Goal: Task Accomplishment & Management: Use online tool/utility

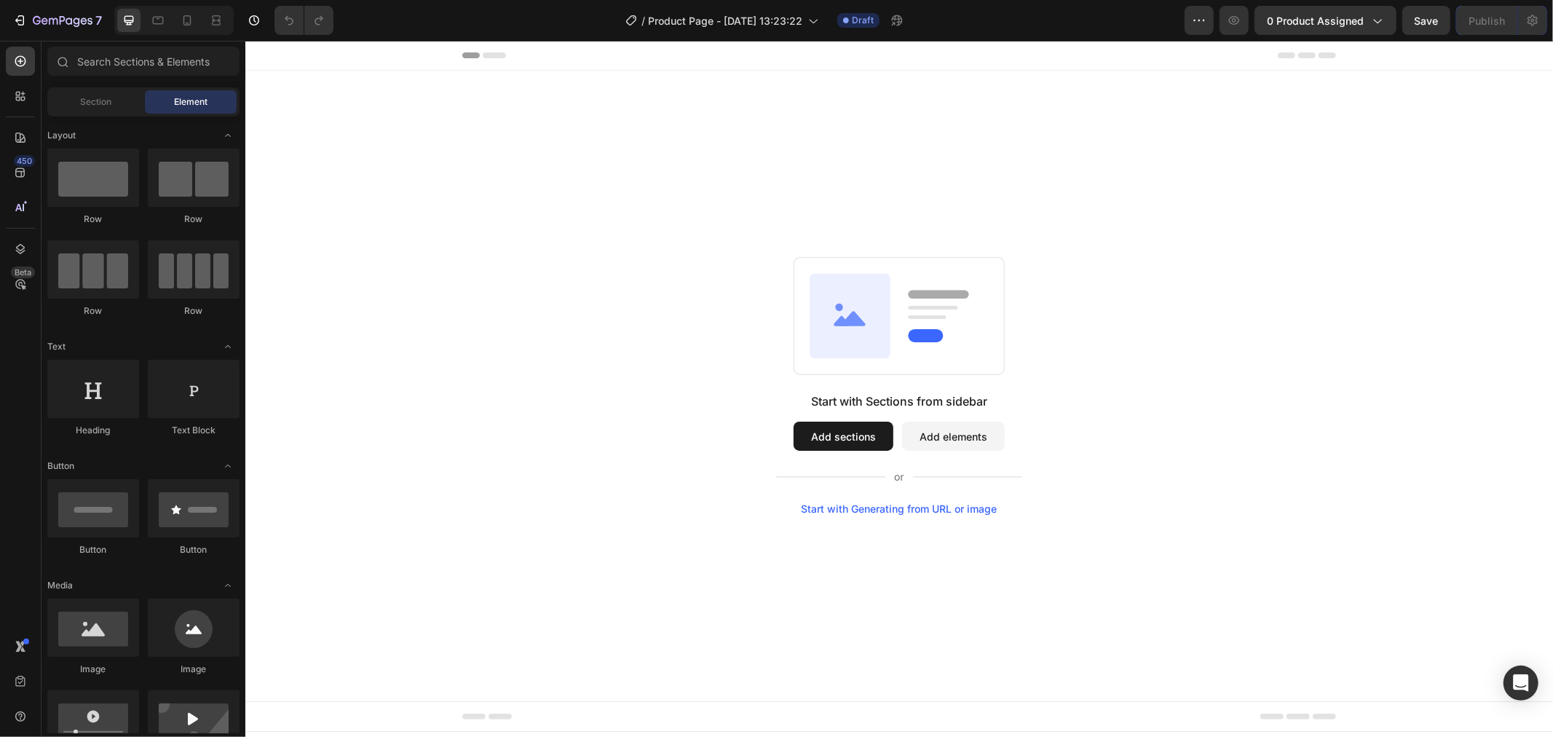
click at [533, 403] on div "Start with Sections from sidebar Add sections Add elements Start with Generatin…" at bounding box center [898, 385] width 1203 height 258
click at [25, 170] on icon at bounding box center [20, 172] width 15 height 15
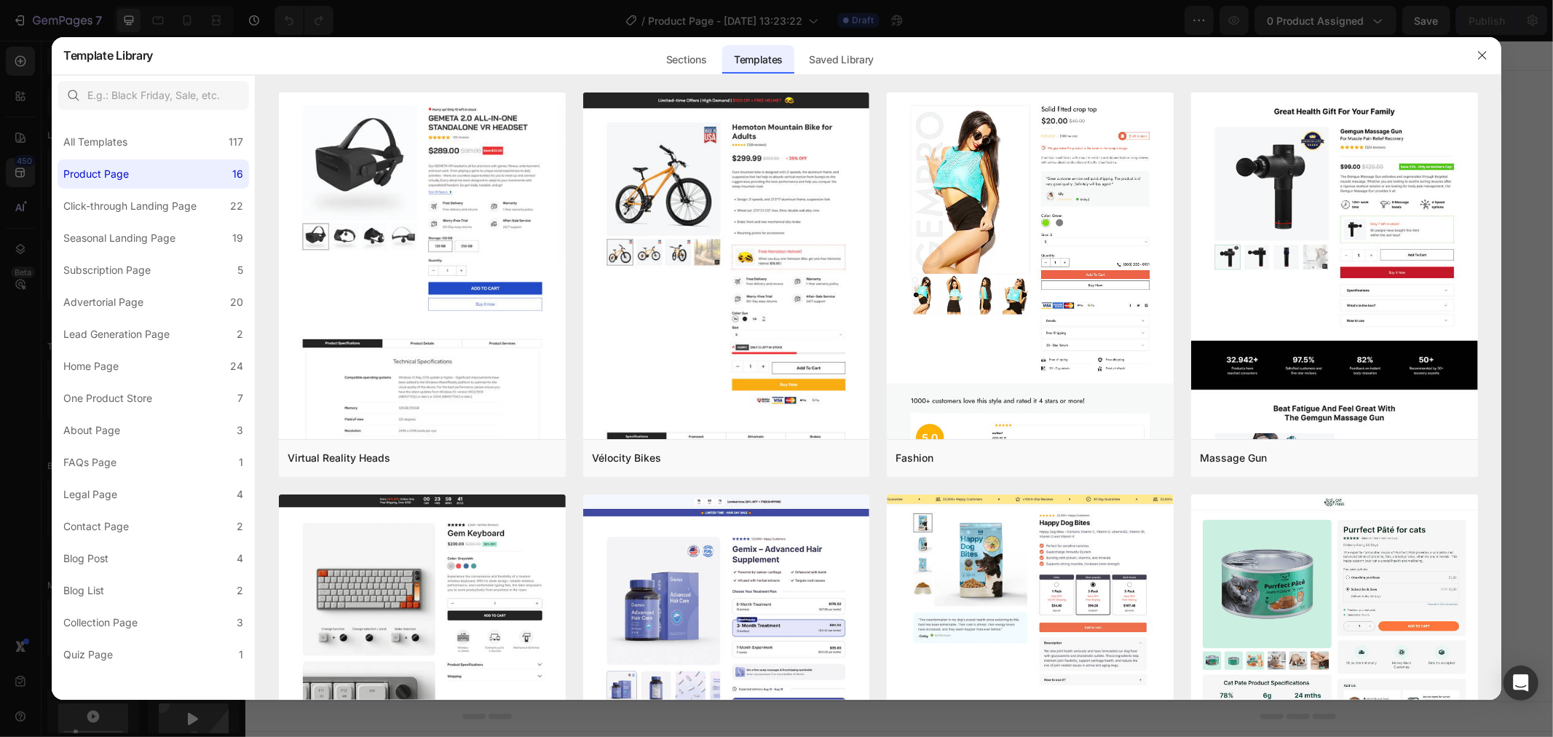
click at [410, 9] on div at bounding box center [776, 368] width 1553 height 737
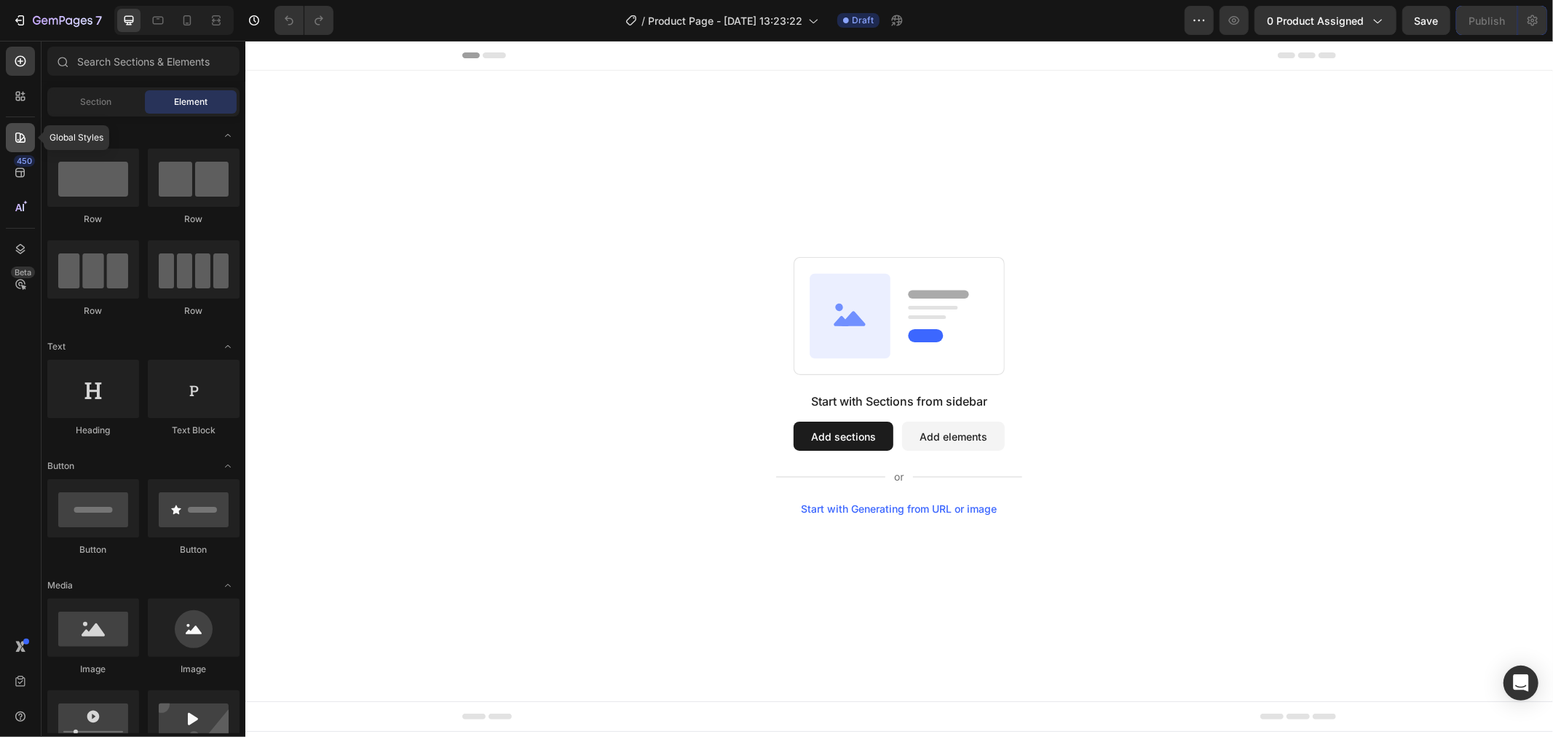
click at [17, 130] on icon at bounding box center [20, 137] width 15 height 15
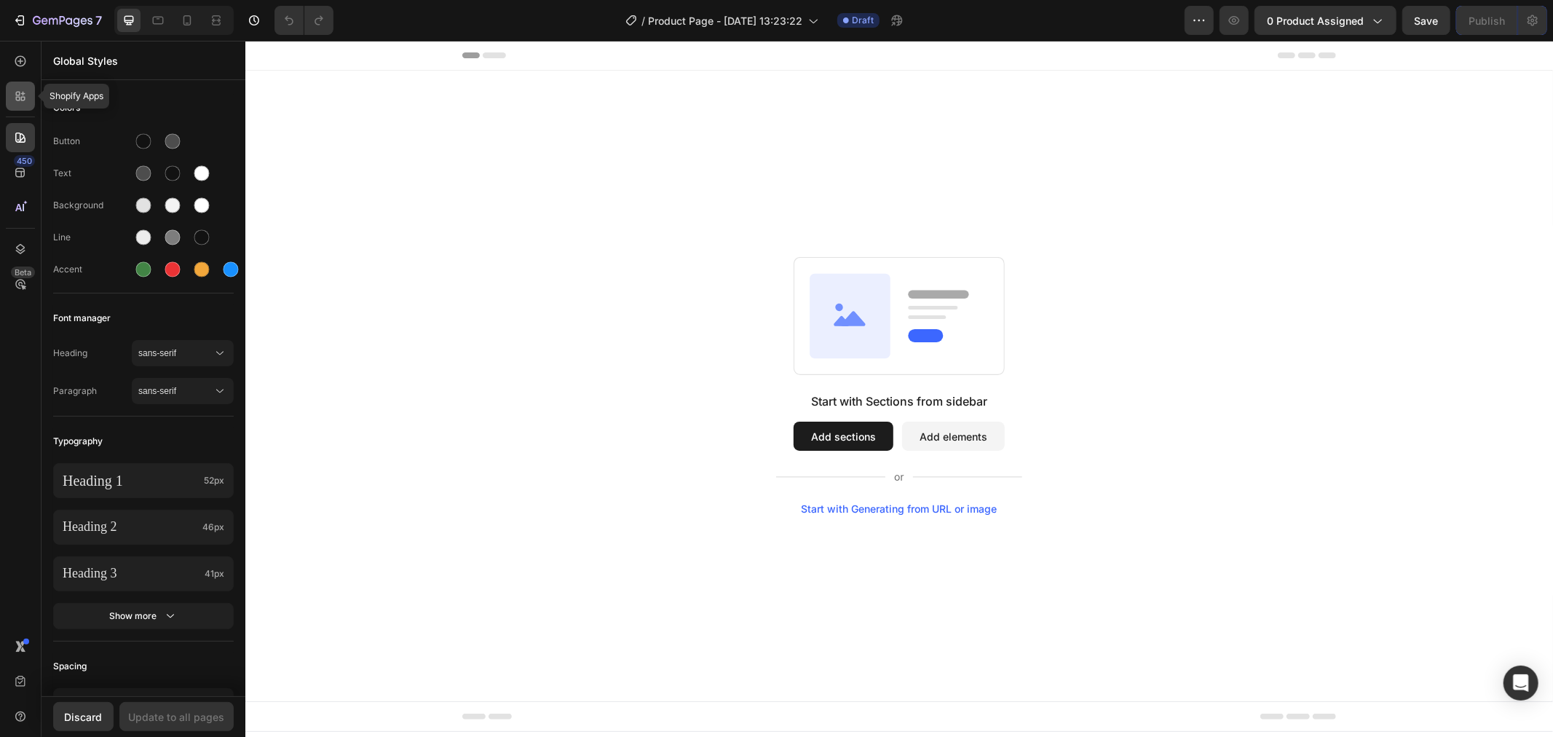
click at [9, 82] on div at bounding box center [20, 96] width 29 height 29
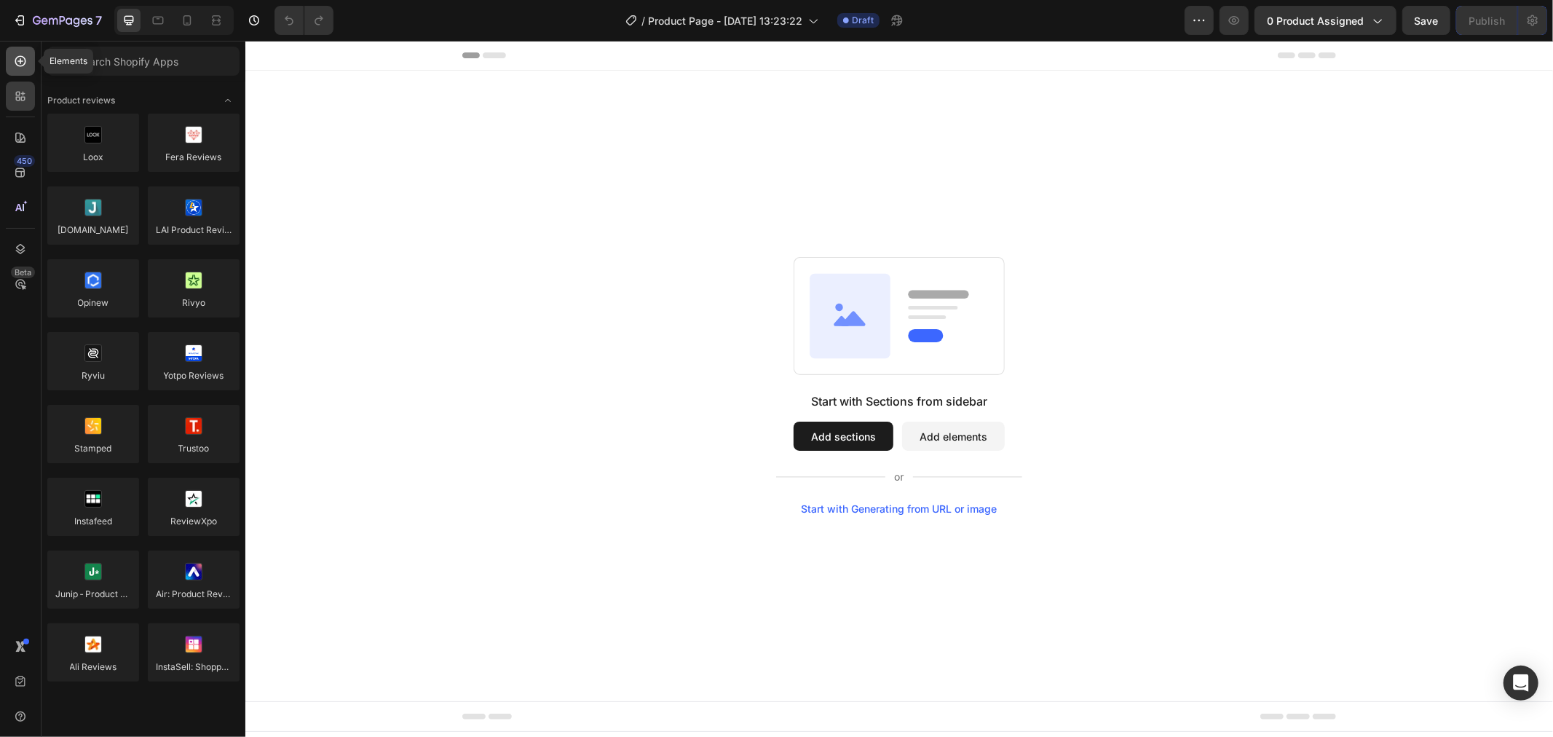
click at [20, 69] on div at bounding box center [20, 61] width 29 height 29
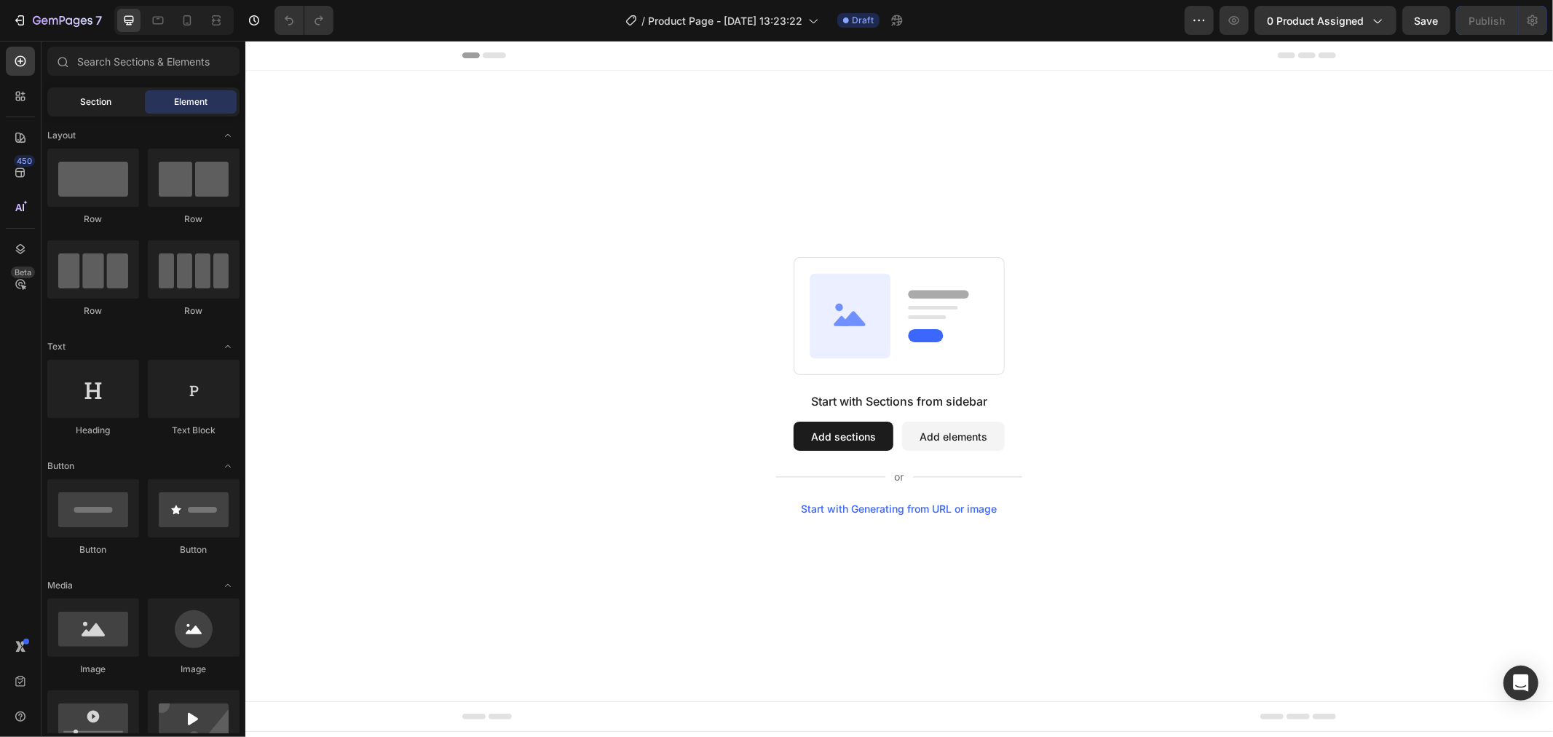
click at [74, 105] on div "Section" at bounding box center [96, 101] width 92 height 23
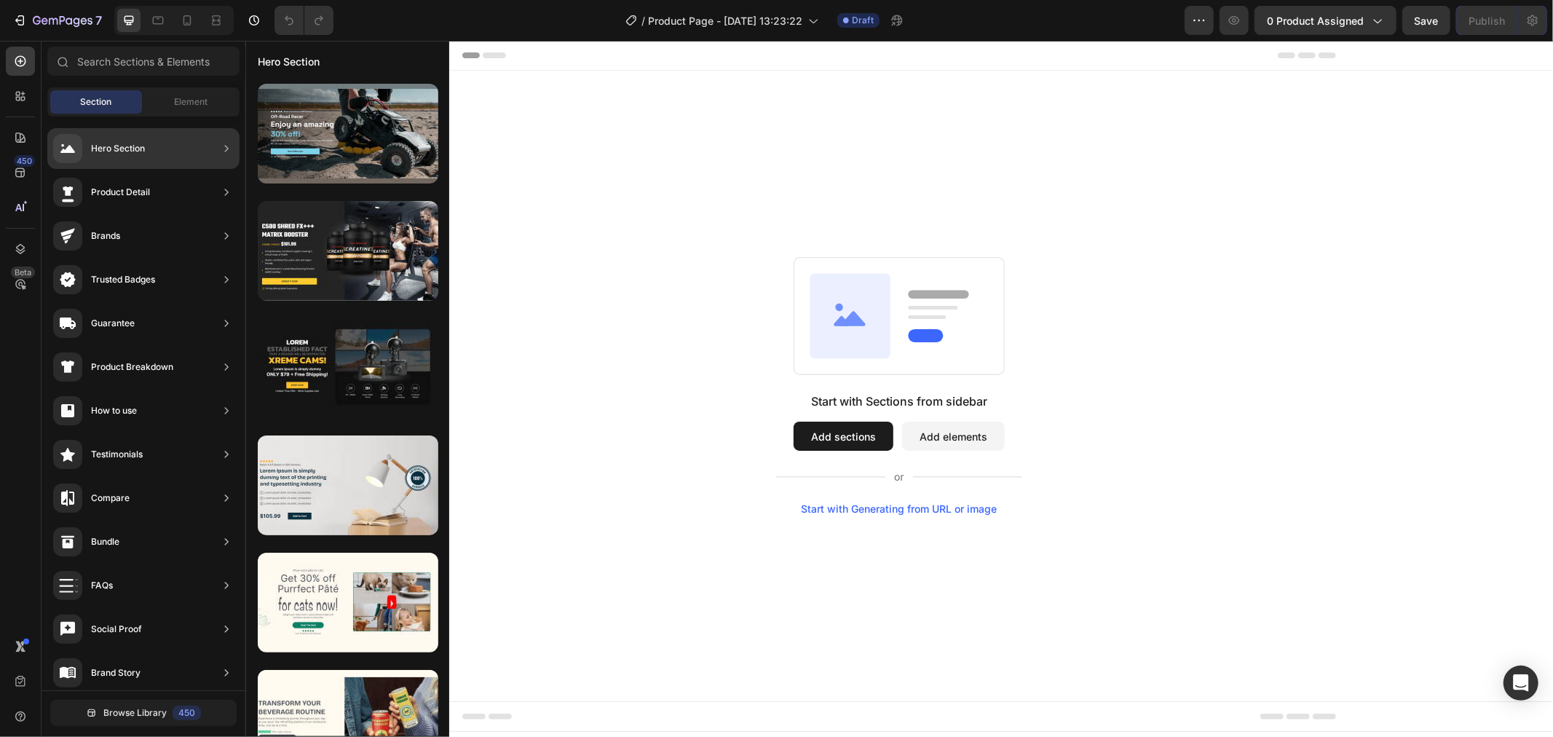
click at [140, 153] on div "Hero Section" at bounding box center [118, 148] width 54 height 15
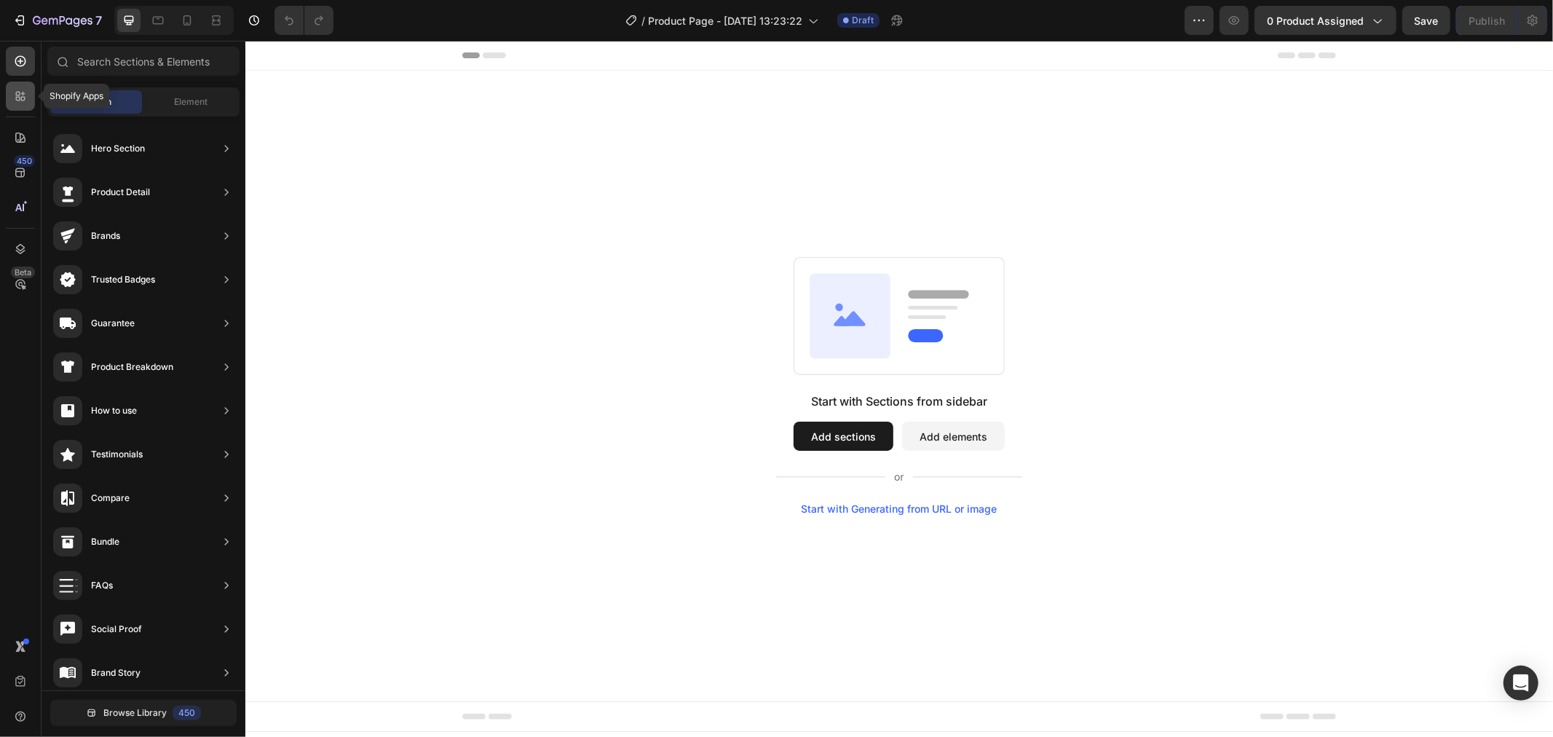
click at [25, 102] on icon at bounding box center [20, 96] width 15 height 15
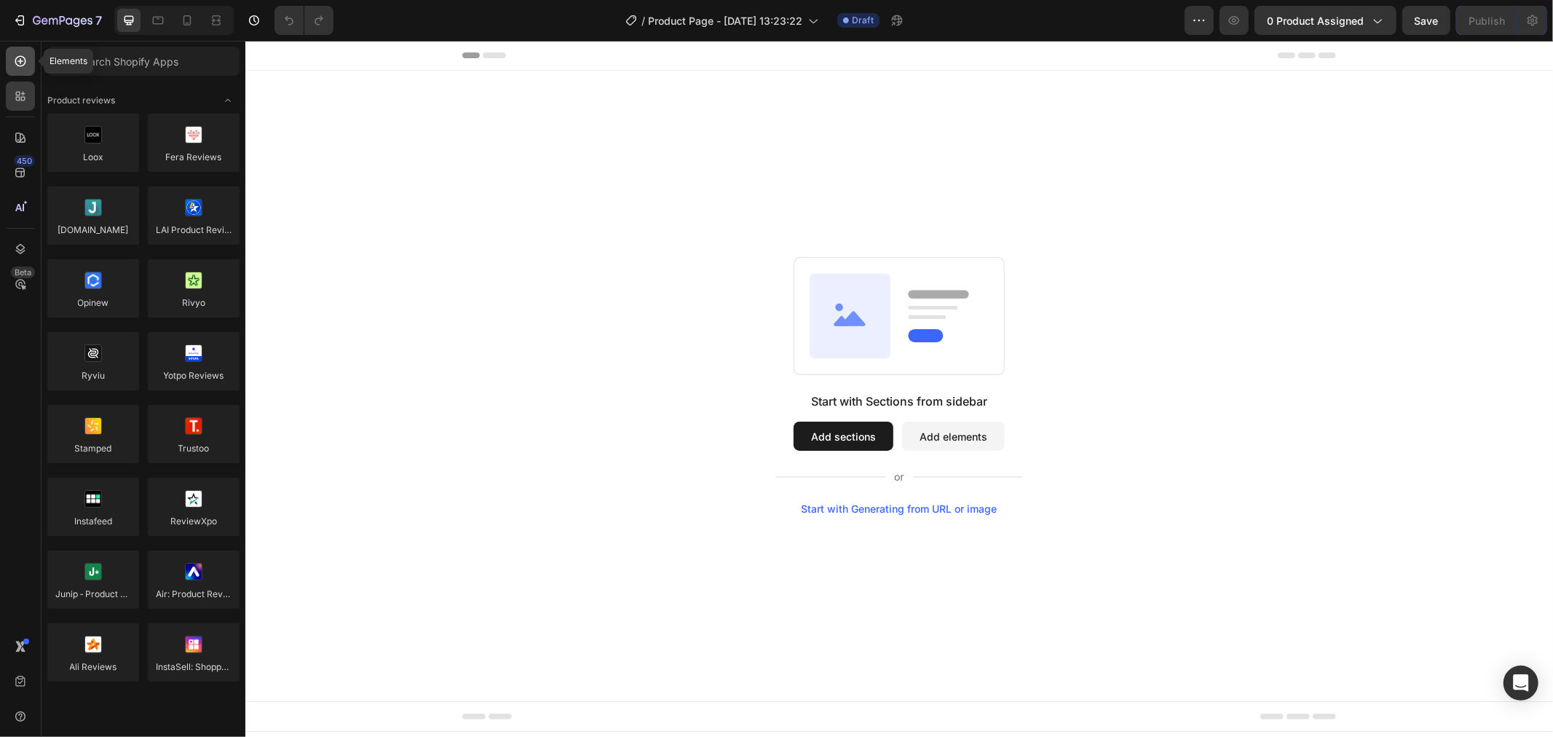
click at [25, 54] on icon at bounding box center [20, 61] width 15 height 15
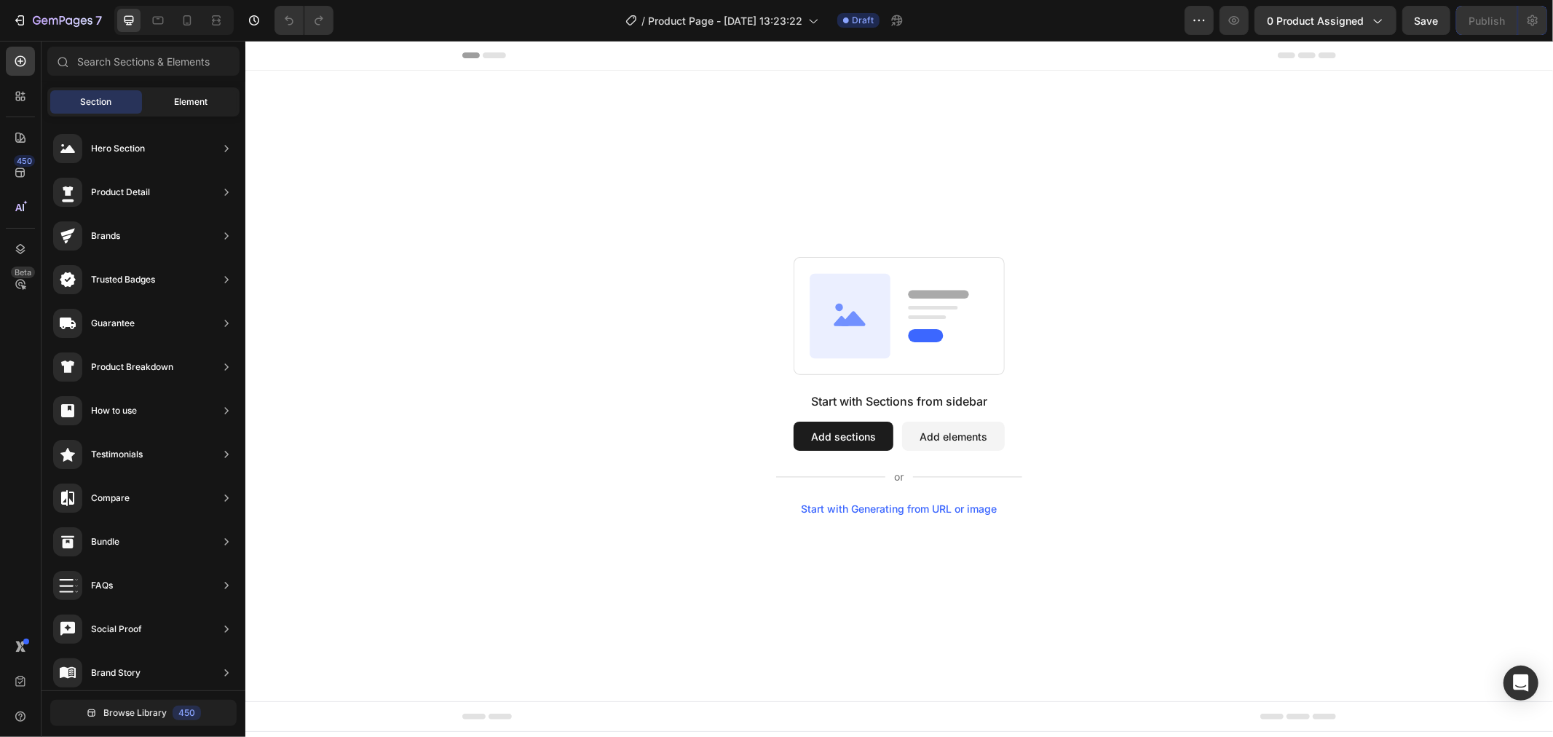
click at [208, 99] on div "Element" at bounding box center [191, 101] width 92 height 23
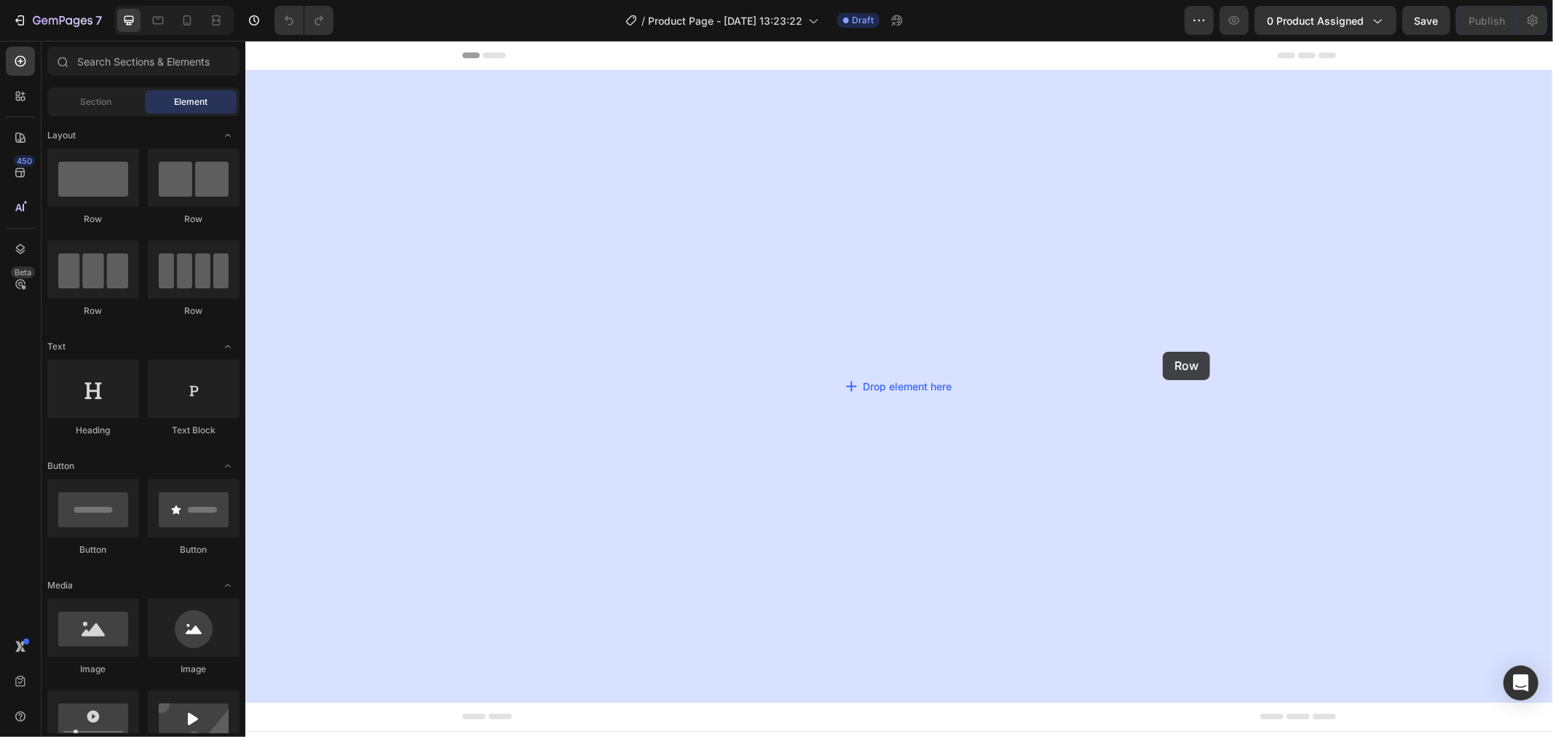
drag, startPoint x: 343, startPoint y: 231, endPoint x: 1162, endPoint y: 351, distance: 828.0
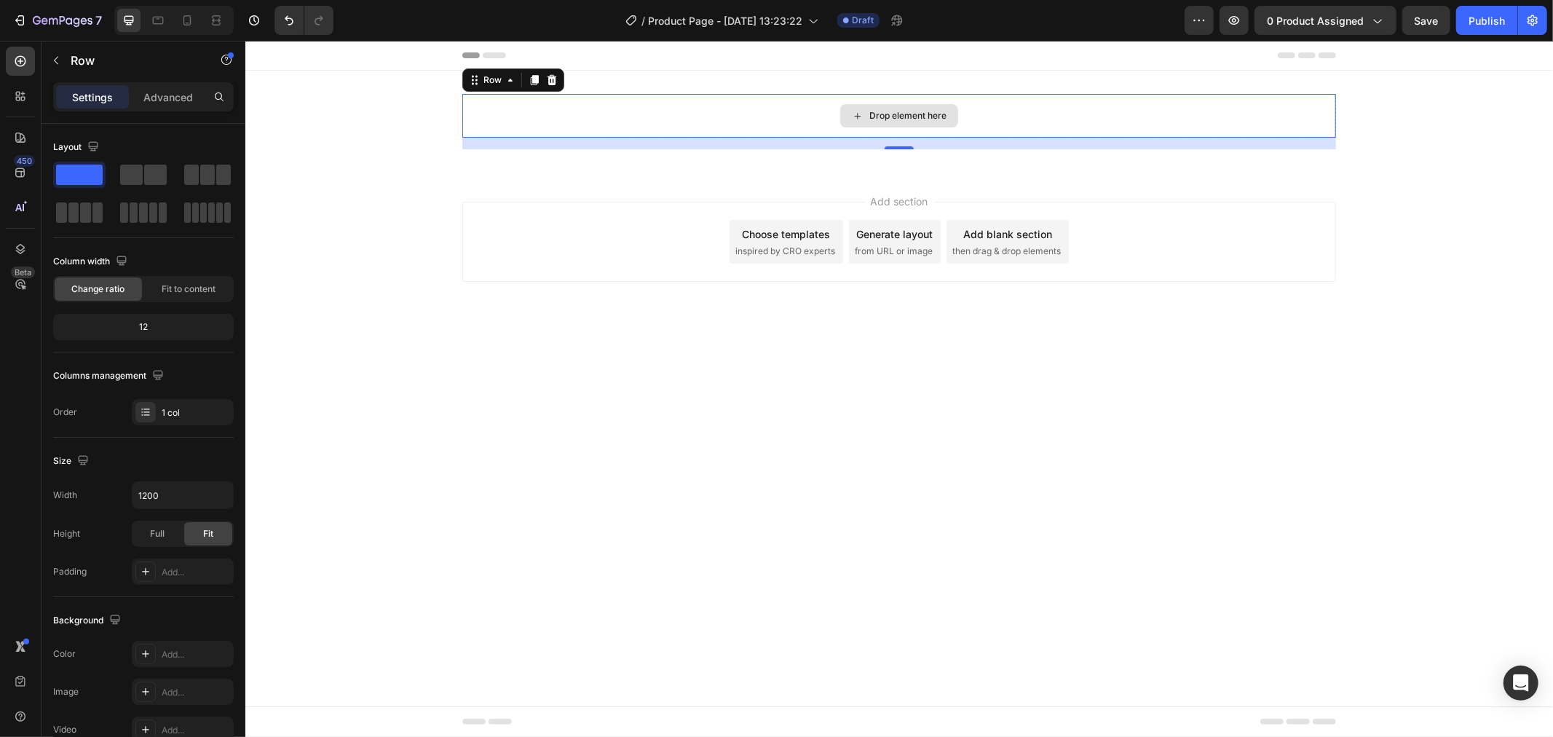
drag, startPoint x: 401, startPoint y: 215, endPoint x: 1089, endPoint y: 112, distance: 696.5
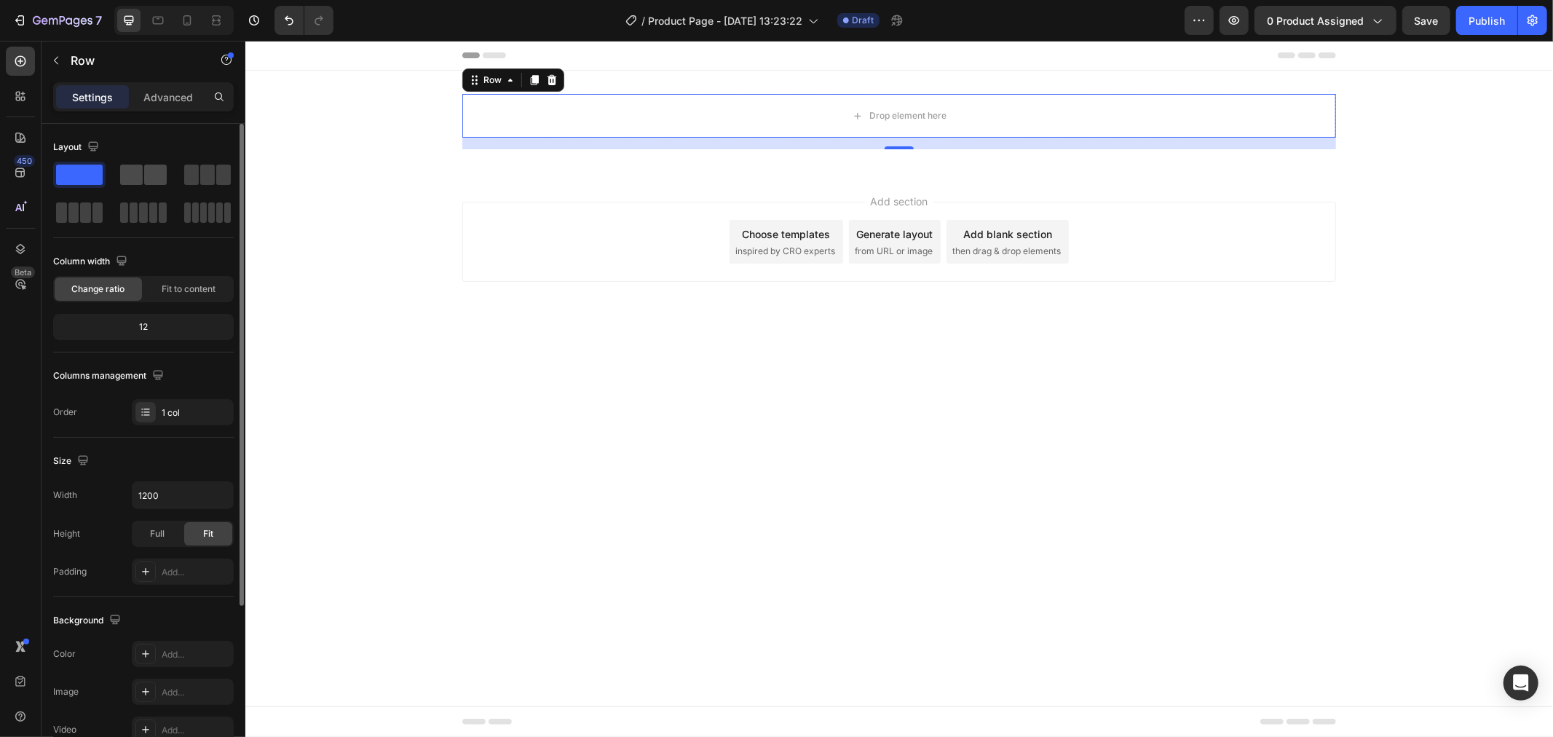
click at [181, 170] on div at bounding box center [207, 175] width 52 height 26
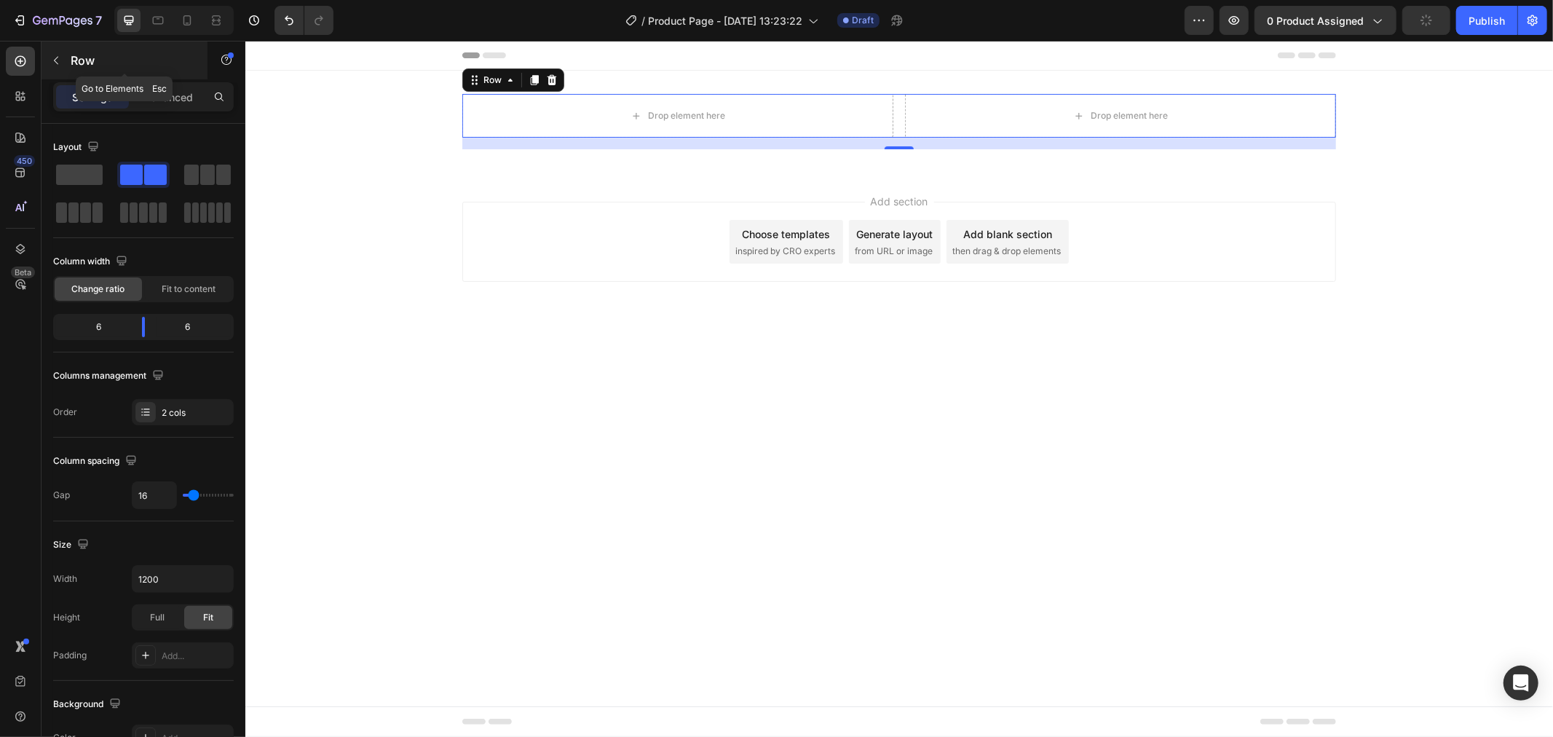
click at [66, 64] on button "button" at bounding box center [55, 60] width 23 height 23
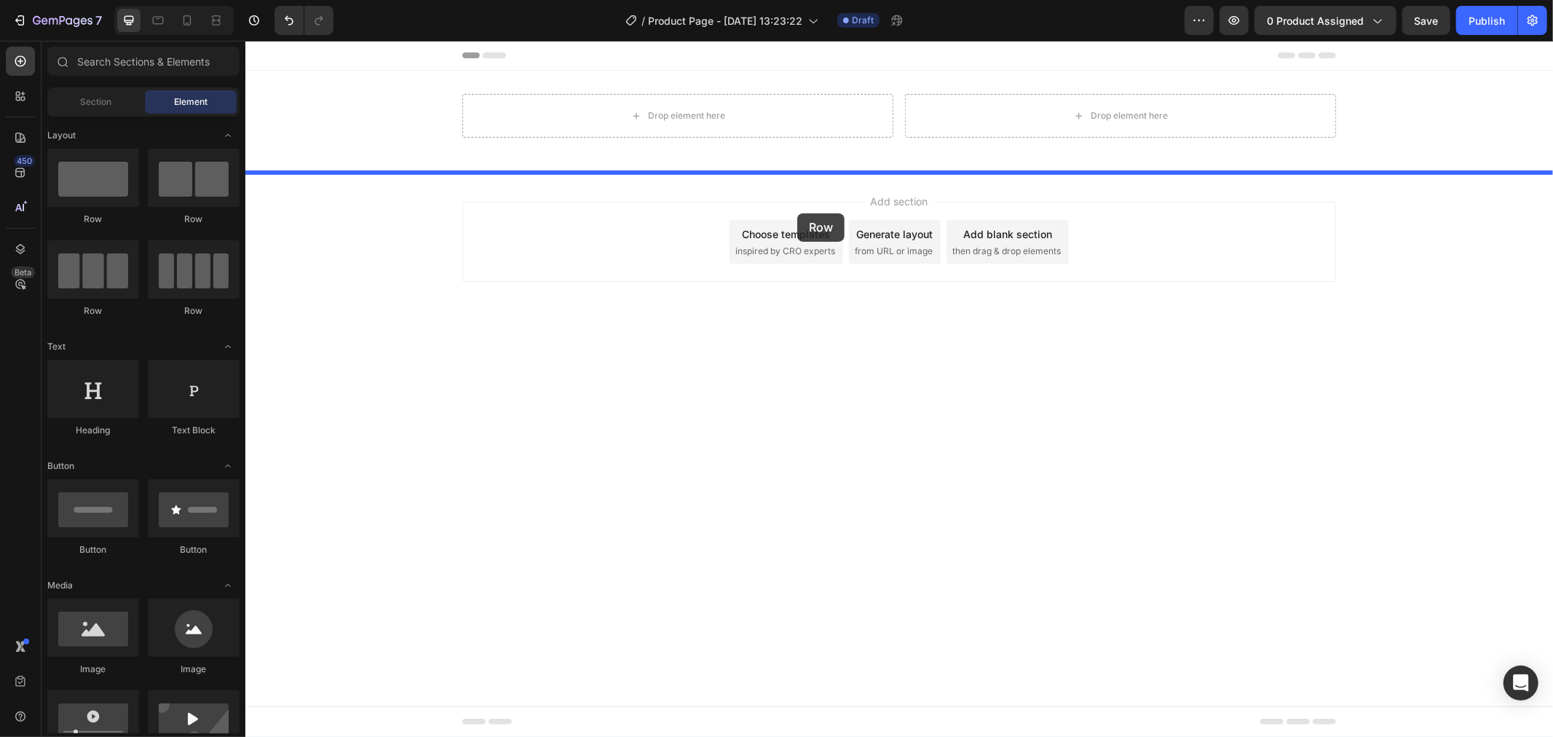
drag, startPoint x: 330, startPoint y: 238, endPoint x: 797, endPoint y: 213, distance: 467.5
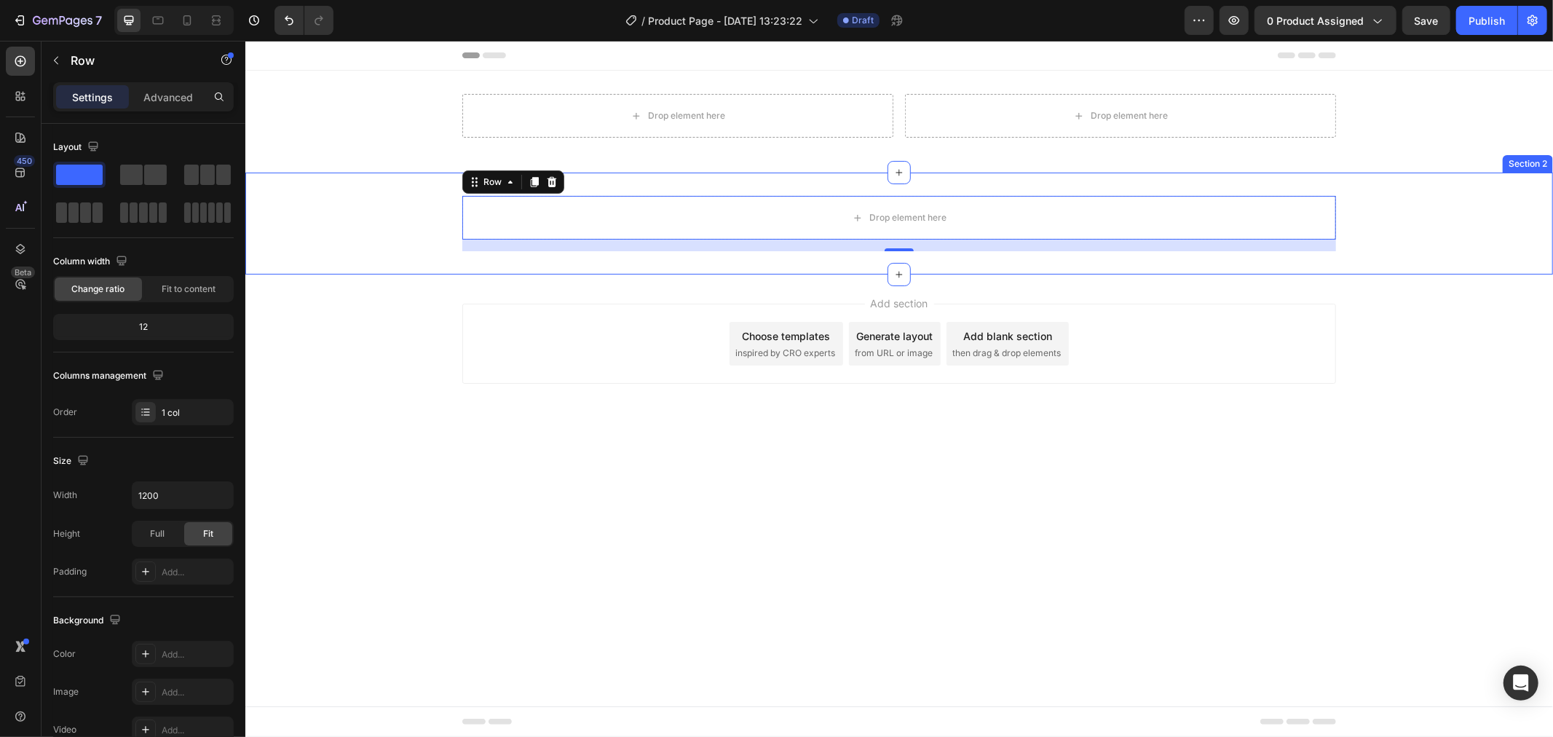
click at [379, 260] on div "Drop element here Row 16 Section 2" at bounding box center [899, 223] width 1308 height 102
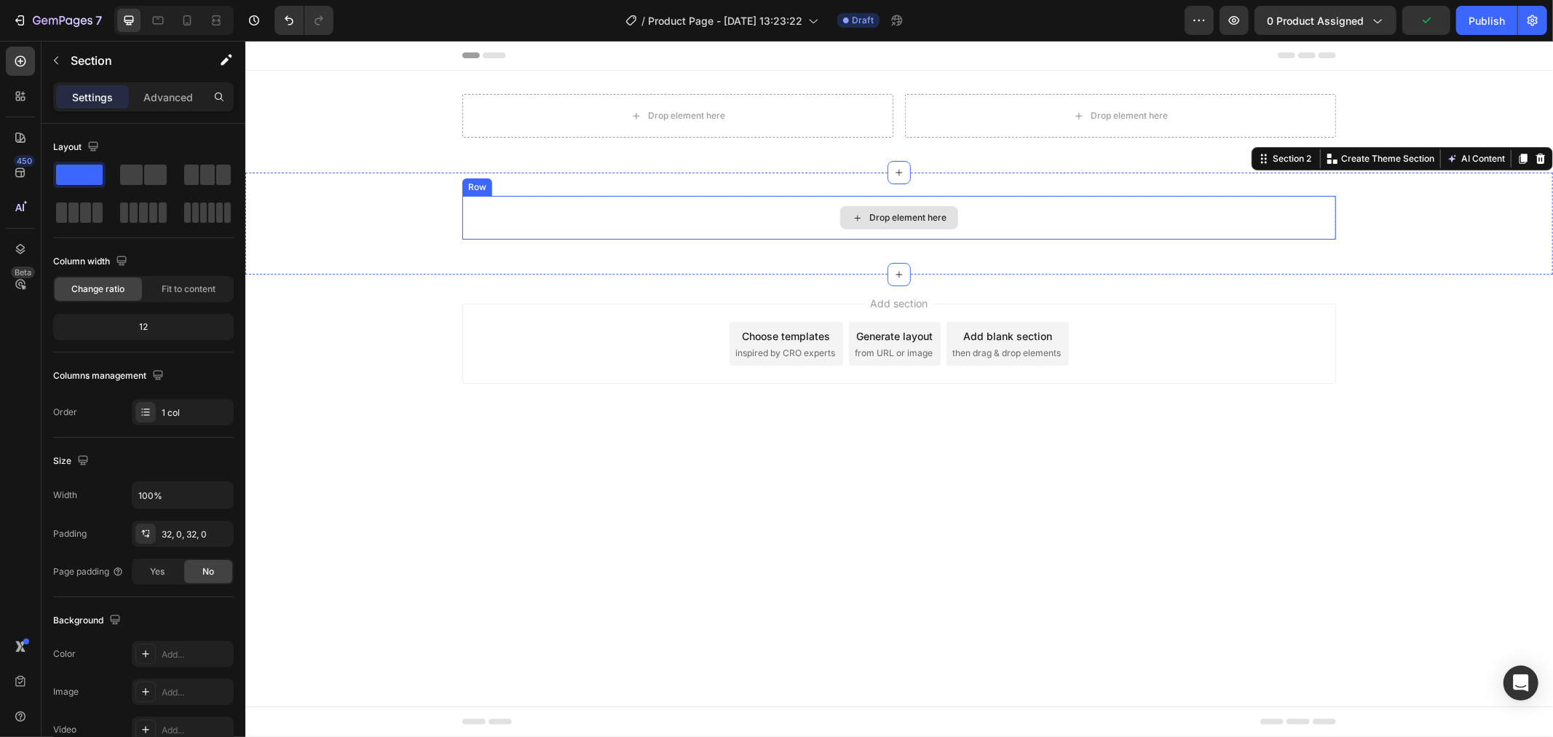
click at [513, 228] on div "Drop element here" at bounding box center [899, 217] width 874 height 44
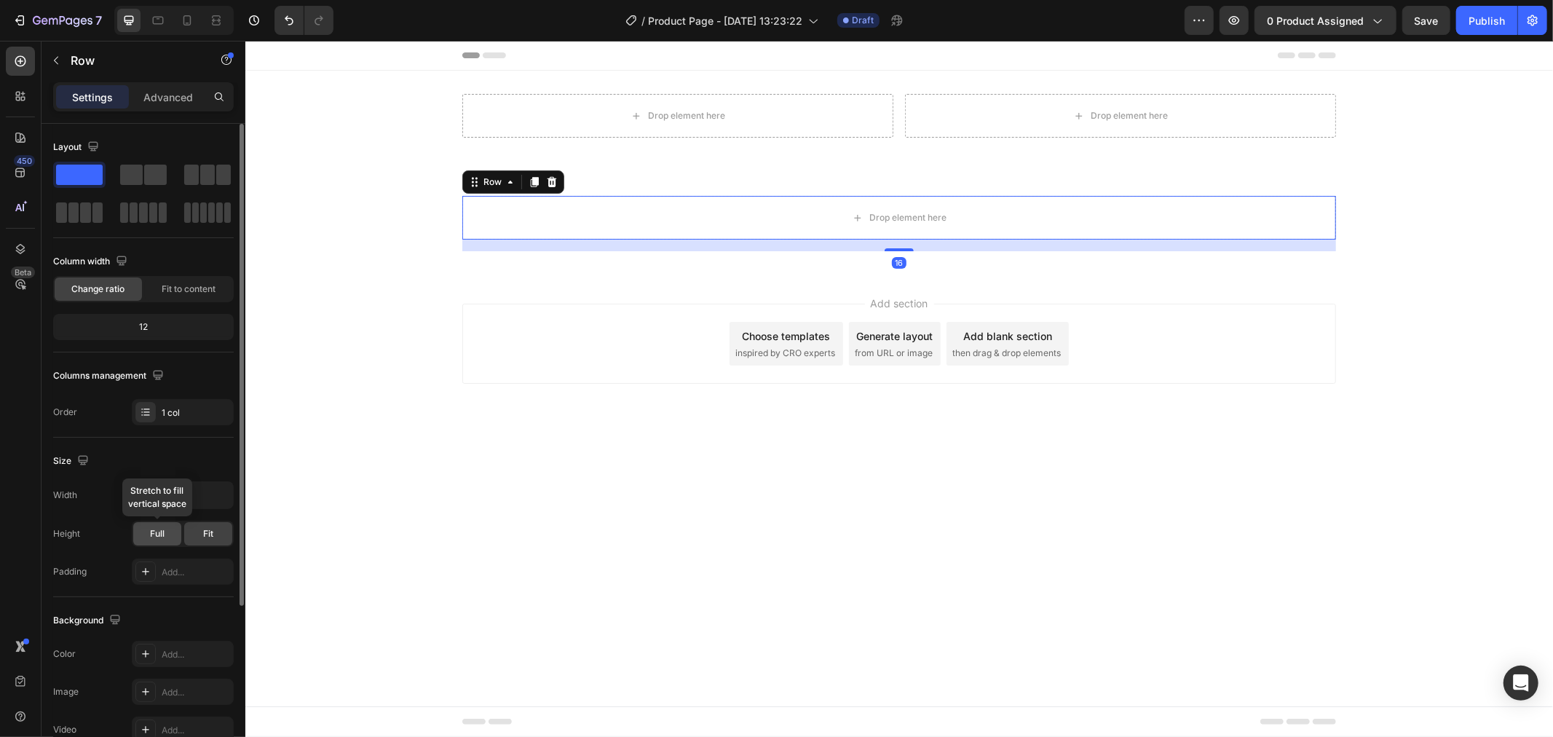
click at [134, 535] on div "Full" at bounding box center [157, 533] width 48 height 23
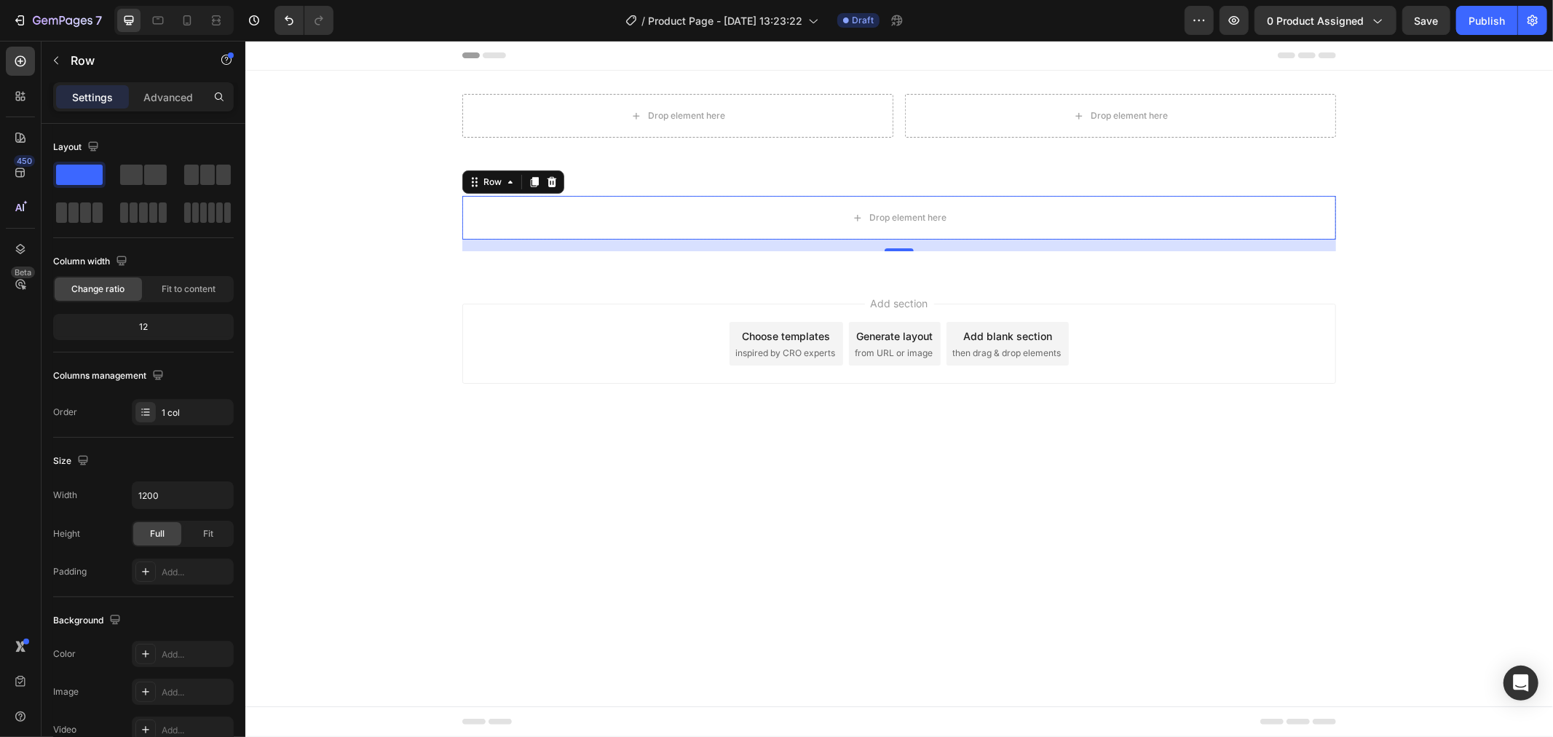
click at [573, 336] on div "Add section Choose templates inspired by CRO experts Generate layout from URL o…" at bounding box center [899, 343] width 874 height 80
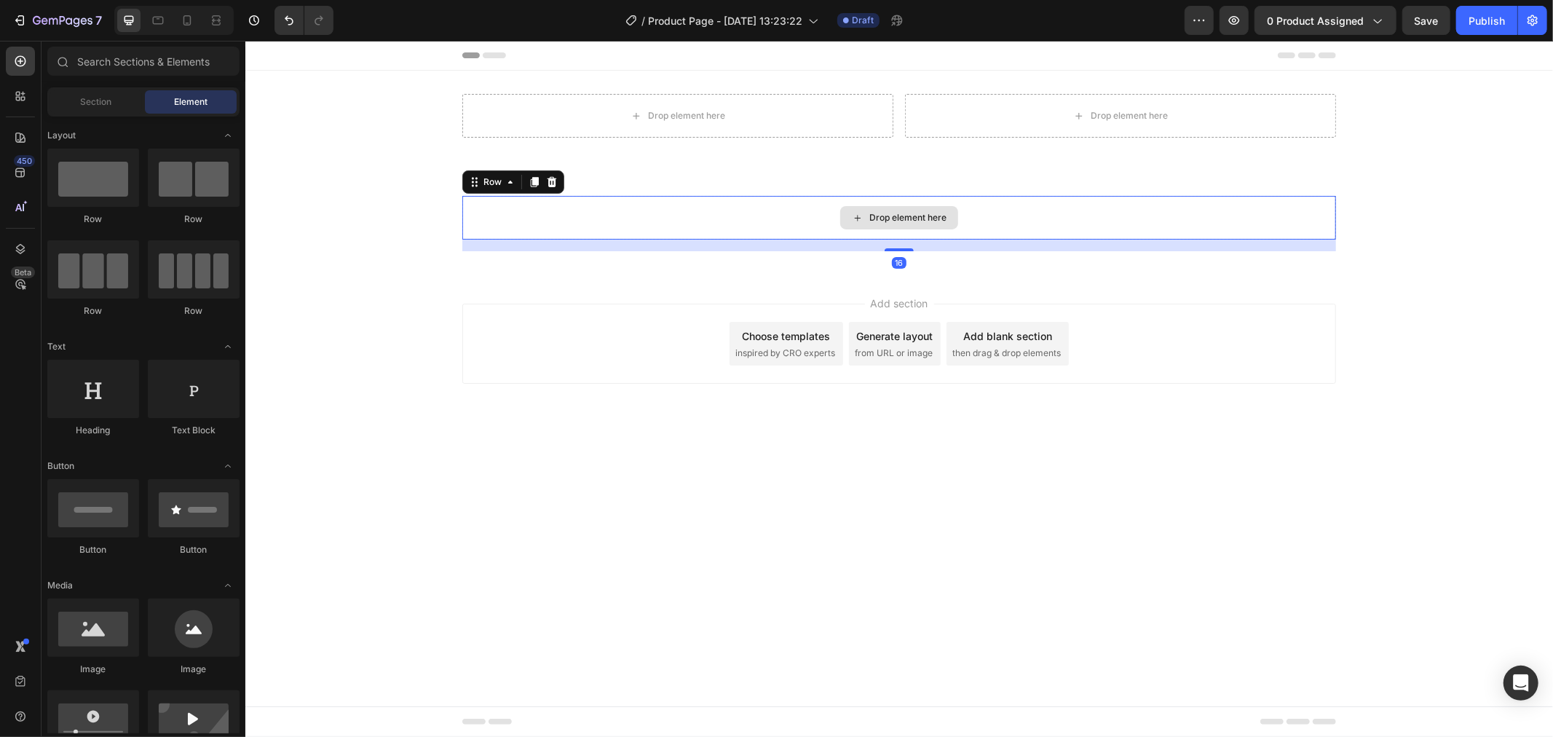
click at [605, 215] on div "Drop element here" at bounding box center [899, 217] width 874 height 44
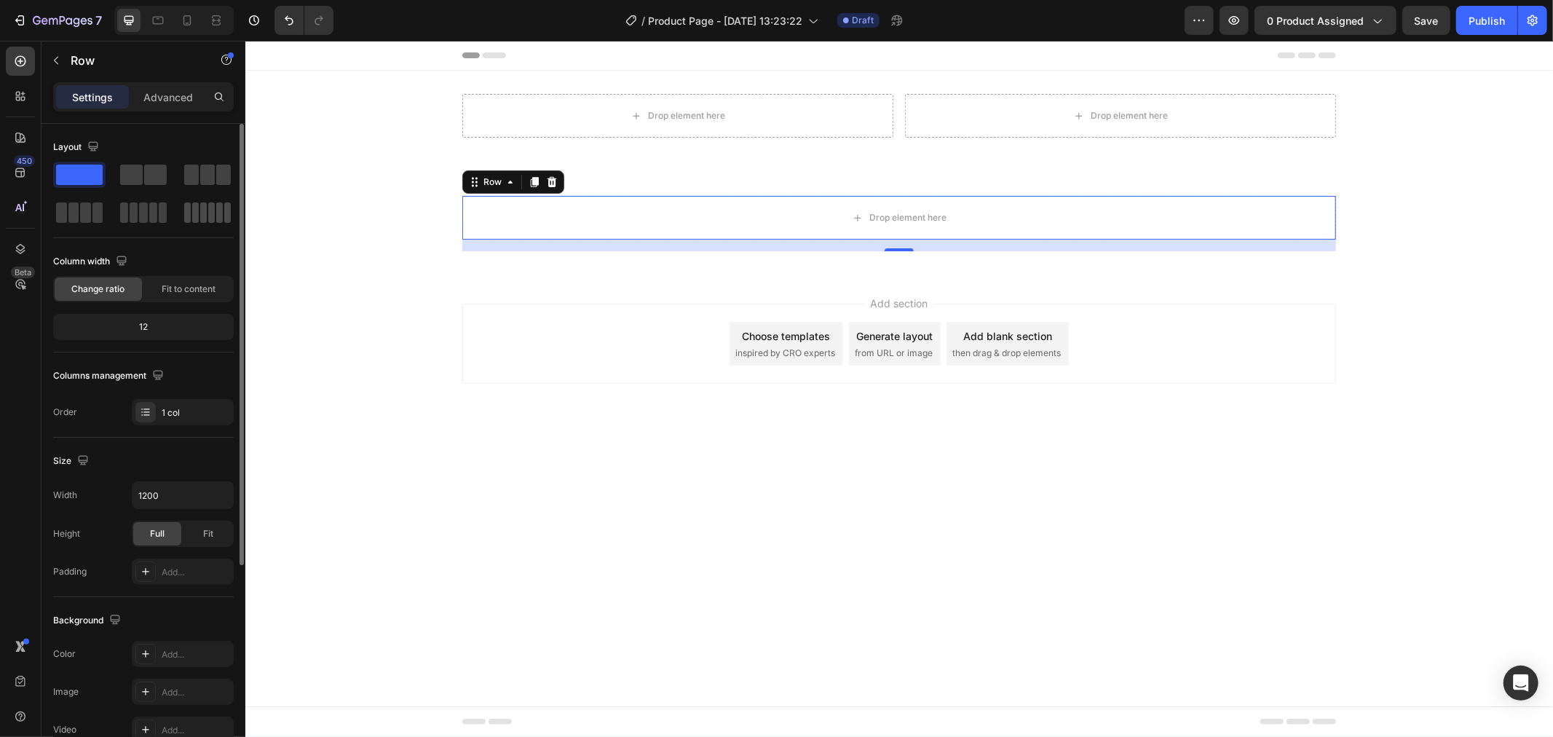
click at [200, 220] on span at bounding box center [203, 212] width 7 height 20
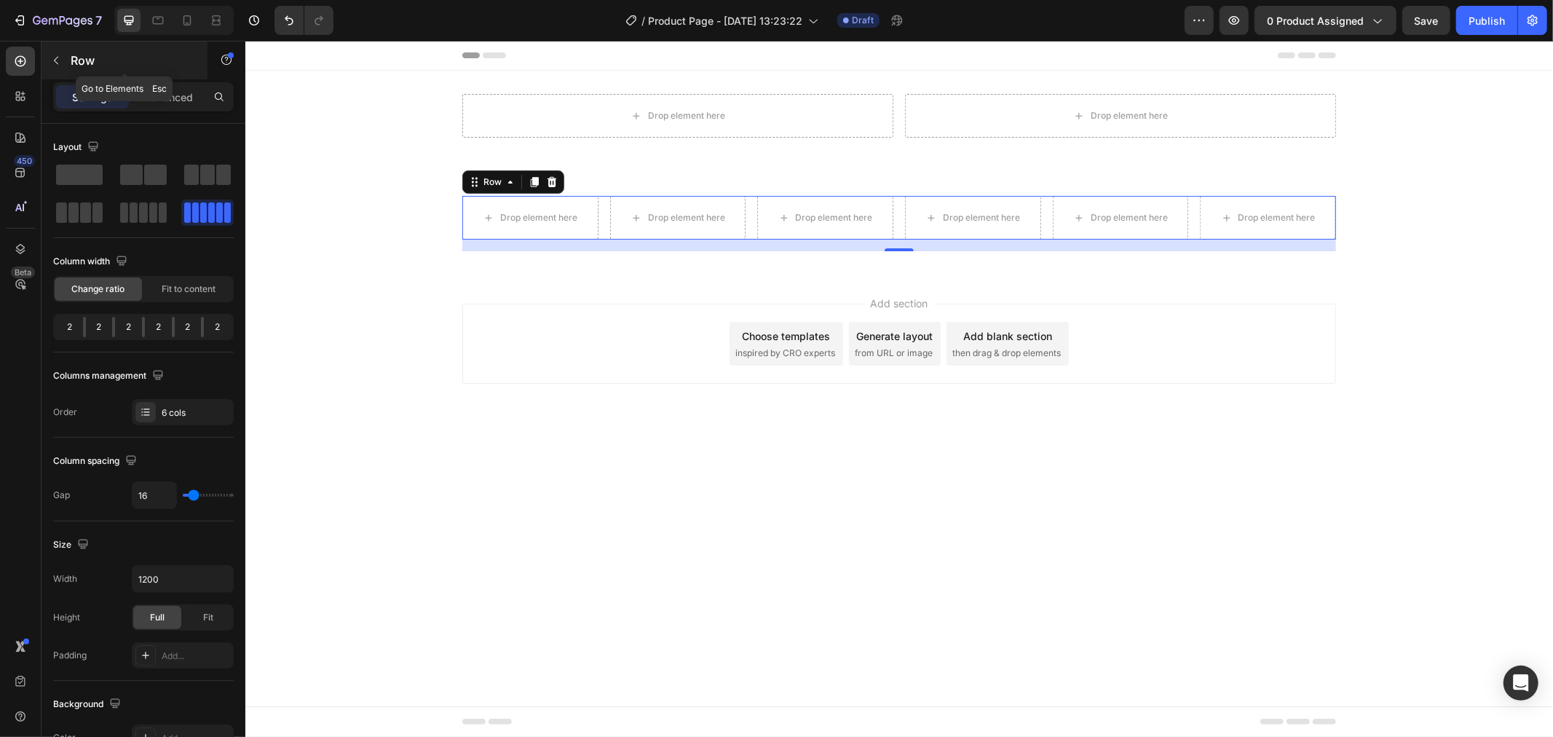
click at [71, 63] on p "Row" at bounding box center [133, 60] width 124 height 17
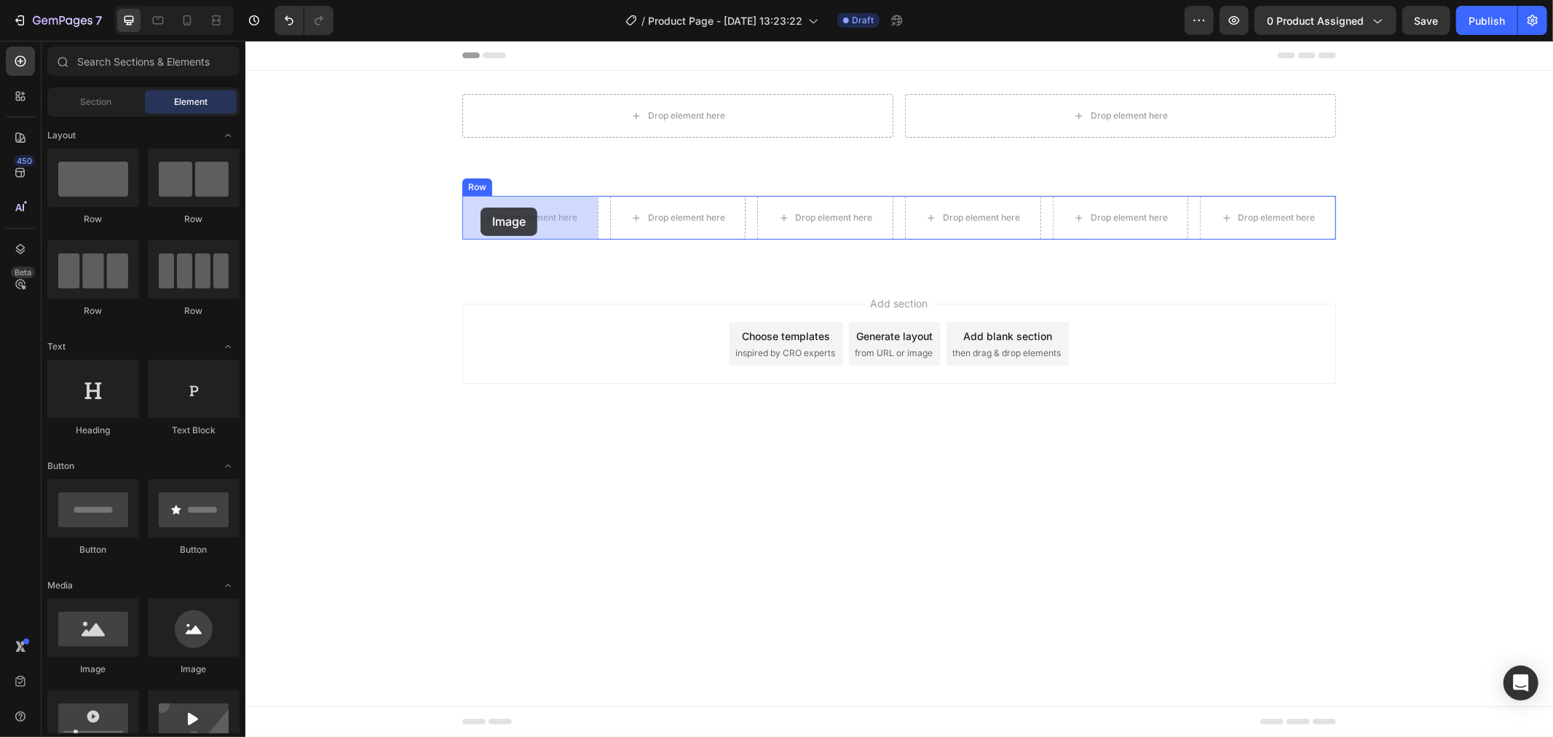
drag, startPoint x: 356, startPoint y: 679, endPoint x: 480, endPoint y: 207, distance: 488.6
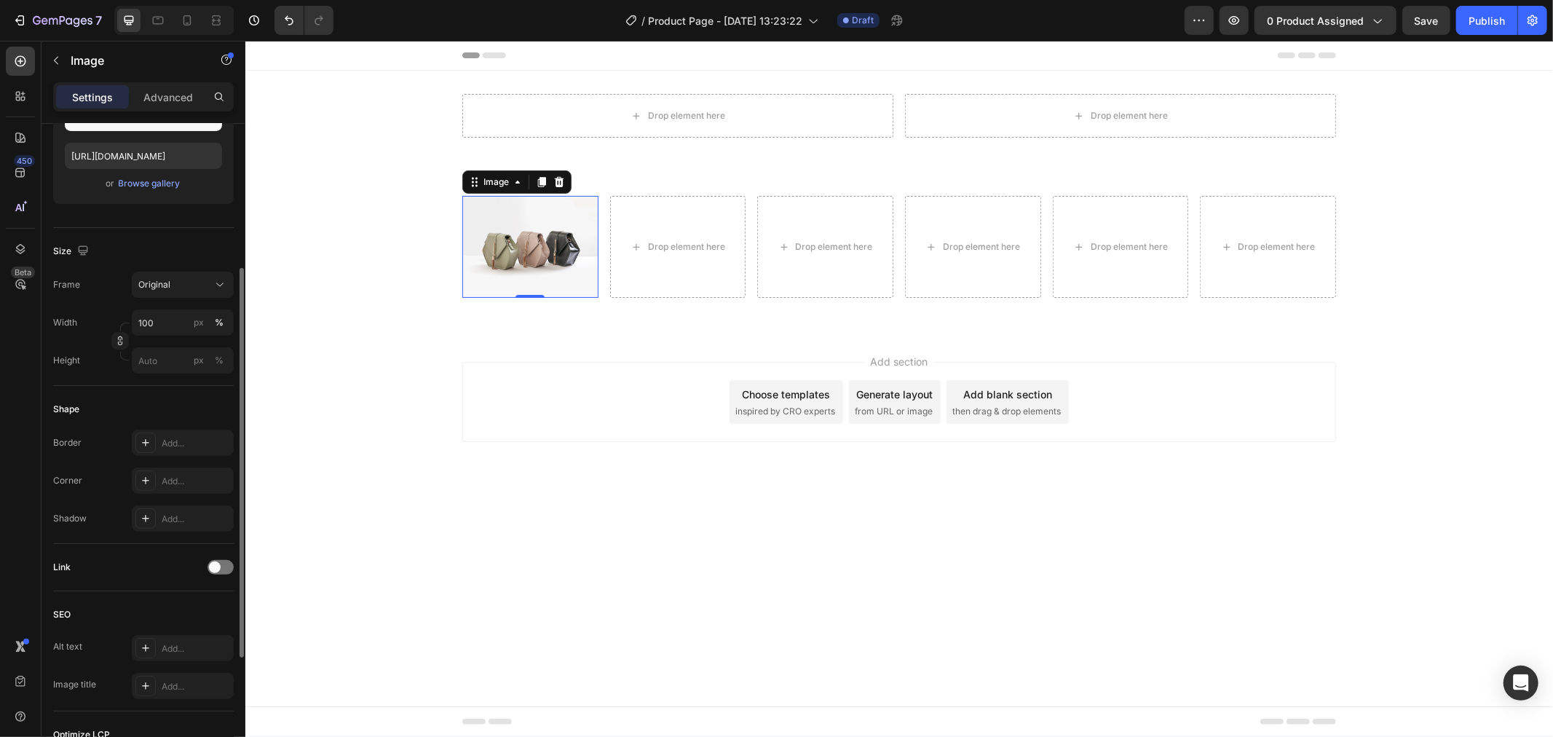
scroll to position [323, 0]
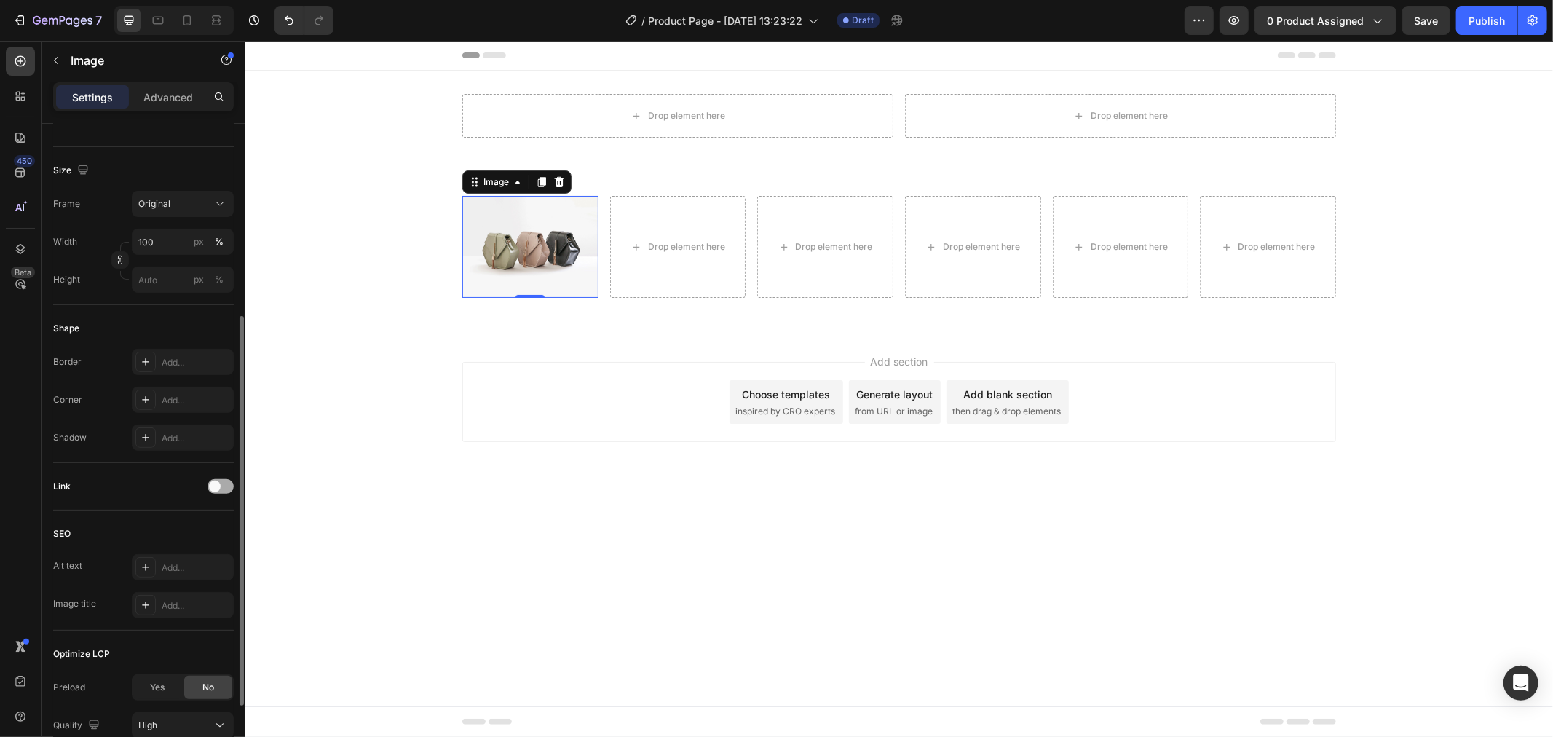
click at [218, 493] on div at bounding box center [221, 486] width 26 height 15
click at [224, 484] on span at bounding box center [227, 487] width 12 height 12
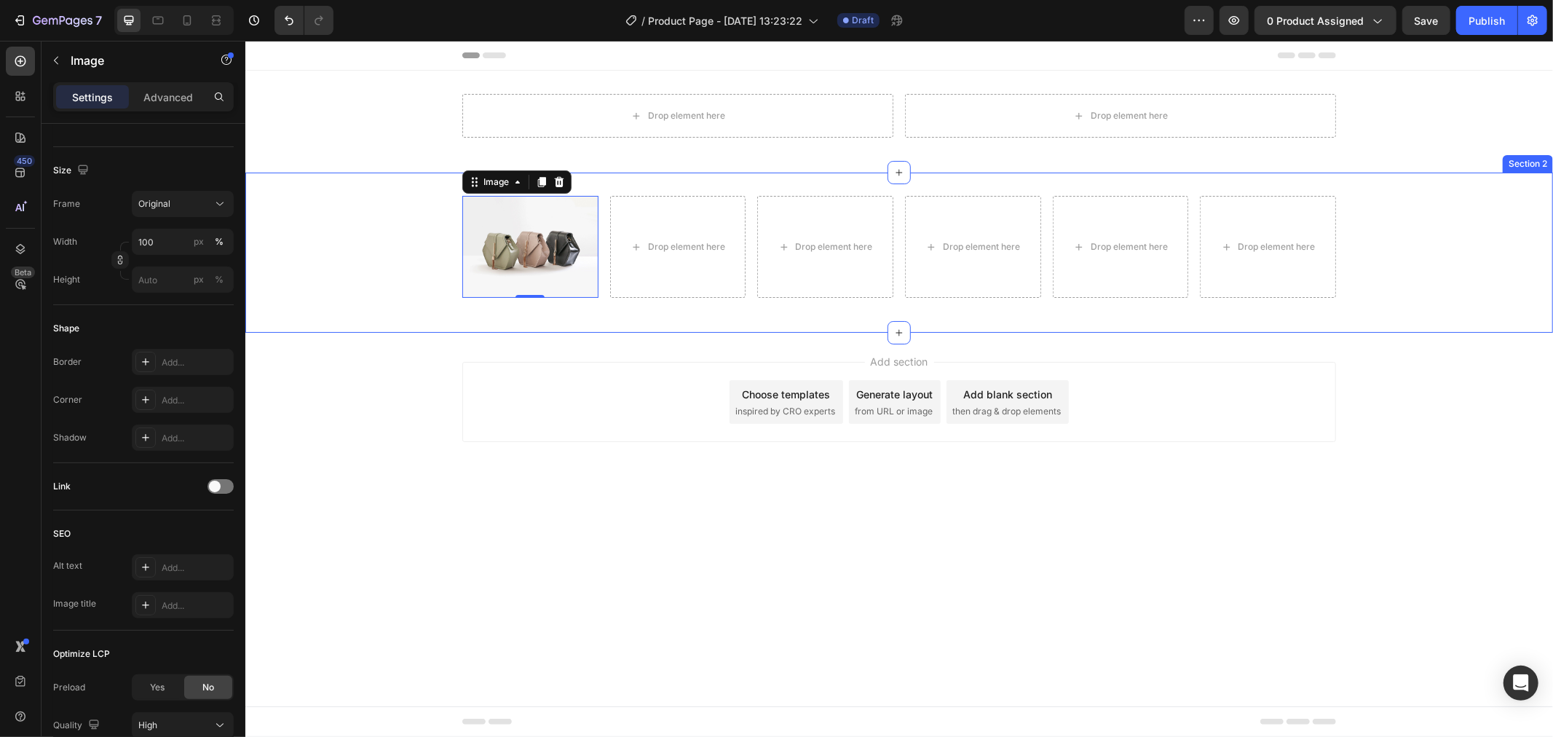
click at [693, 193] on div "Image 0 Drop element here Drop element here Drop element here Drop element here…" at bounding box center [899, 252] width 1308 height 160
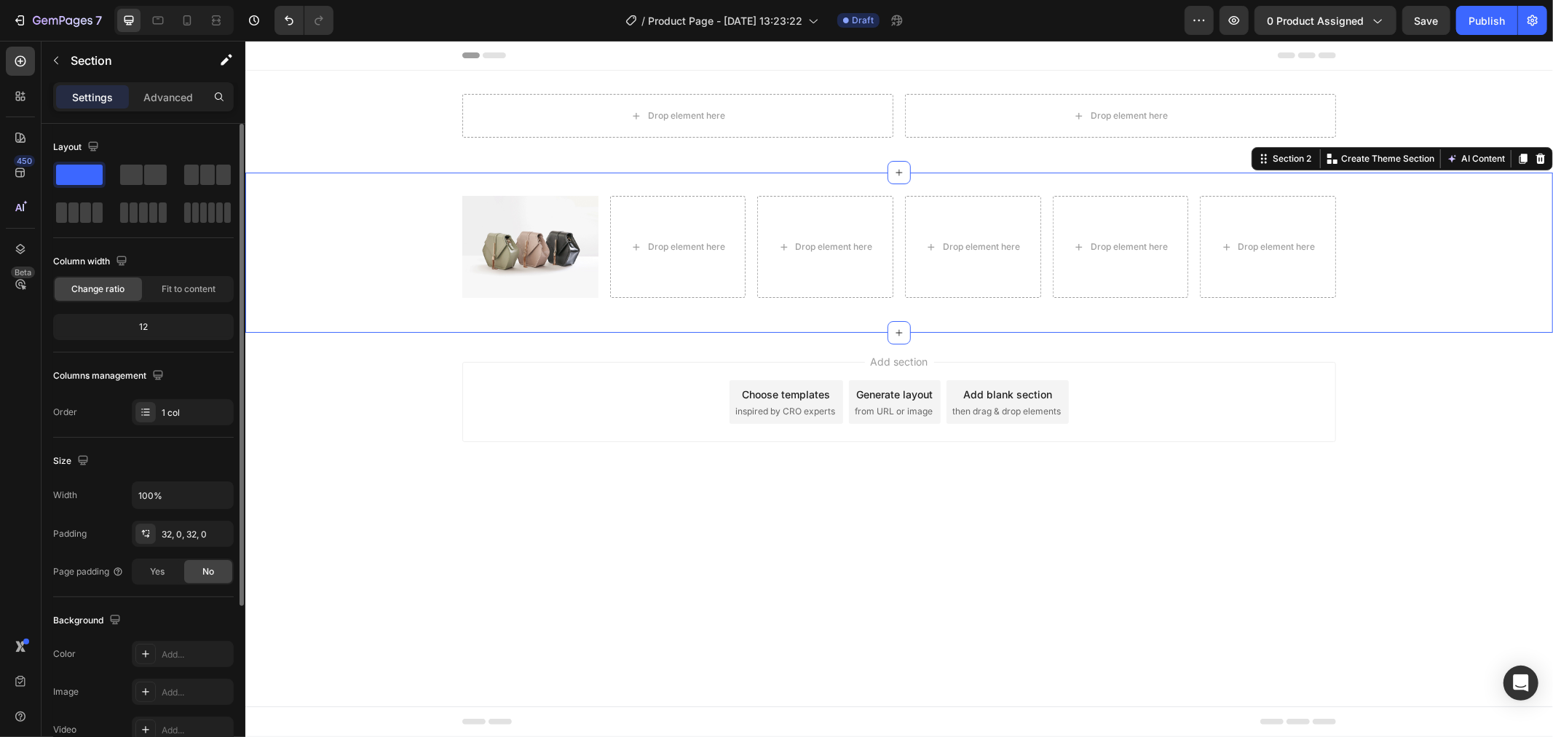
scroll to position [162, 0]
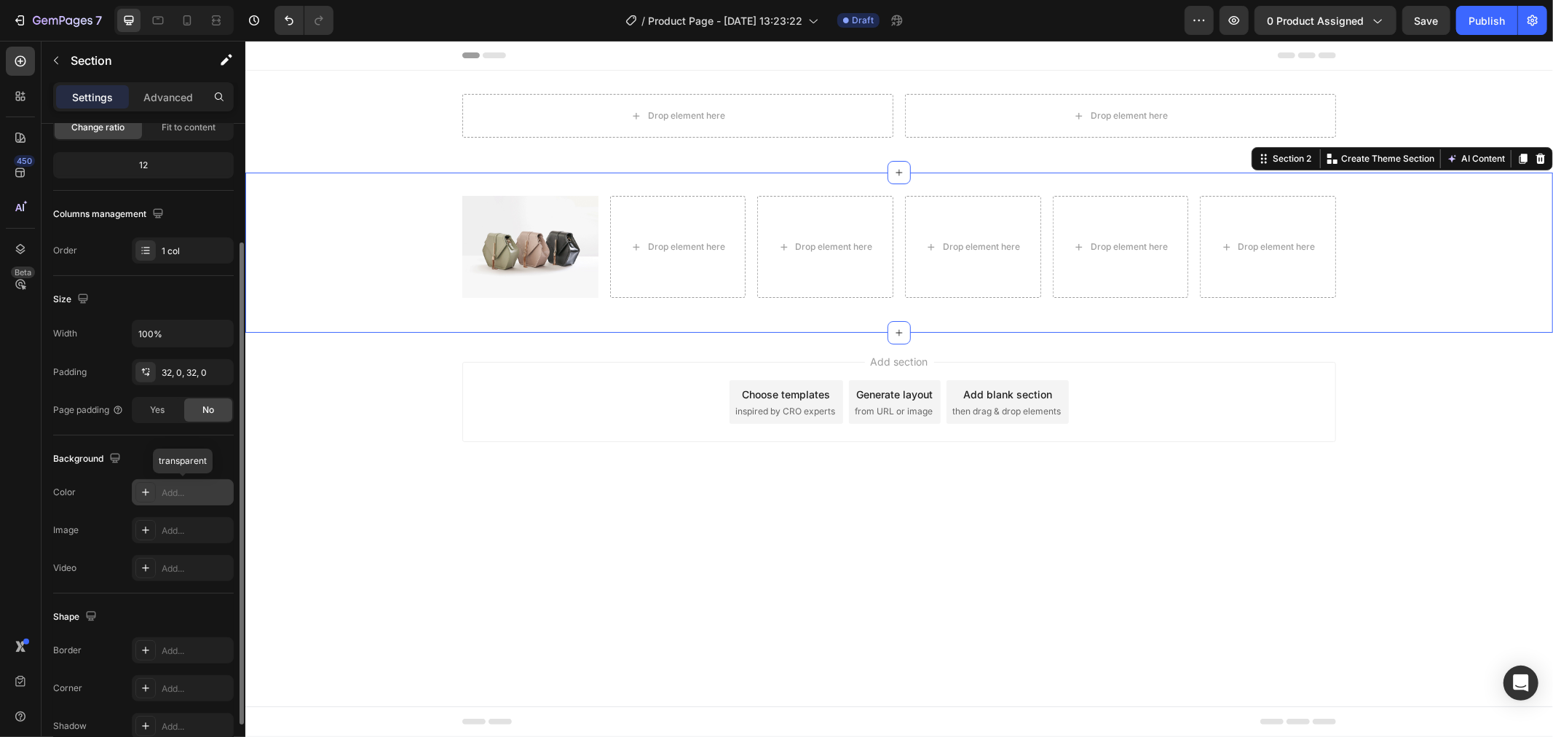
click at [150, 492] on icon at bounding box center [146, 492] width 12 height 12
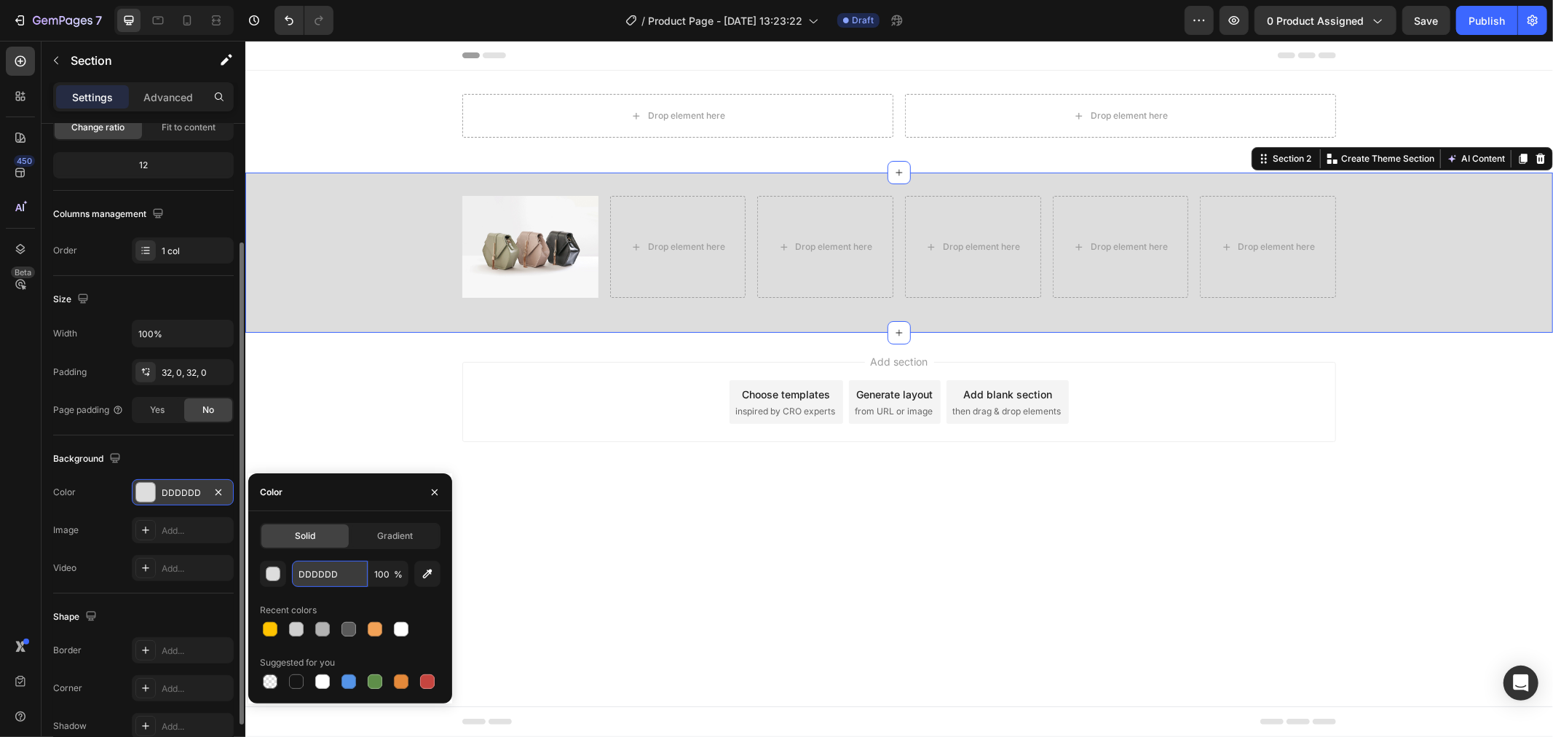
click at [324, 571] on input "DDDDDD" at bounding box center [330, 574] width 76 height 26
paste input "#fffae0"
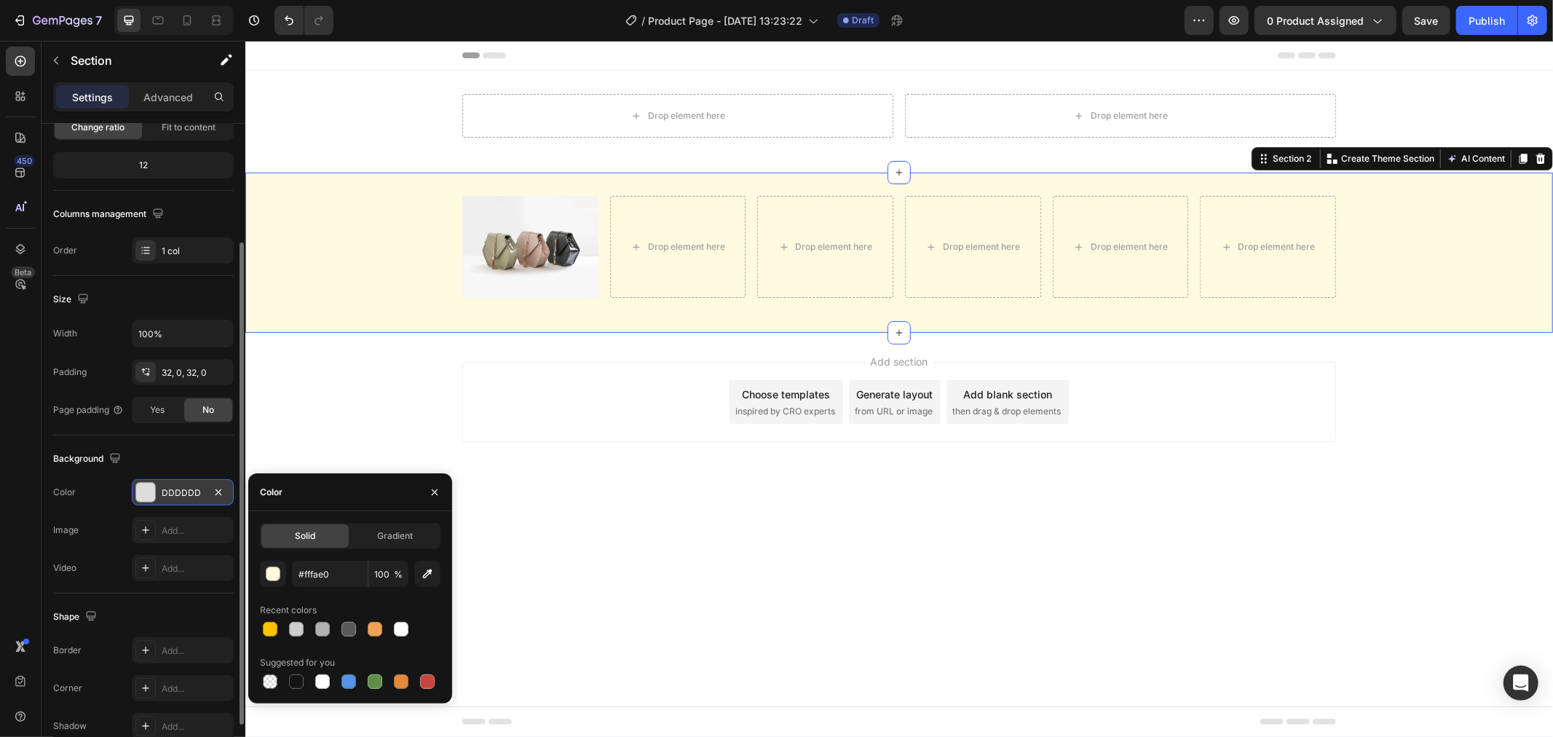
type input "FFFAE0"
click at [354, 519] on div "Solid Gradient FFFAE0 100 % Recent colors Suggested for you" at bounding box center [350, 607] width 204 height 192
click at [384, 118] on div "Drop element here Drop element here Row" at bounding box center [899, 120] width 1308 height 55
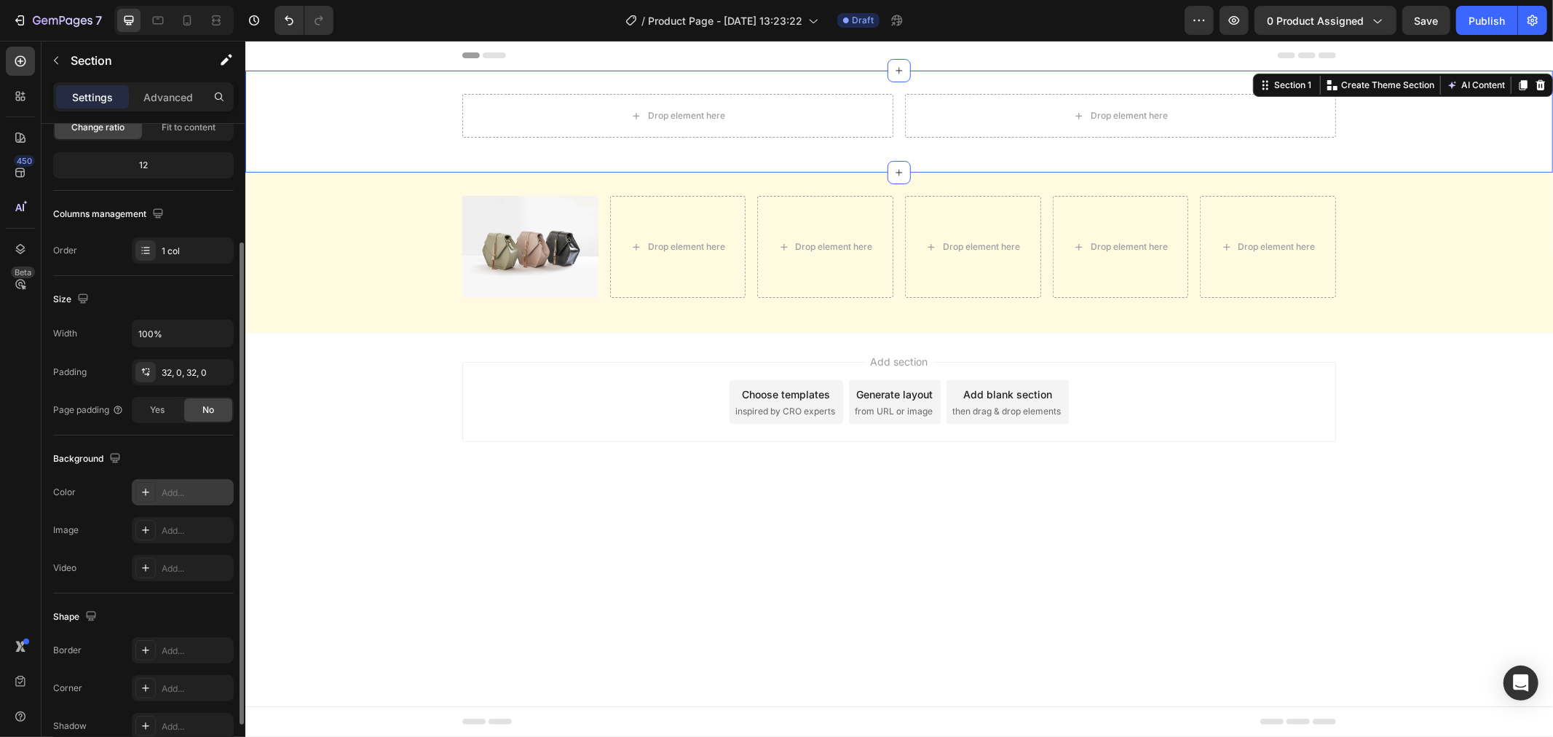
click at [166, 492] on div "Add..." at bounding box center [196, 492] width 68 height 13
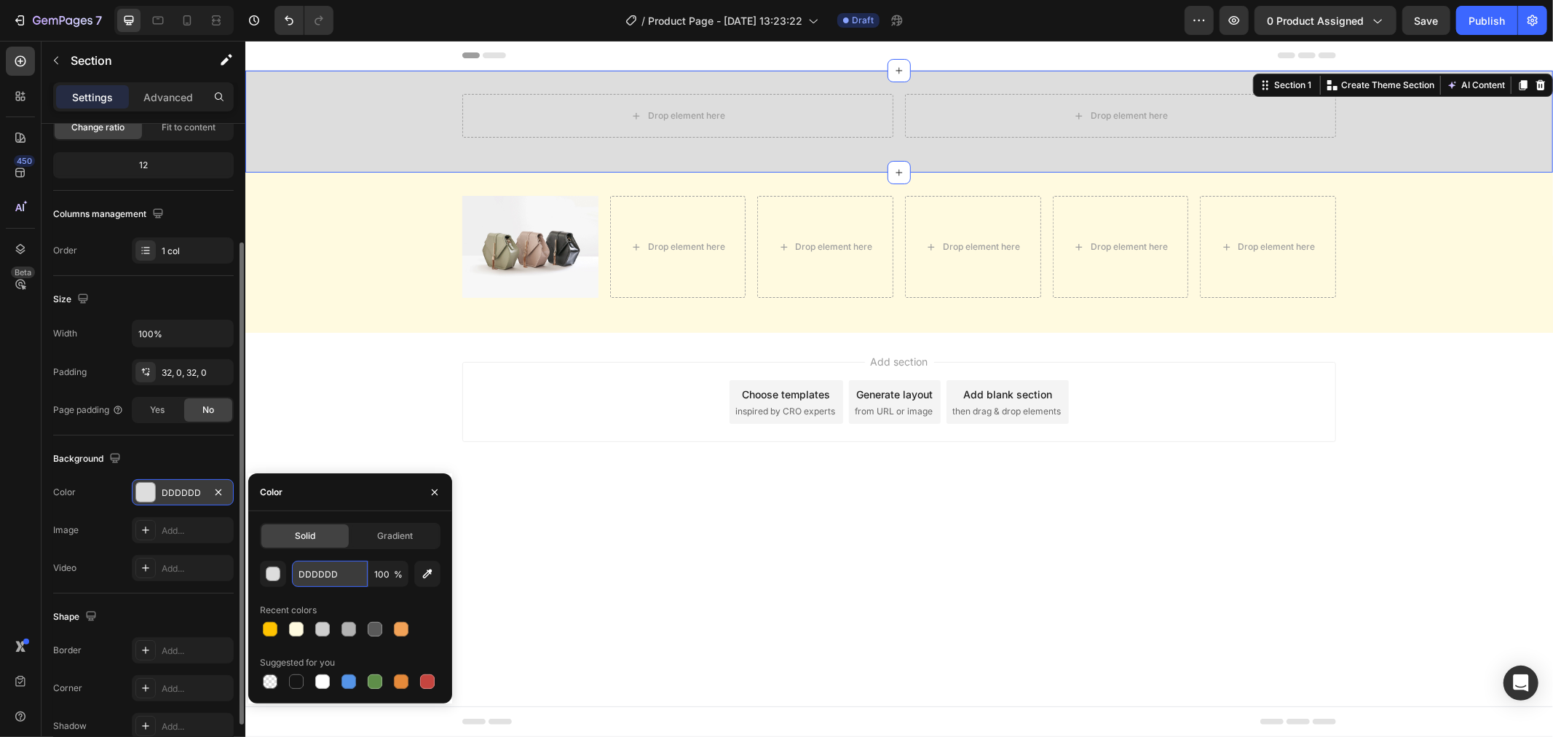
click at [321, 576] on input "DDDDDD" at bounding box center [330, 574] width 76 height 26
paste input "#fffae0"
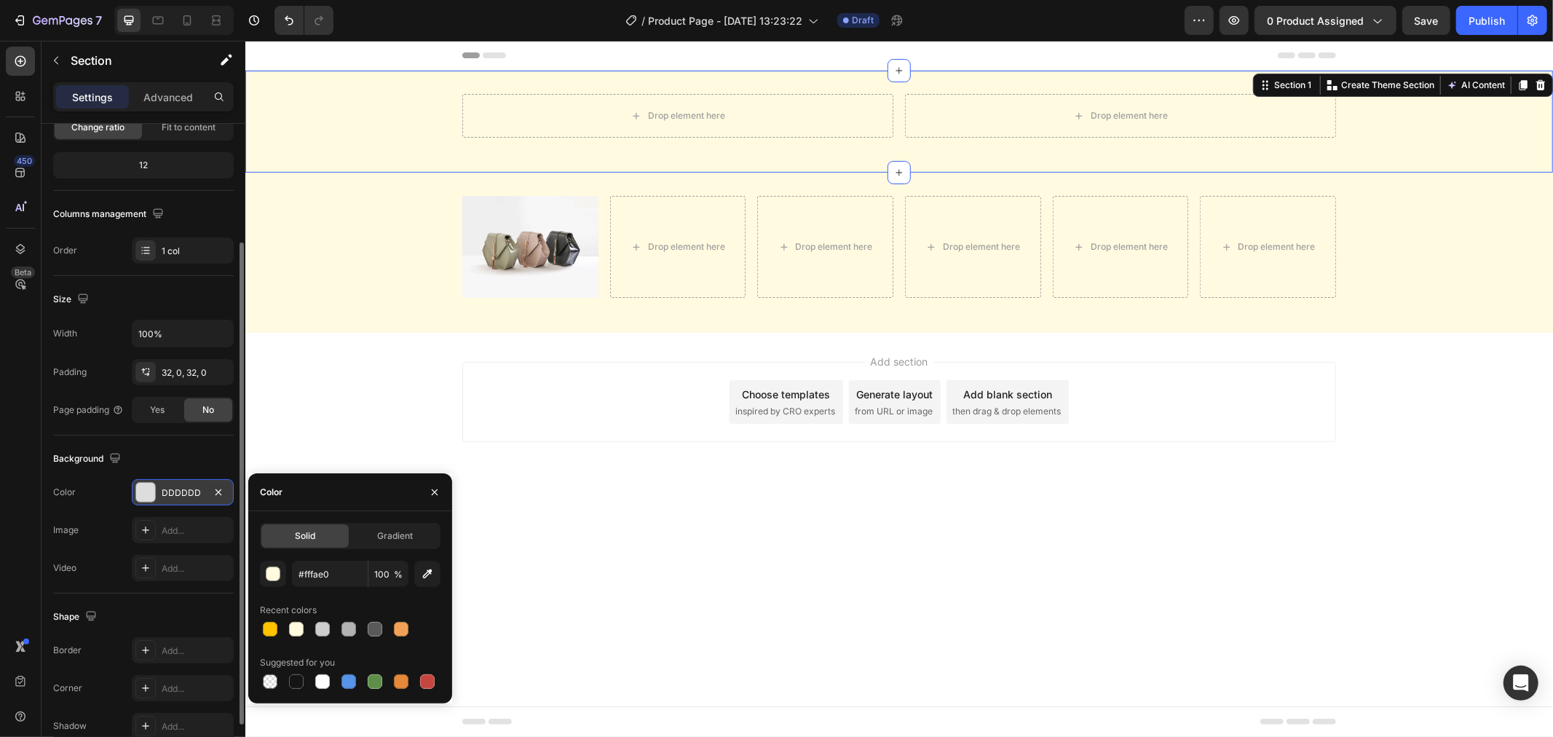
type input "FFFAE0"
click at [343, 498] on div "Color" at bounding box center [350, 492] width 204 height 38
click at [550, 445] on div "Add section Choose templates inspired by CRO experts Generate layout from URL o…" at bounding box center [899, 421] width 1308 height 179
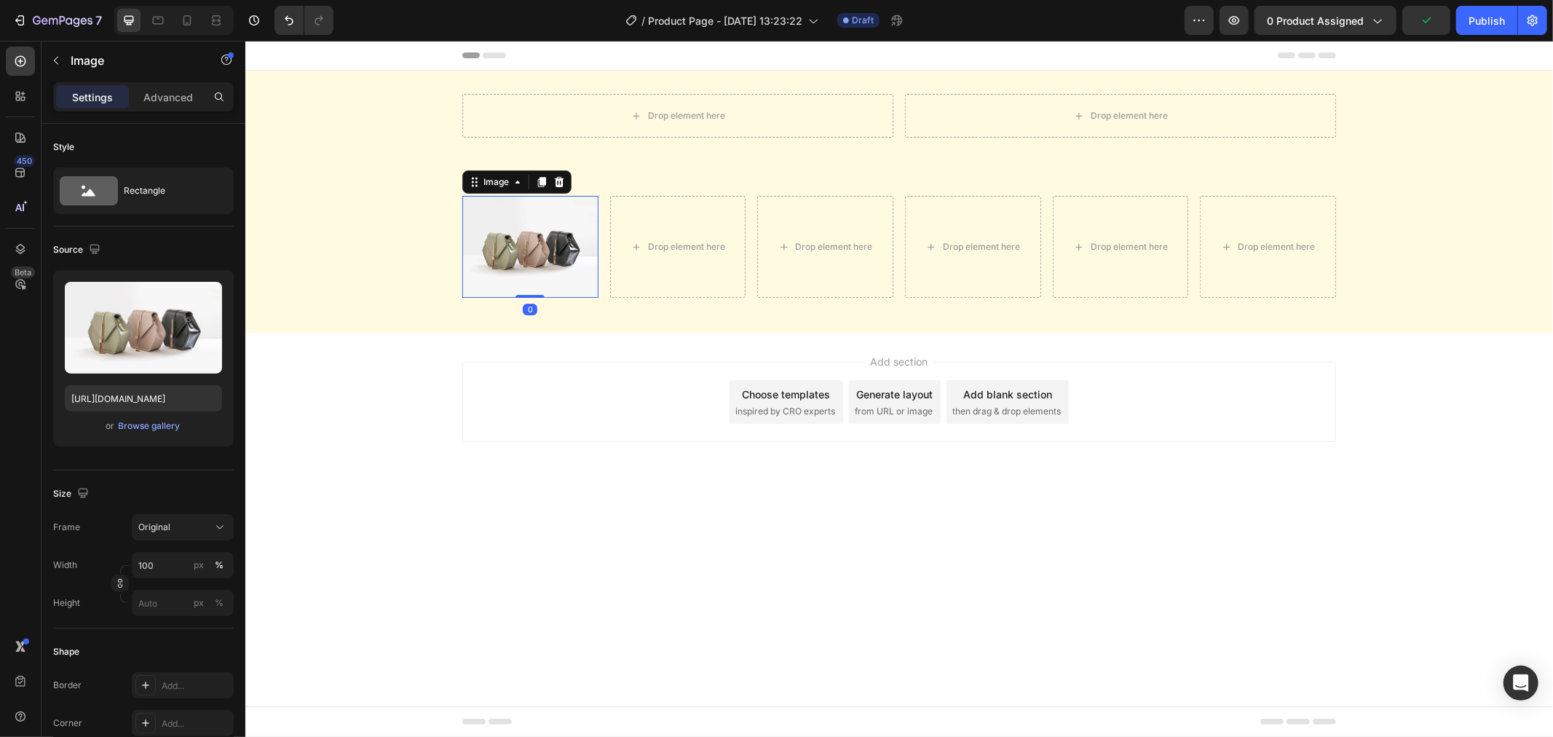
click at [537, 260] on img at bounding box center [530, 246] width 136 height 102
click at [154, 426] on div "Browse gallery" at bounding box center [150, 425] width 62 height 13
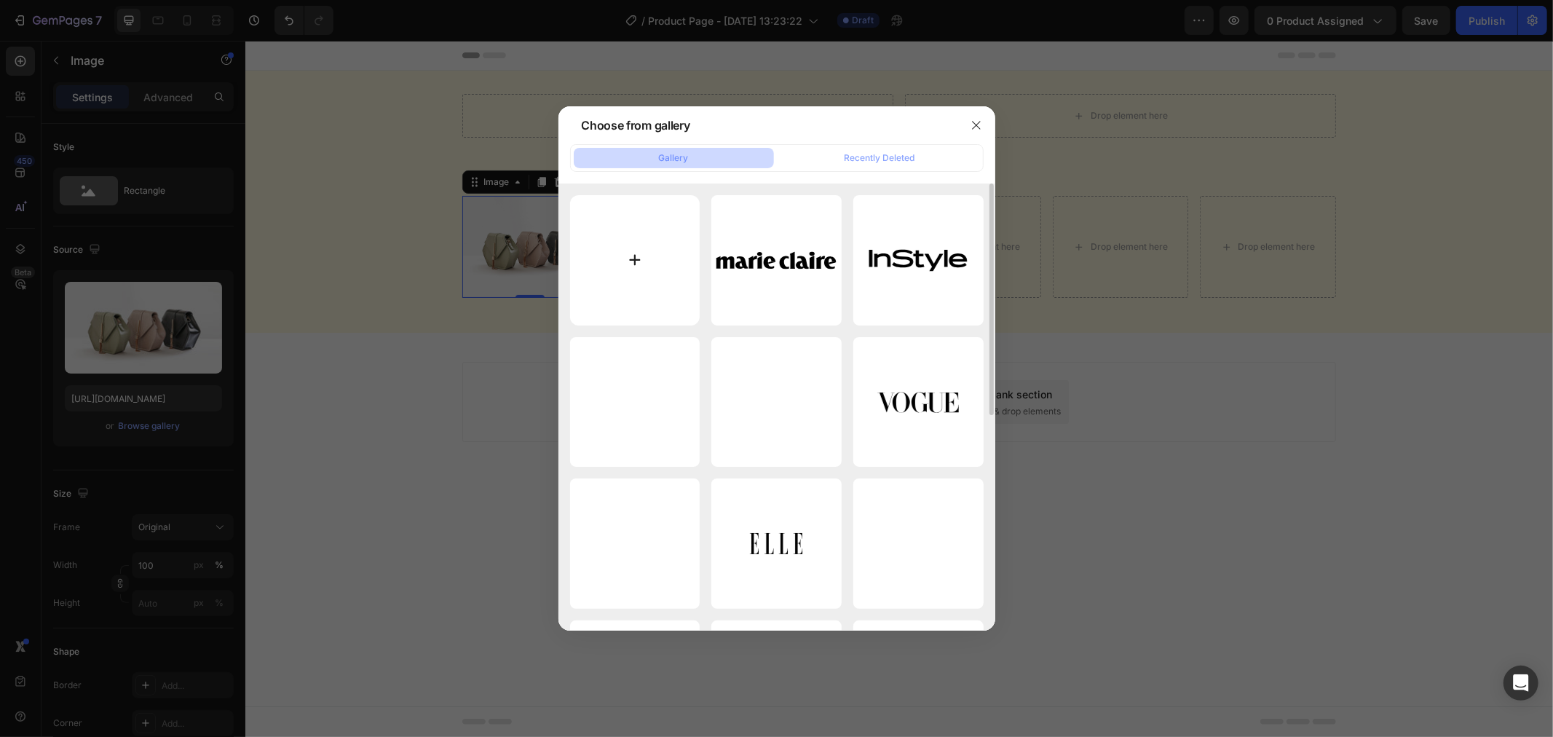
click at [677, 260] on input "file" at bounding box center [635, 260] width 130 height 130
type input "C:\fakepath\1.png"
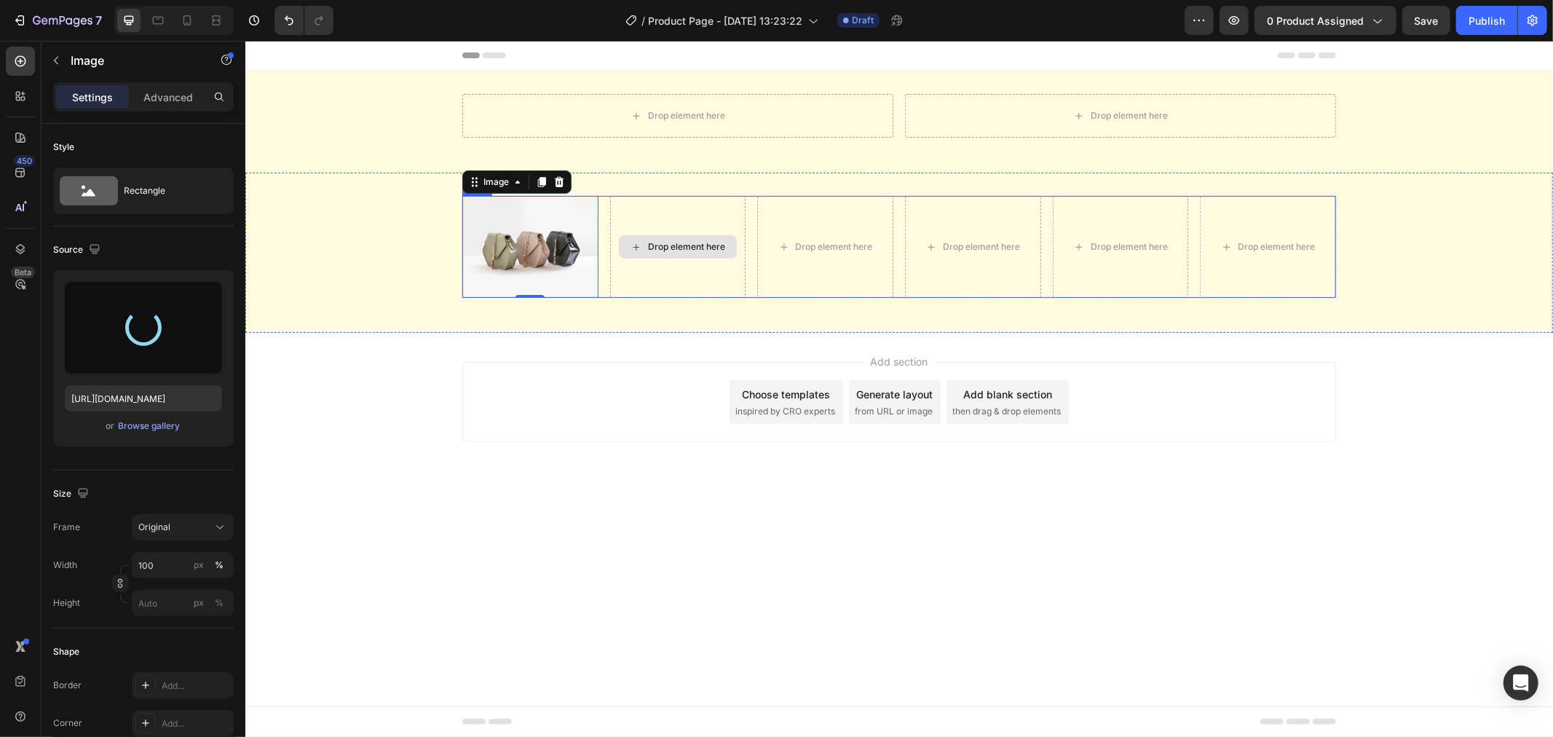
type input "[URL][DOMAIN_NAME]"
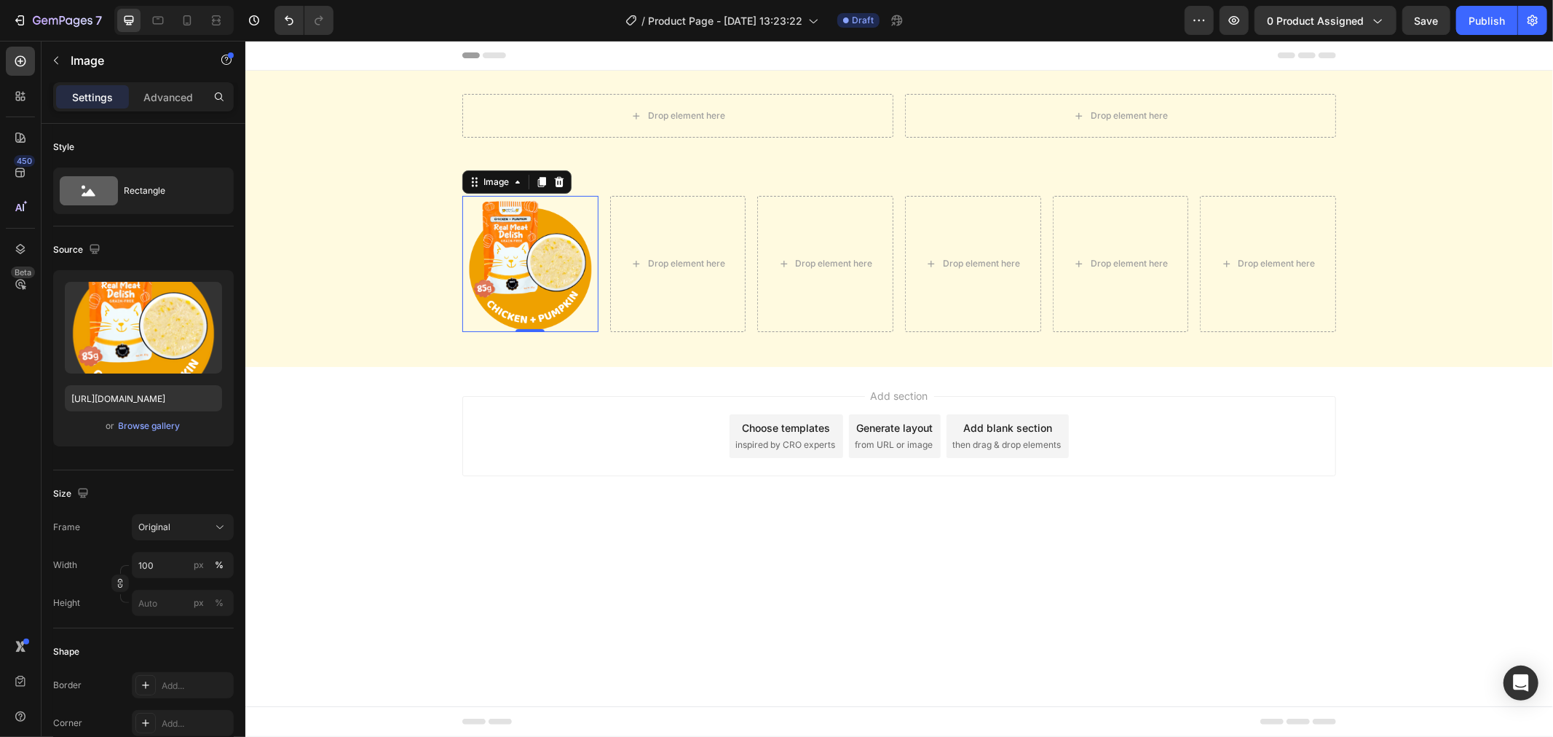
click at [605, 413] on div "Add section Choose templates inspired by CRO experts Generate layout from URL o…" at bounding box center [899, 435] width 874 height 80
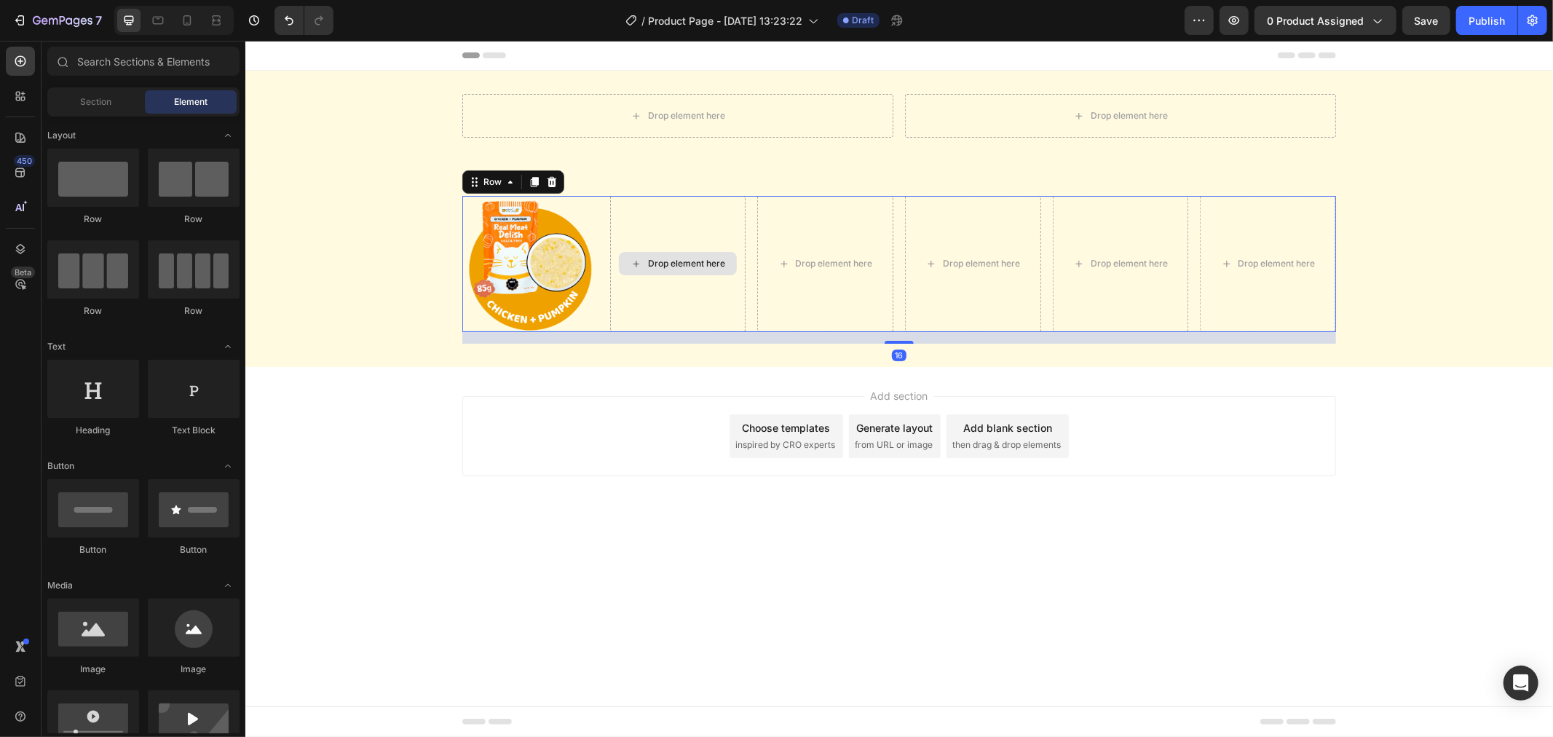
click at [663, 301] on div "Drop element here" at bounding box center [678, 263] width 136 height 136
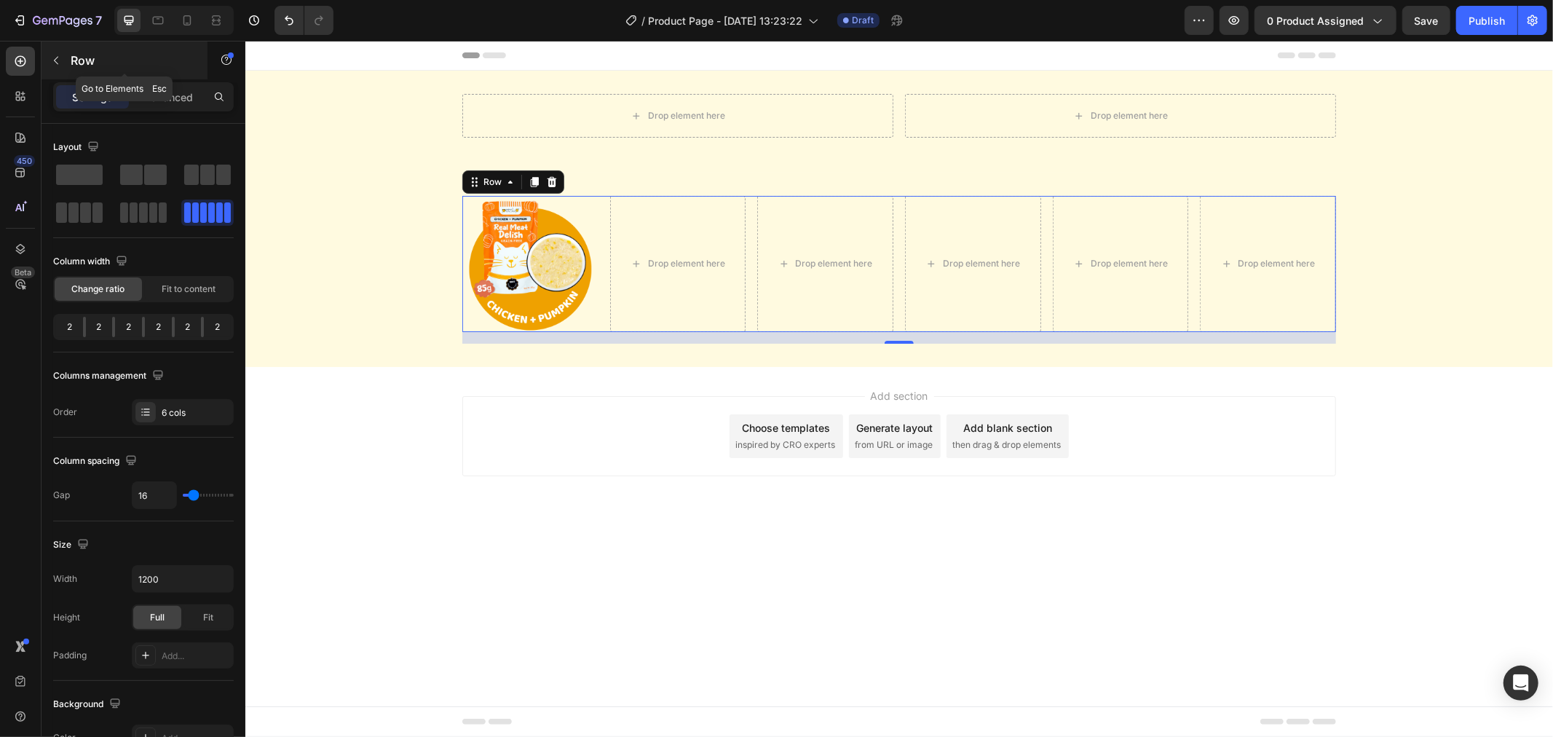
click at [83, 69] on div "Row" at bounding box center [125, 61] width 166 height 38
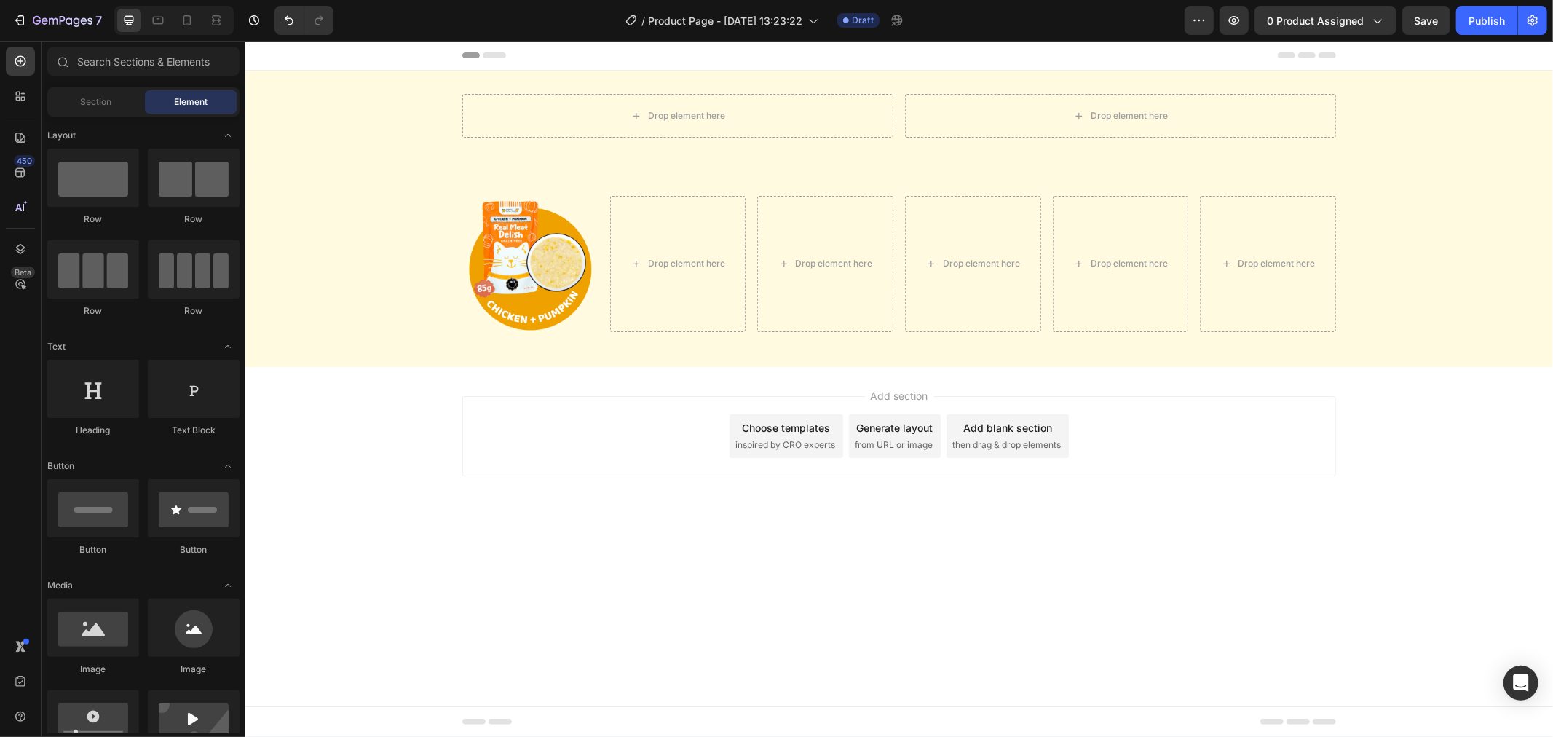
scroll to position [81, 0]
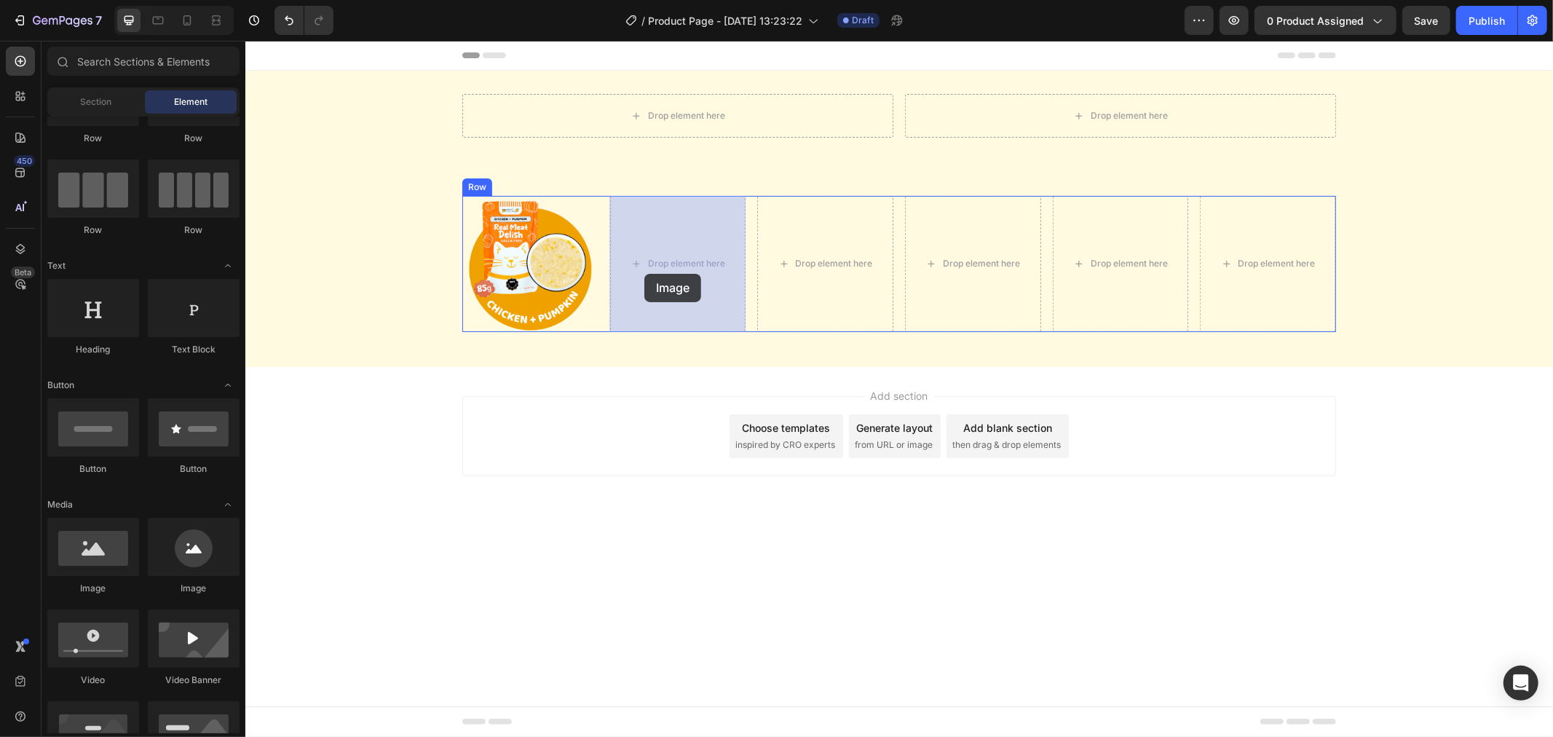
drag, startPoint x: 436, startPoint y: 536, endPoint x: 653, endPoint y: 260, distance: 351.1
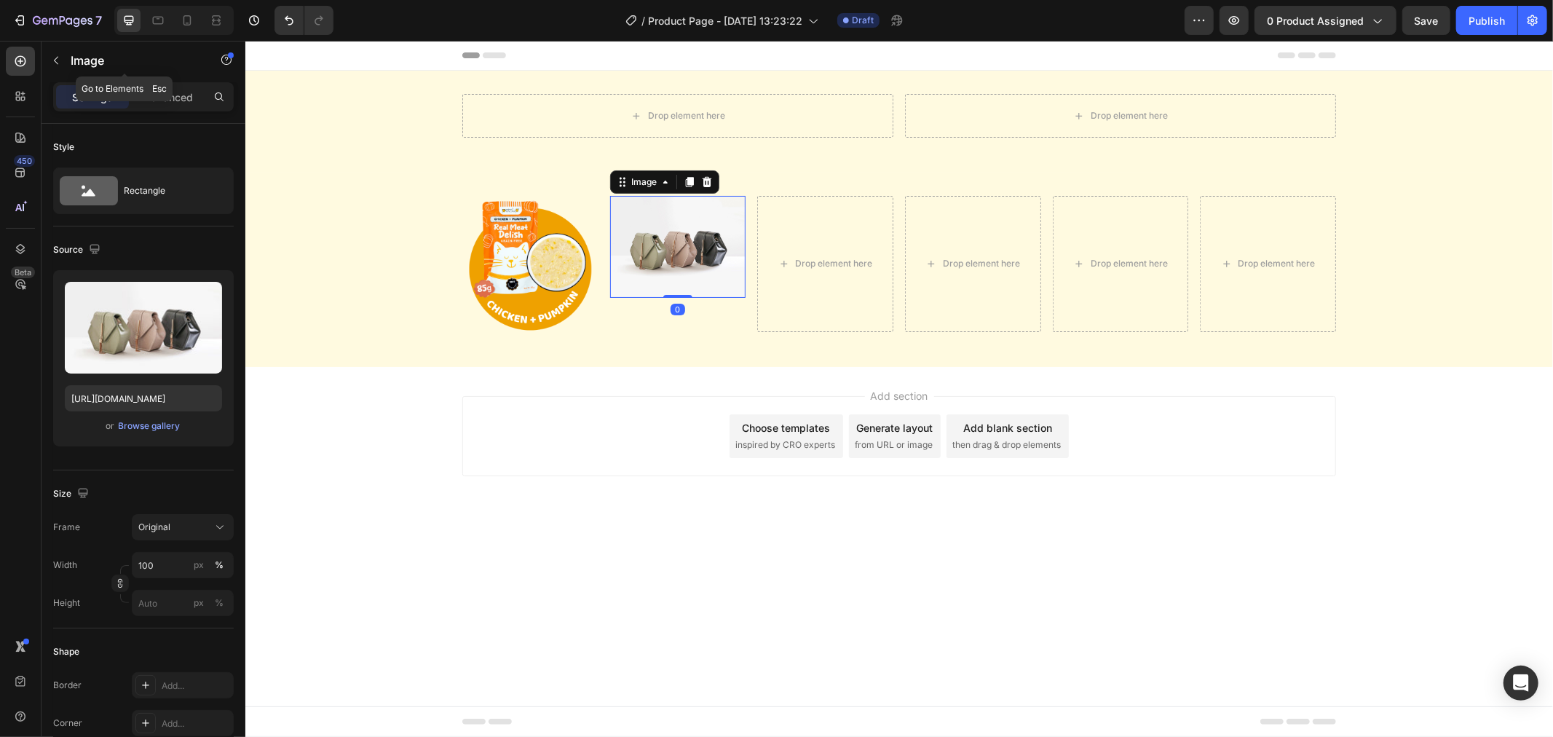
click at [71, 52] on div "Image" at bounding box center [125, 61] width 166 height 38
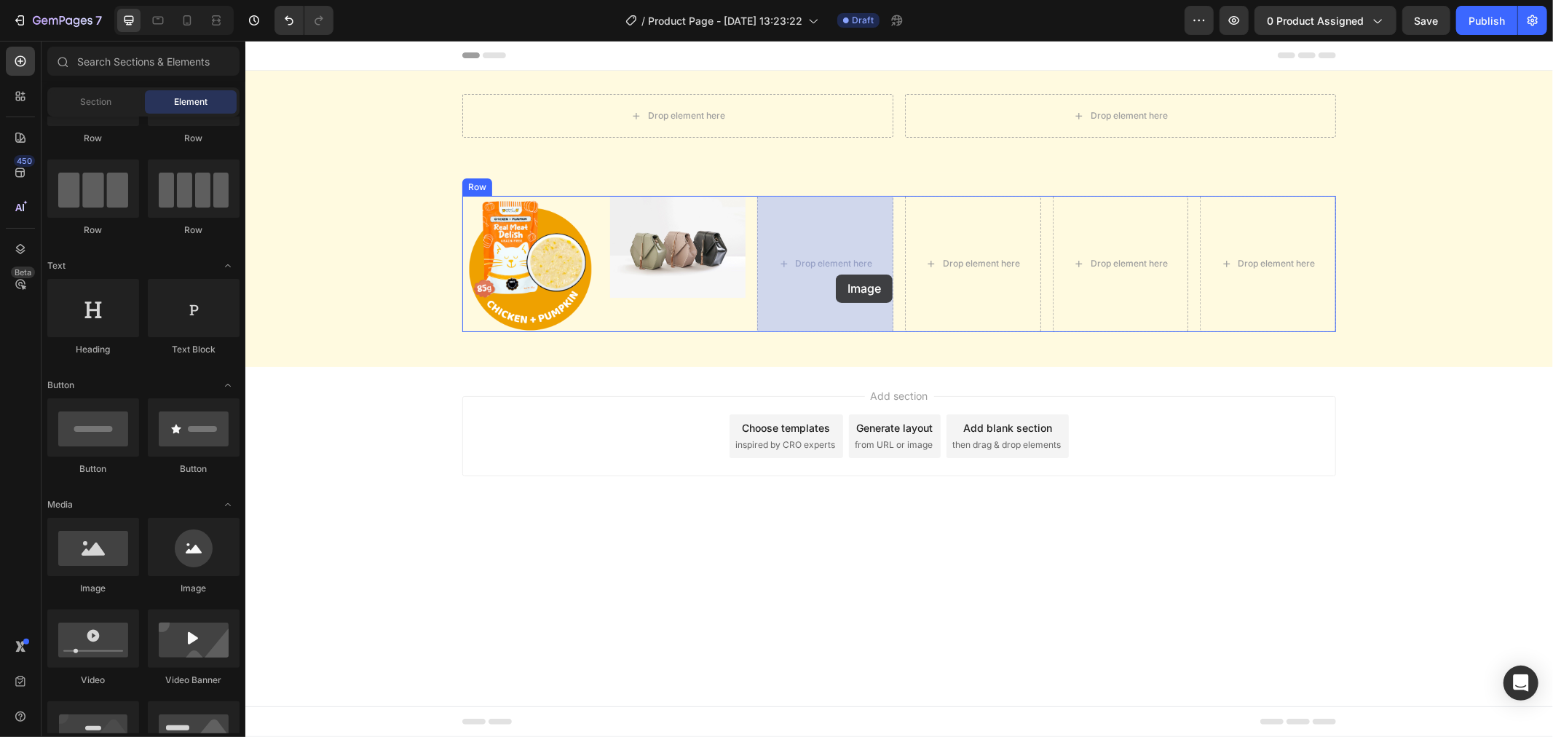
drag, startPoint x: 362, startPoint y: 591, endPoint x: 835, endPoint y: 274, distance: 570.0
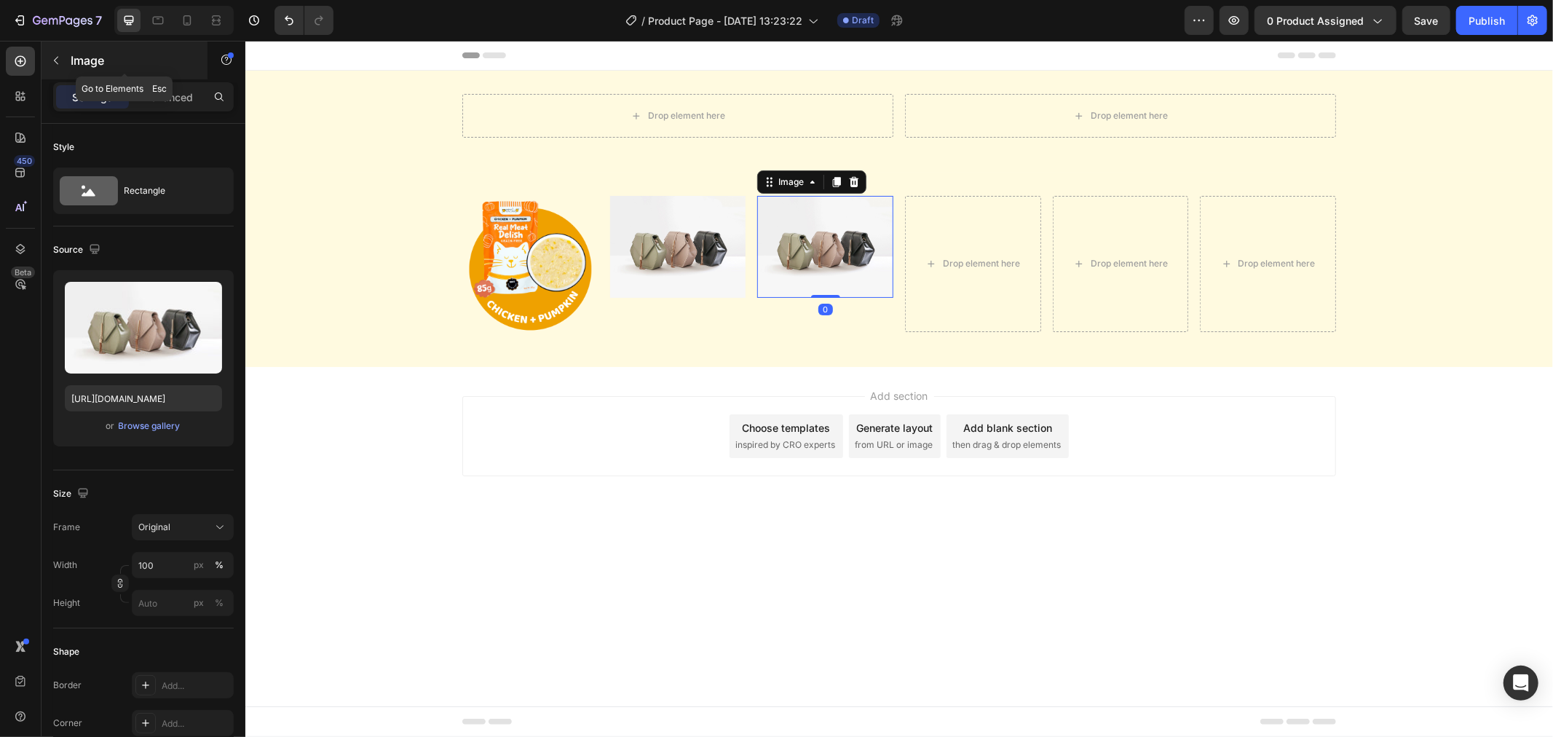
click at [60, 51] on button "button" at bounding box center [55, 60] width 23 height 23
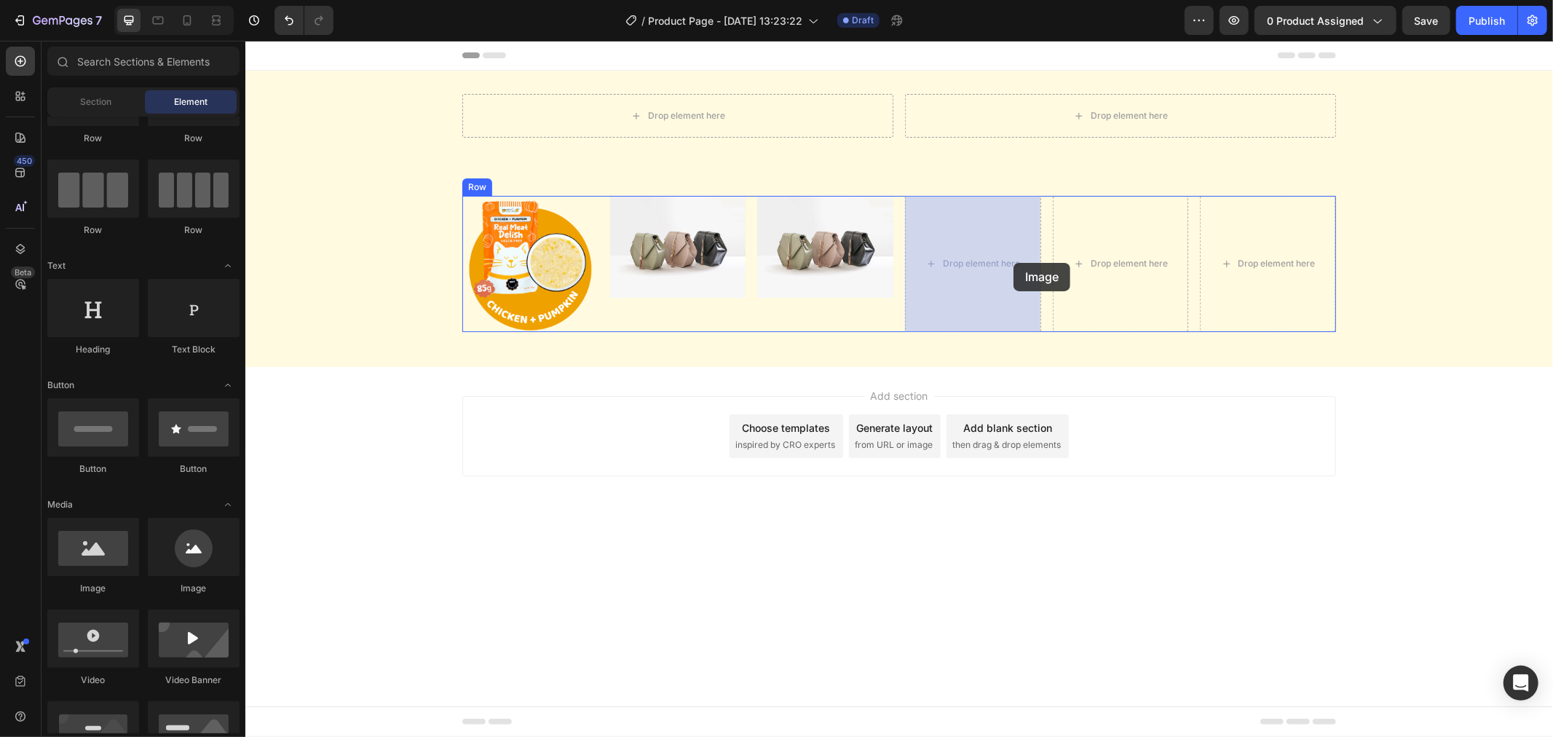
drag, startPoint x: 338, startPoint y: 599, endPoint x: 987, endPoint y: 267, distance: 729.9
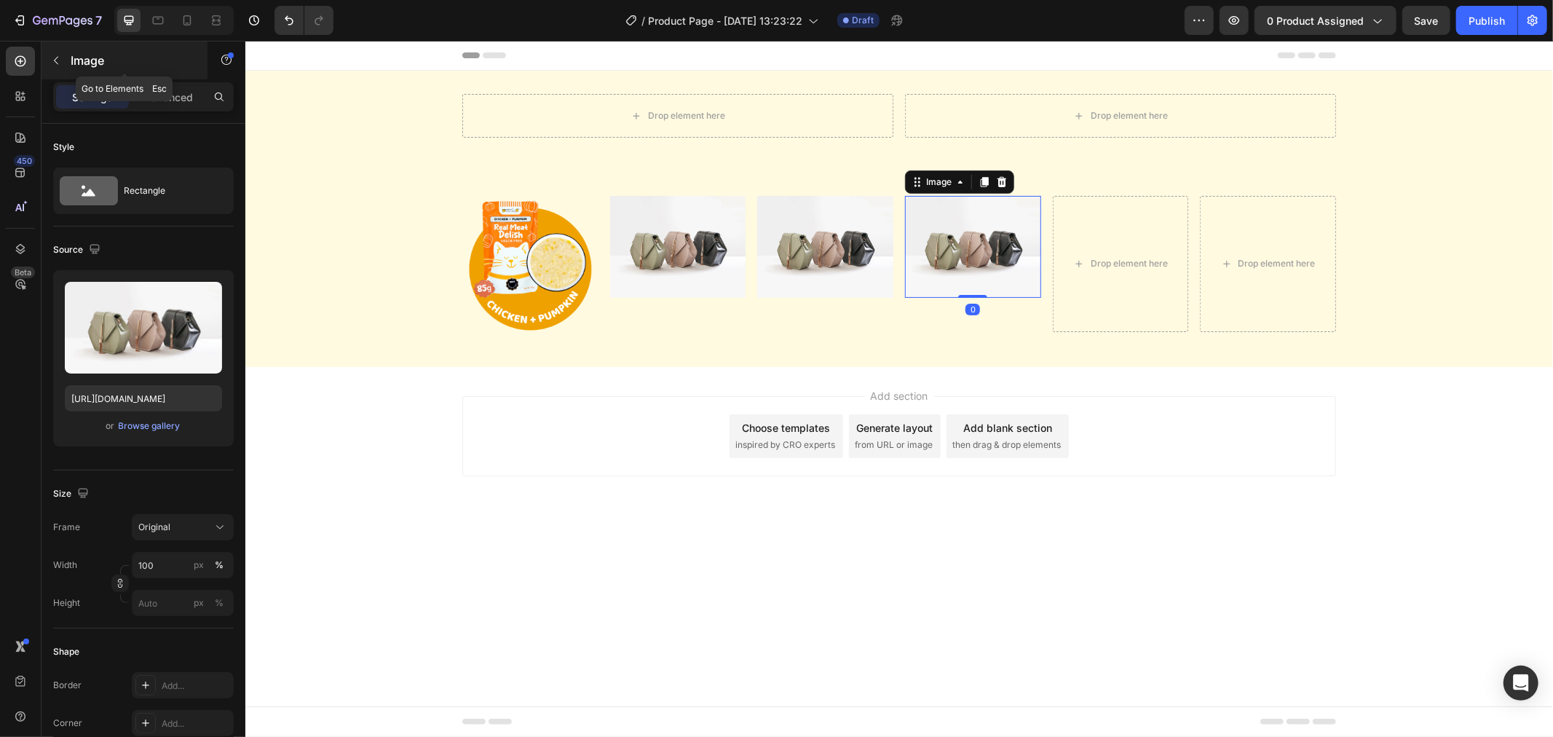
click at [106, 58] on p "Image" at bounding box center [133, 60] width 124 height 17
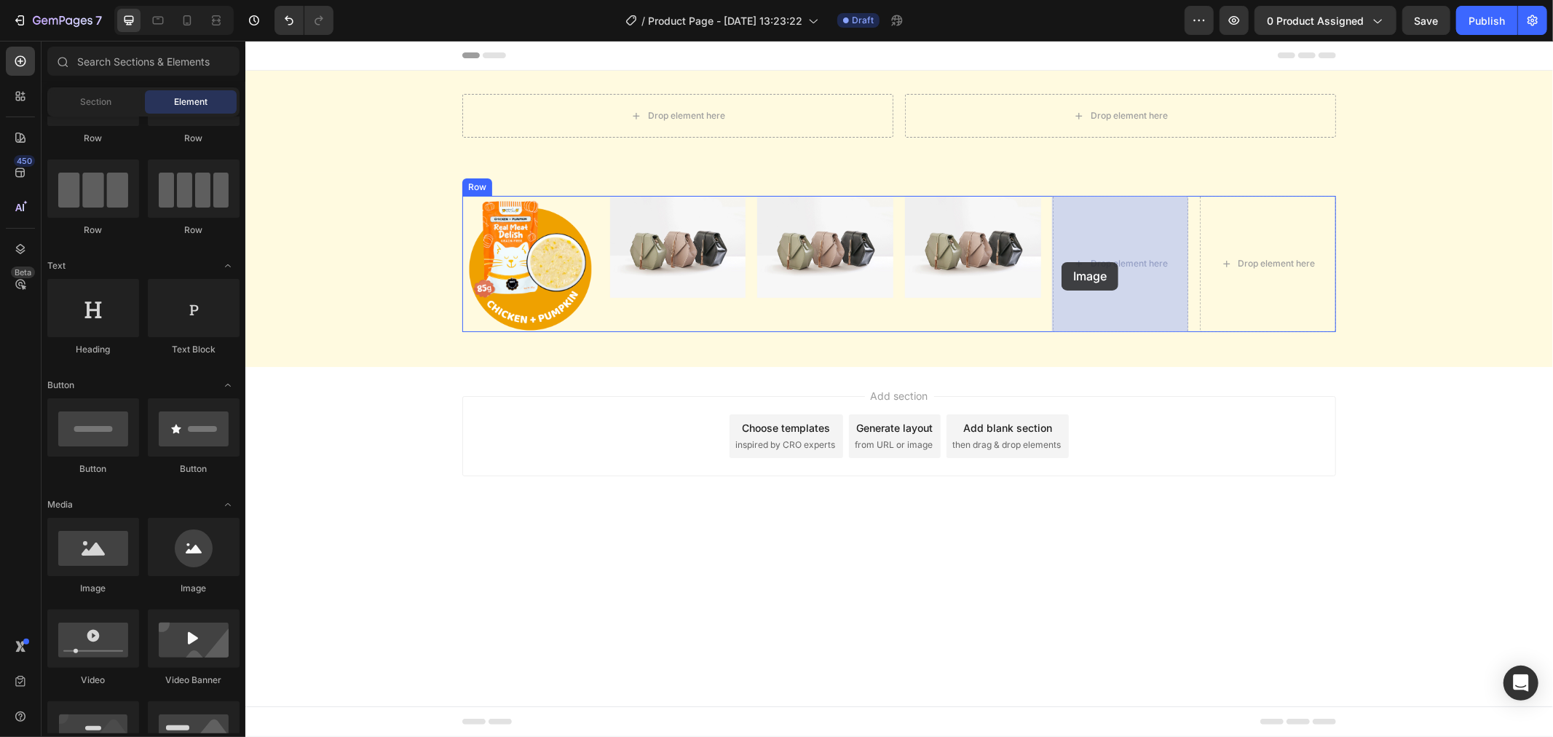
drag, startPoint x: 339, startPoint y: 583, endPoint x: 1061, endPoint y: 261, distance: 790.2
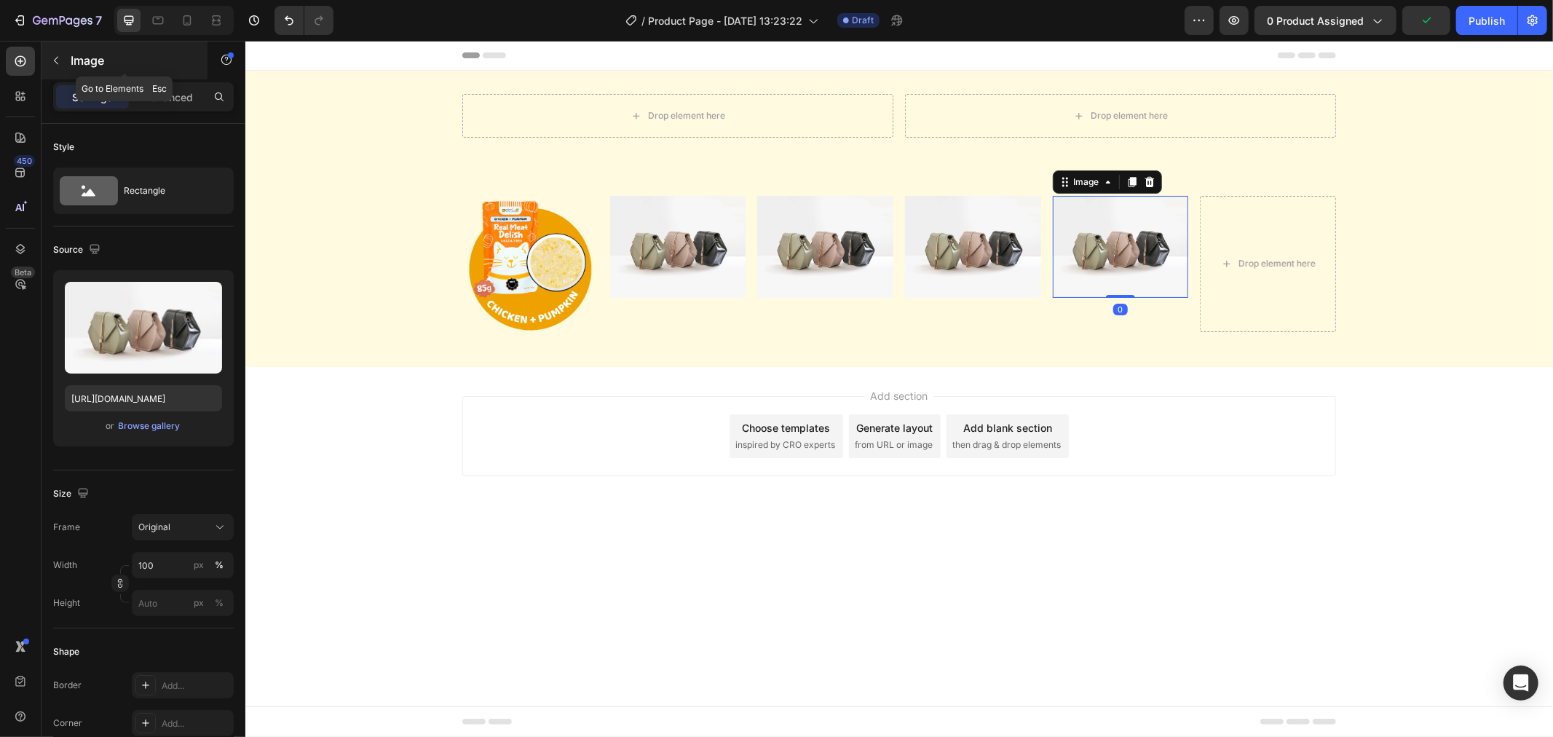
click at [80, 64] on p "Image" at bounding box center [133, 60] width 124 height 17
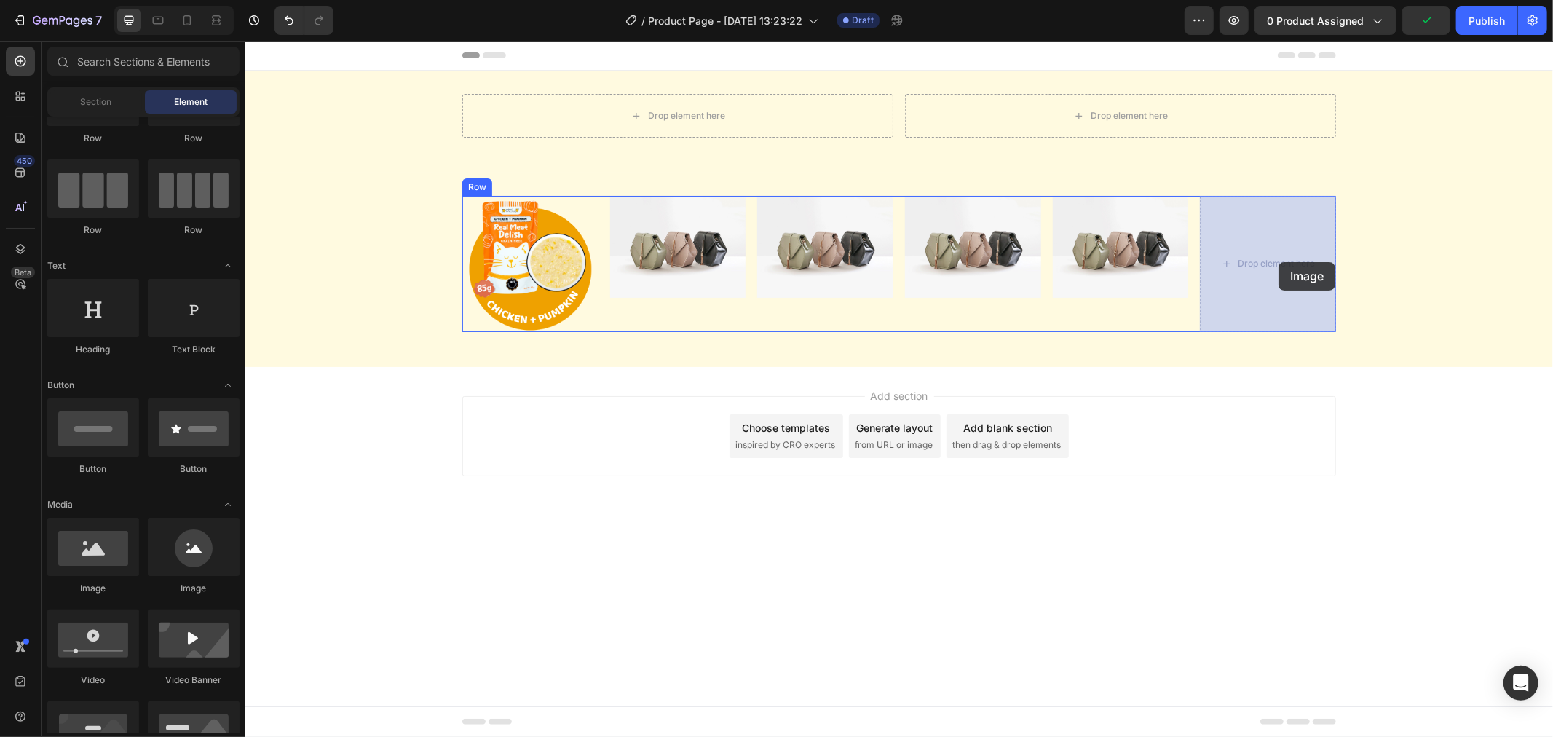
drag, startPoint x: 338, startPoint y: 574, endPoint x: 1278, endPoint y: 261, distance: 990.7
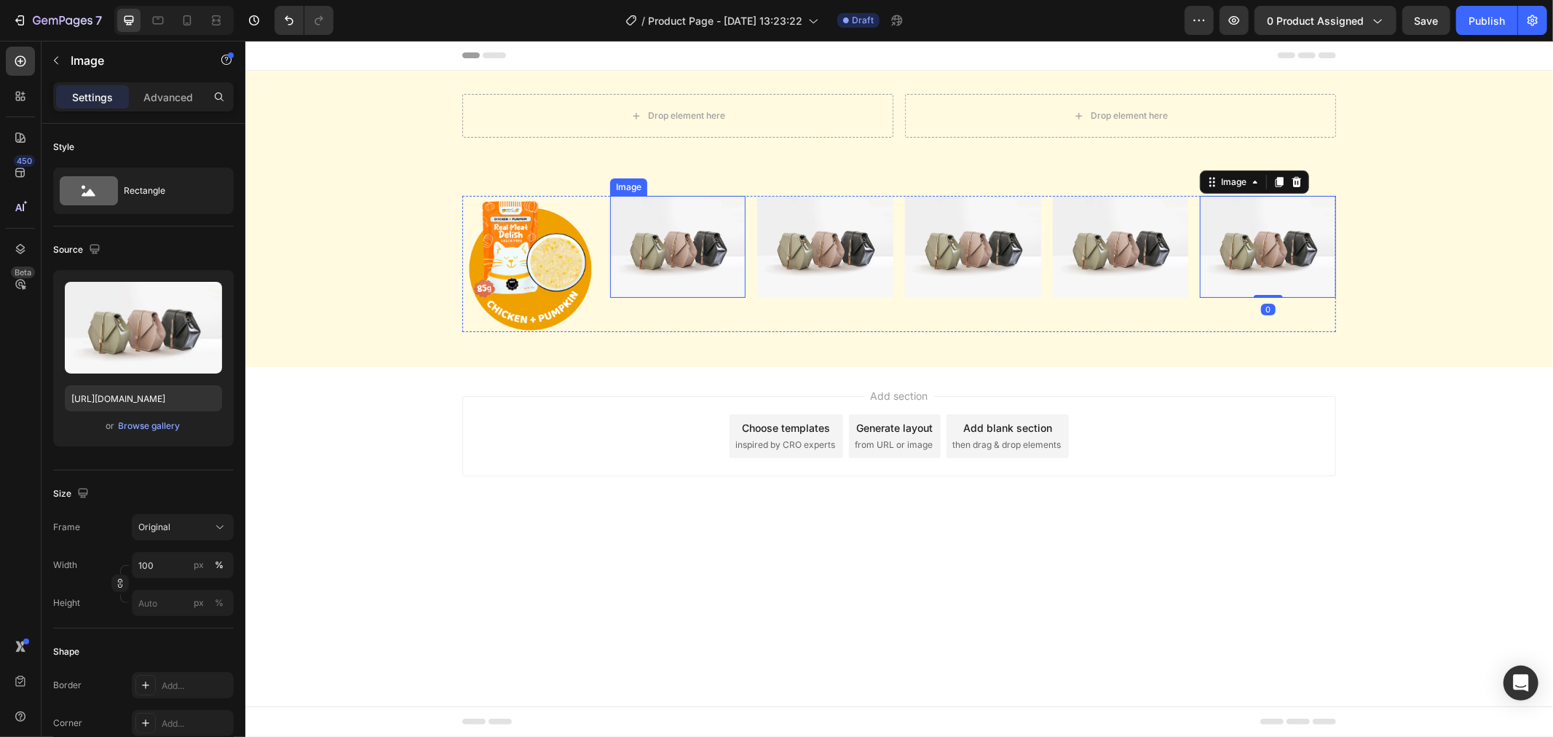
click at [655, 277] on img at bounding box center [678, 246] width 136 height 102
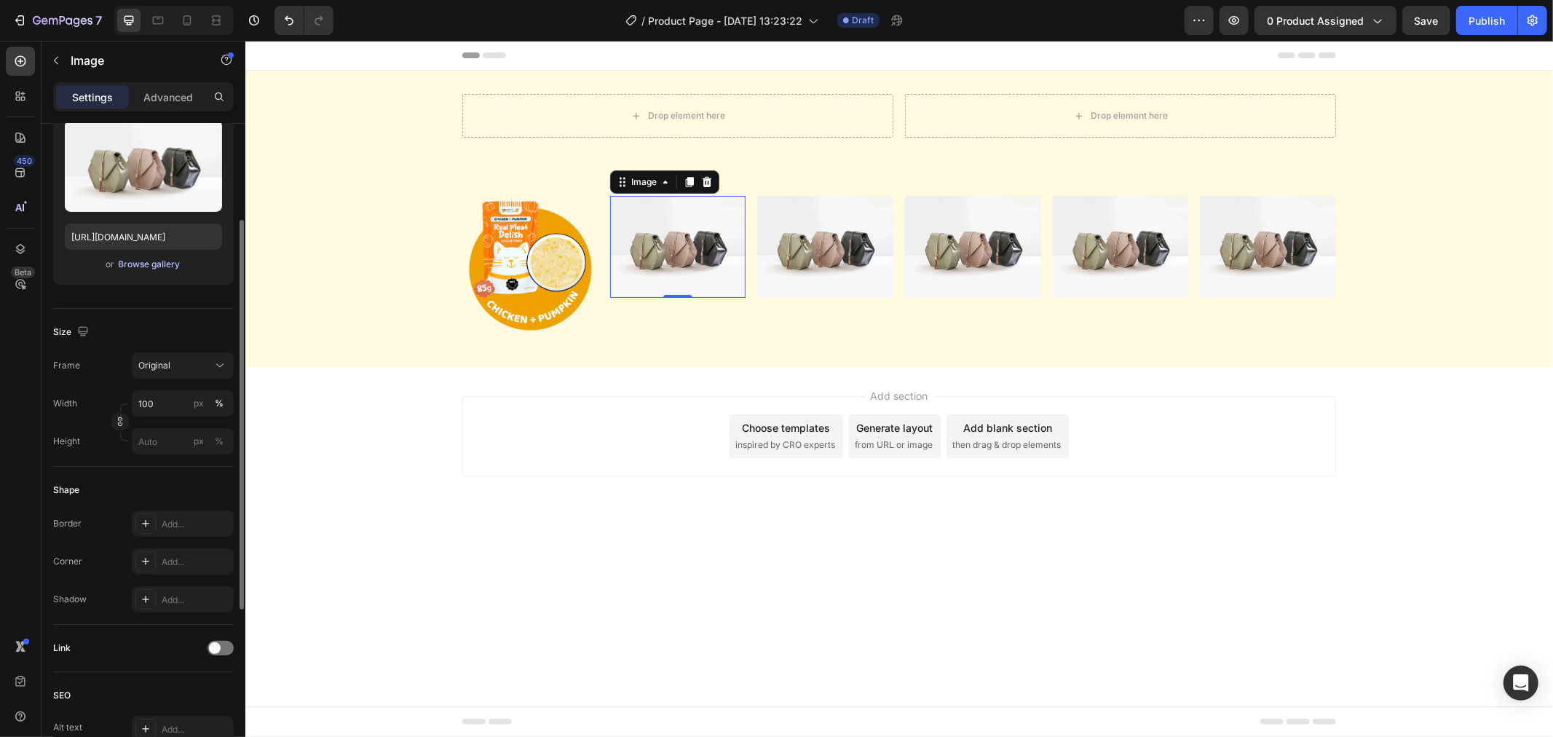
click at [150, 267] on div "Browse gallery" at bounding box center [150, 264] width 62 height 13
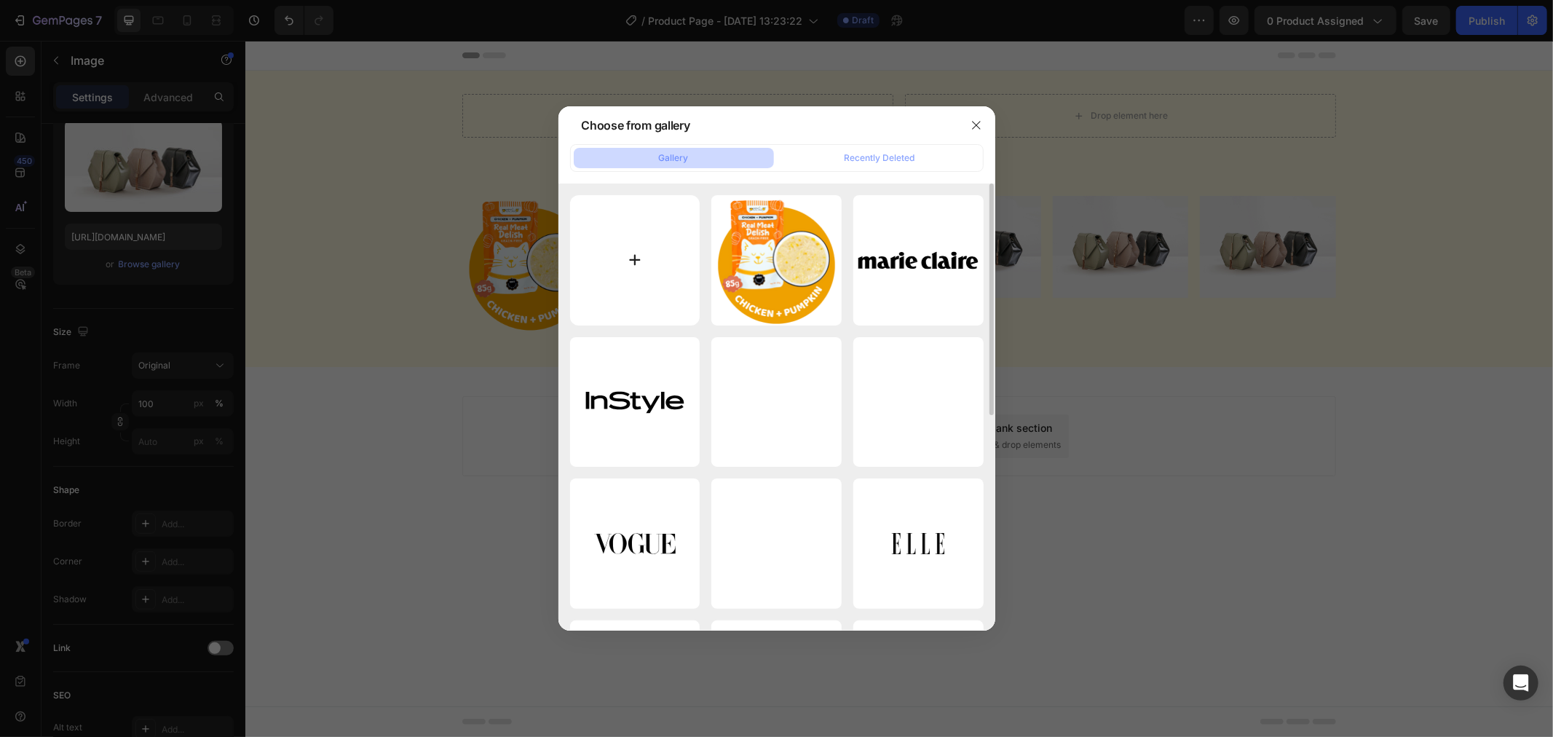
click at [644, 255] on input "file" at bounding box center [635, 260] width 130 height 130
type input "C:\fakepath\2.png"
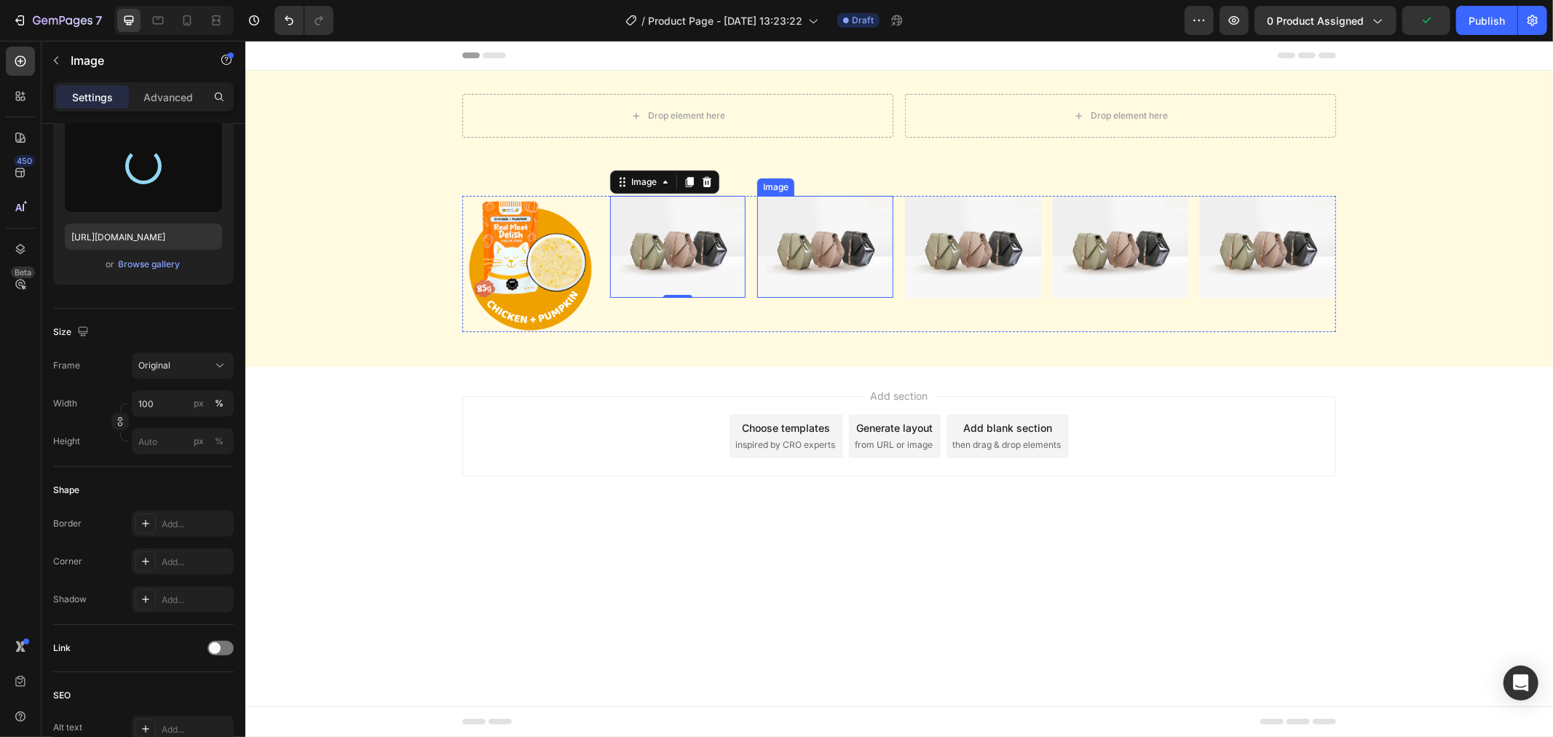
type input "[URL][DOMAIN_NAME]"
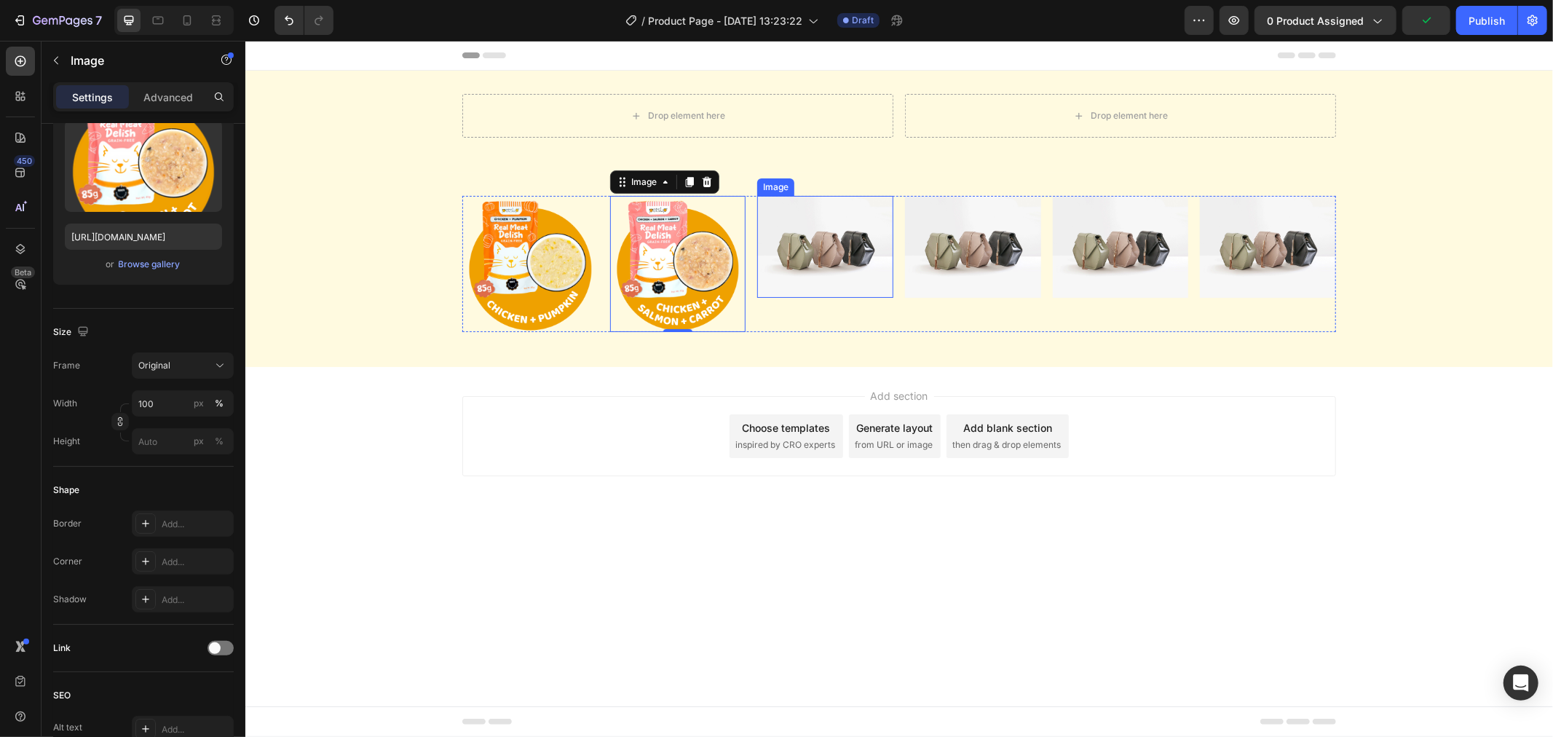
click at [843, 251] on img at bounding box center [825, 246] width 136 height 102
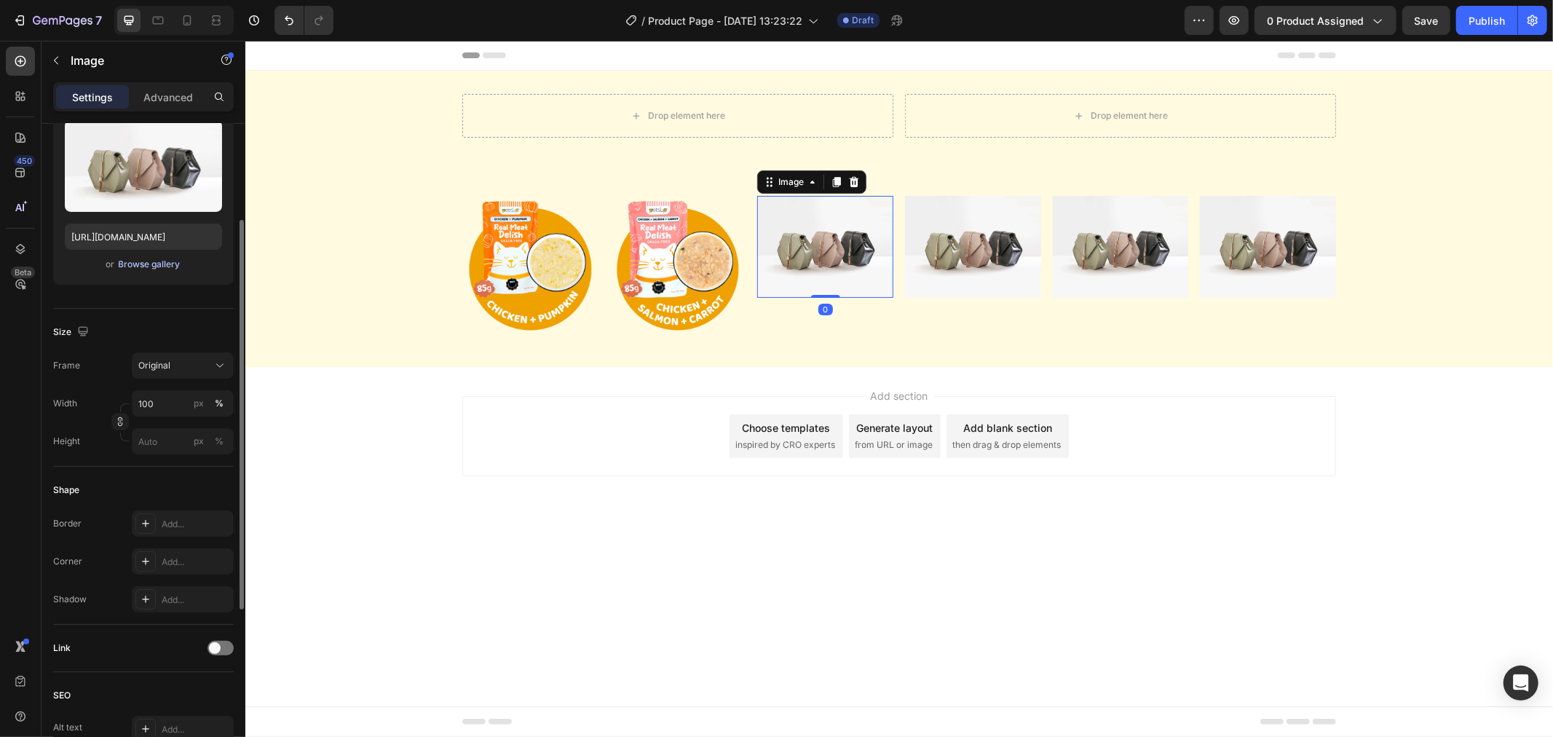
click at [127, 261] on div "Browse gallery" at bounding box center [150, 264] width 62 height 13
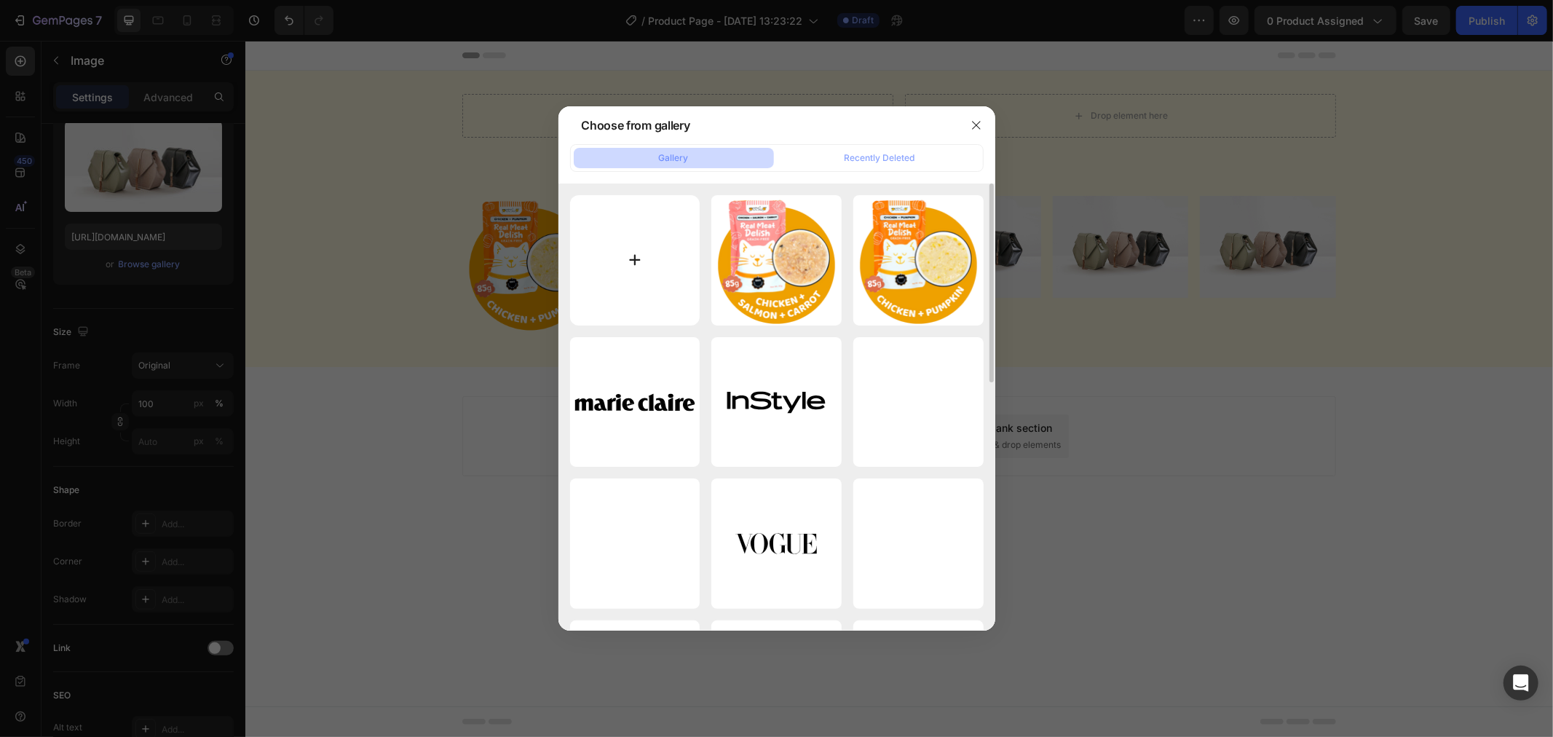
click at [669, 251] on input "file" at bounding box center [635, 260] width 130 height 130
type input "C:\fakepath\3.png"
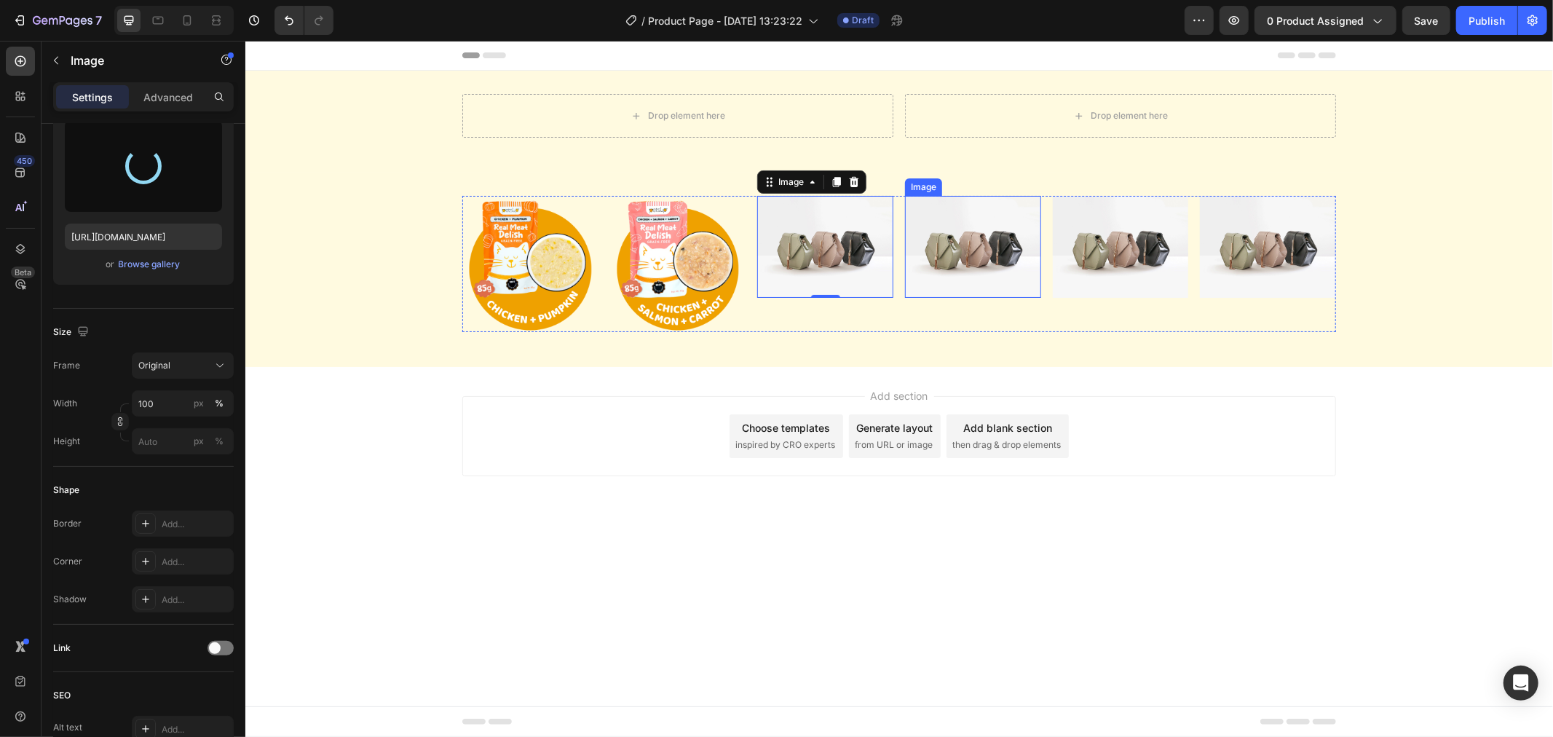
type input "[URL][DOMAIN_NAME]"
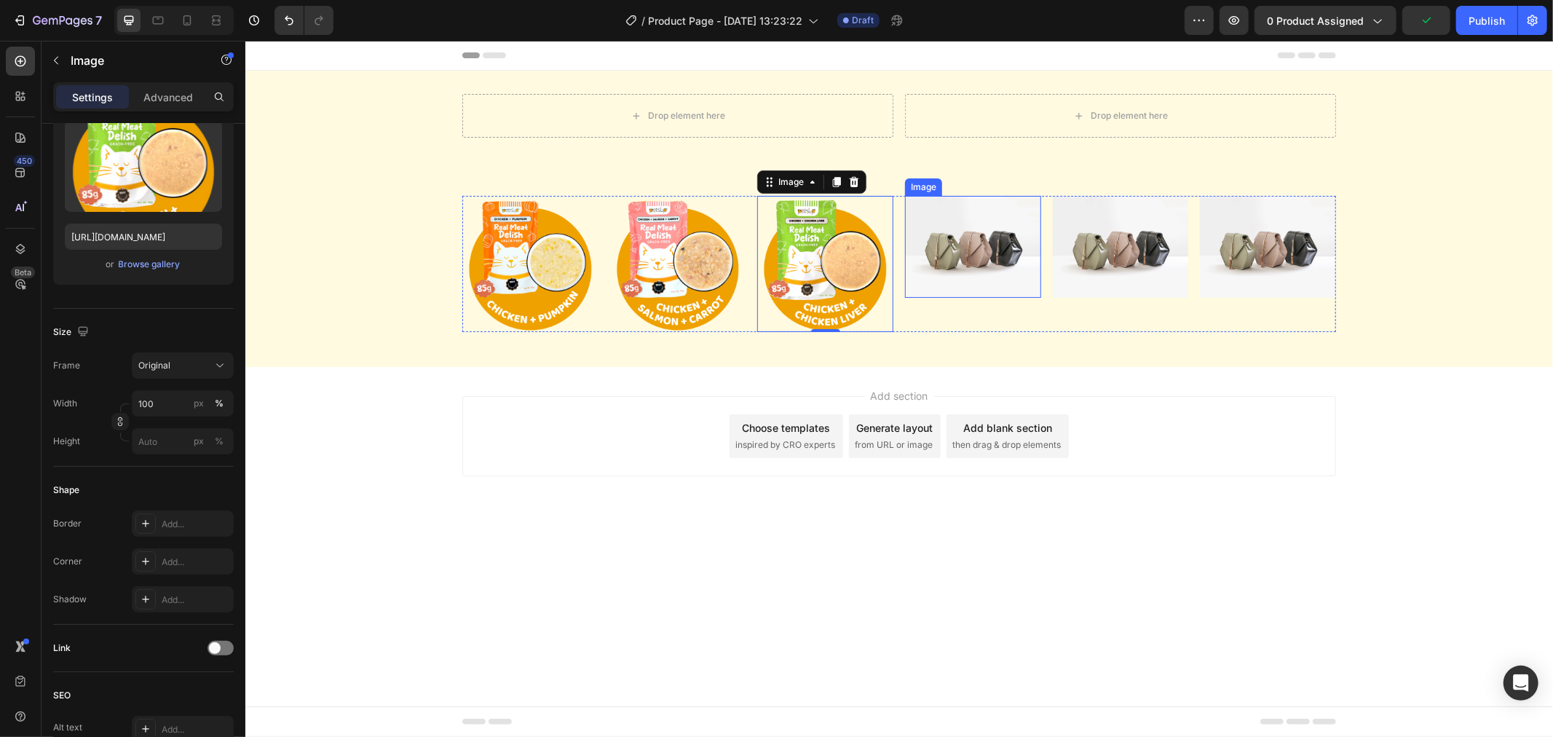
click at [993, 272] on img at bounding box center [972, 246] width 136 height 102
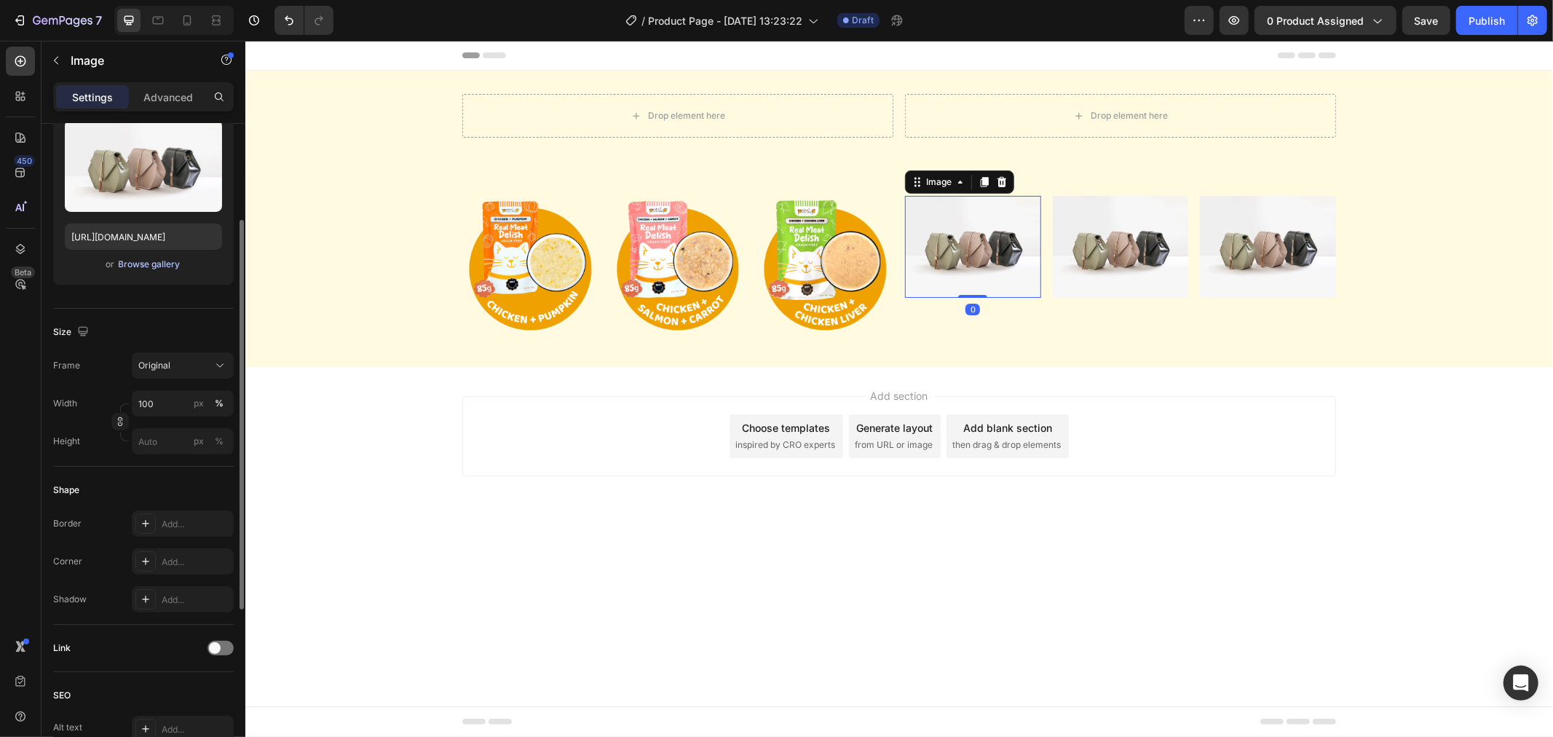
click at [134, 258] on div "Browse gallery" at bounding box center [150, 264] width 62 height 13
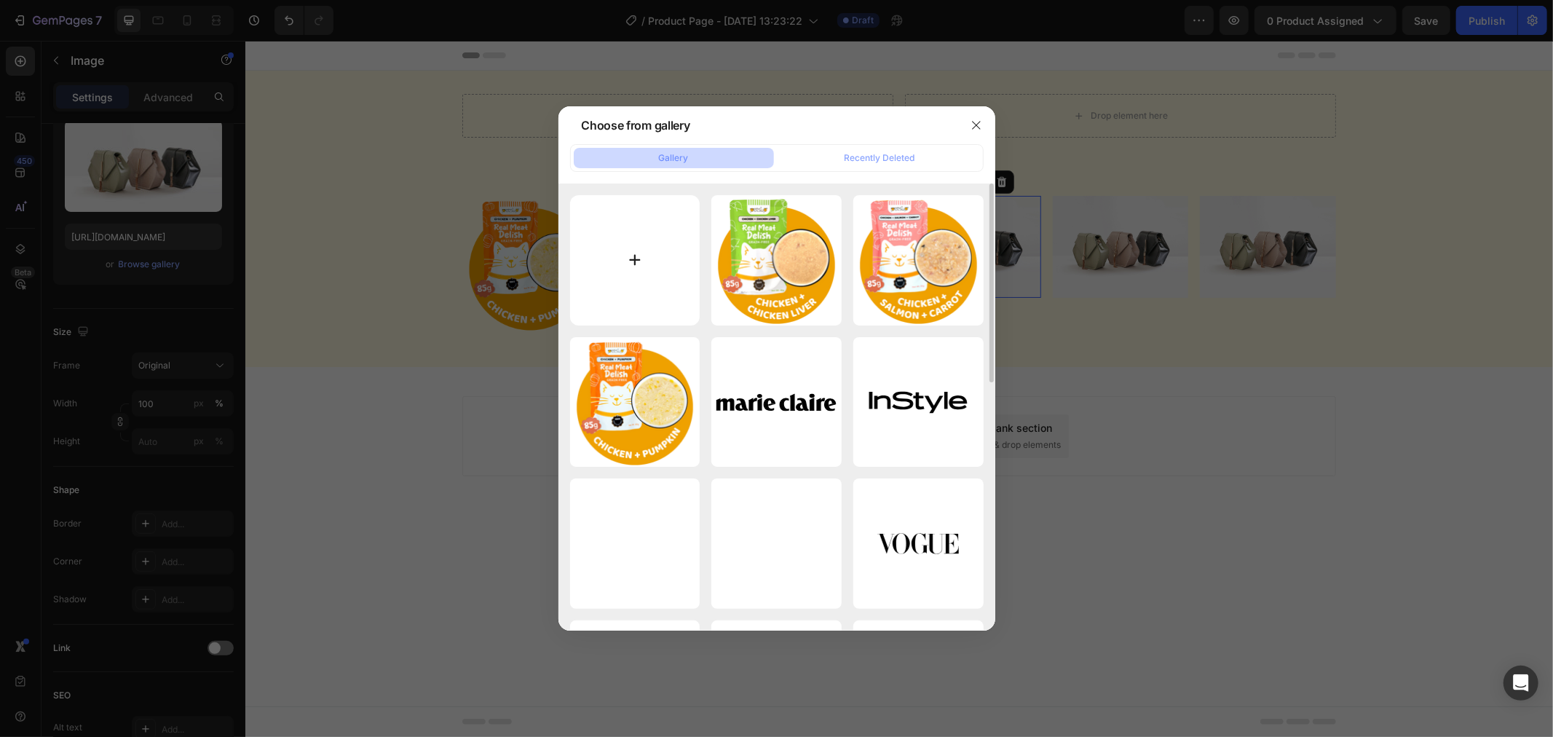
click at [626, 243] on input "file" at bounding box center [635, 260] width 130 height 130
type input "C:\fakepath\4.png"
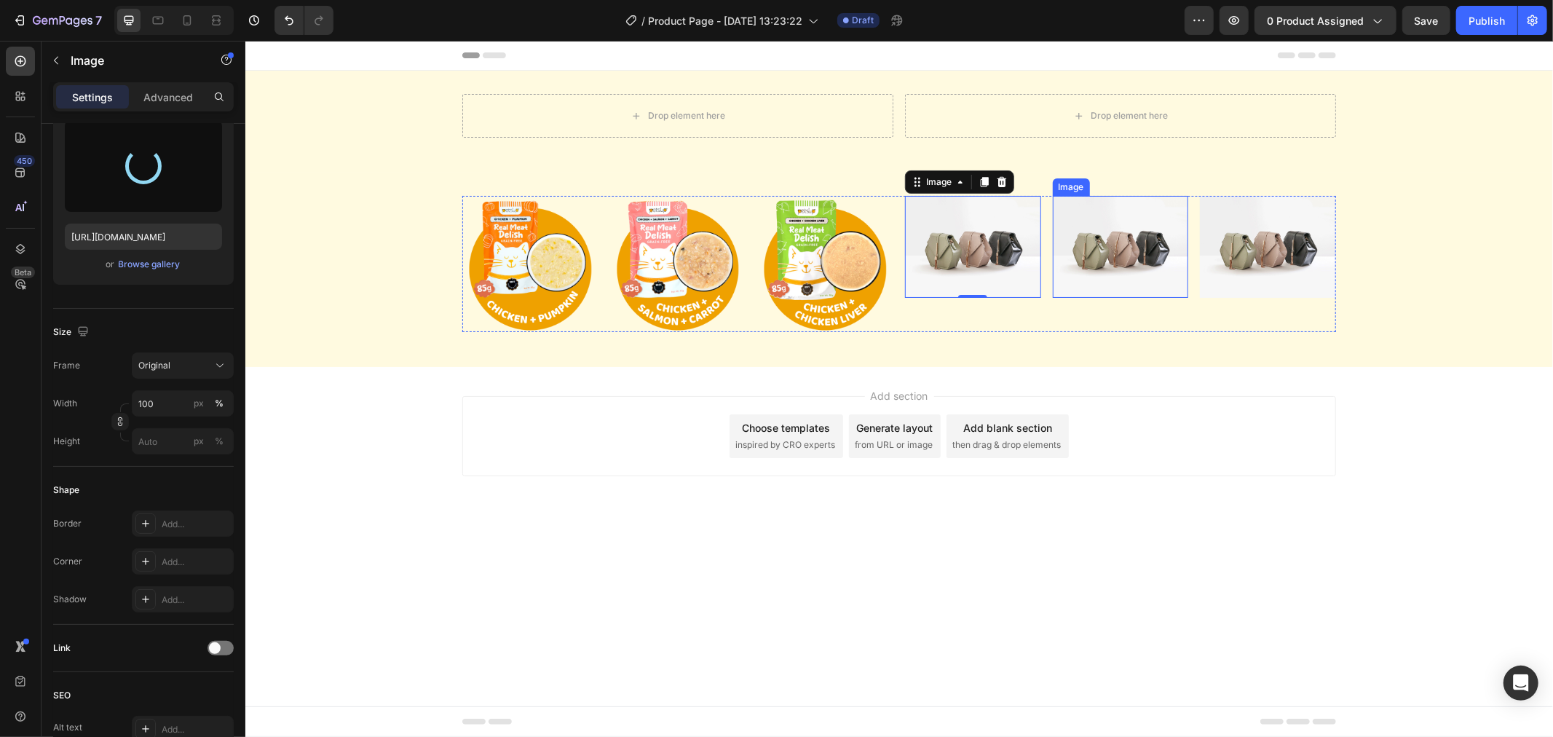
type input "[URL][DOMAIN_NAME]"
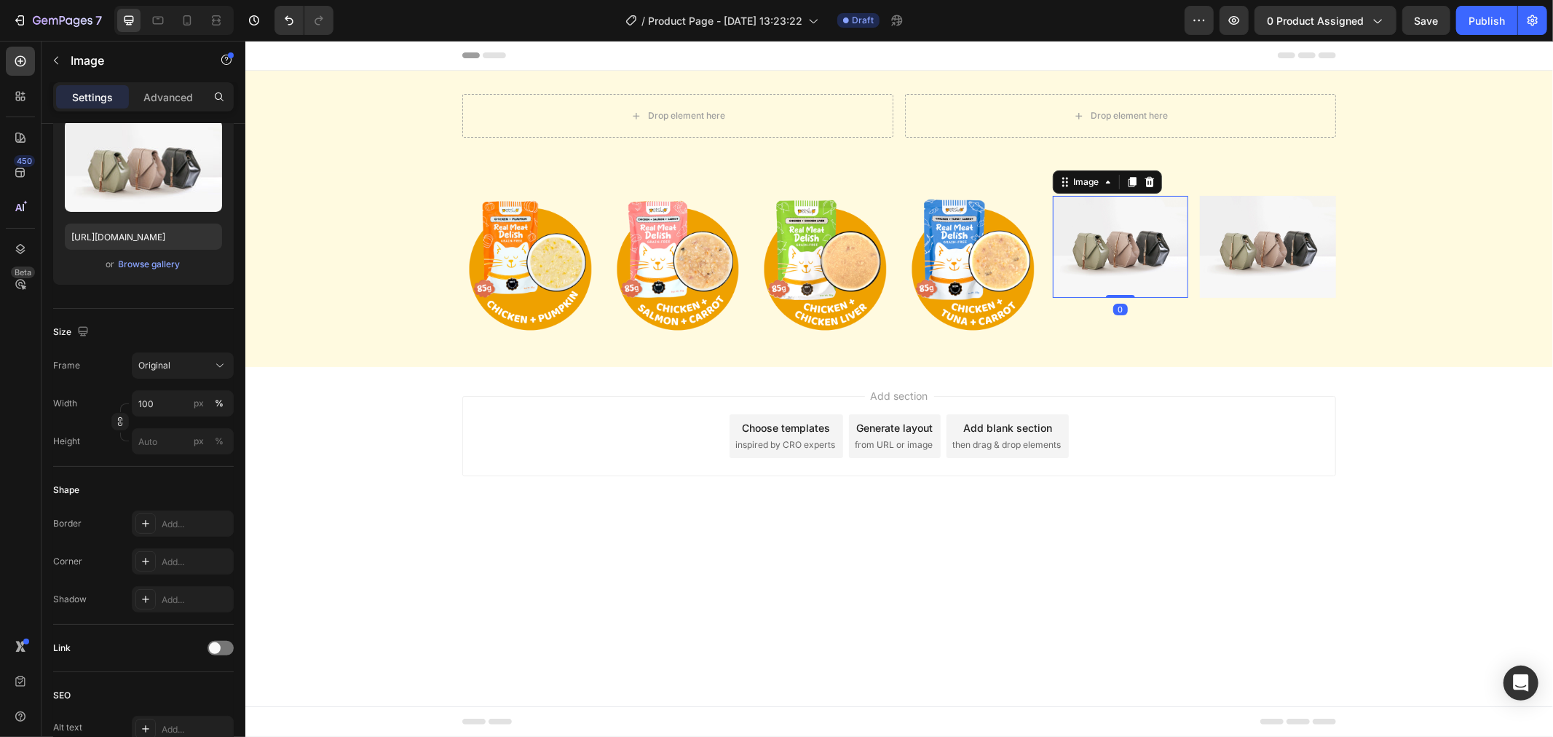
click at [1150, 245] on img at bounding box center [1120, 246] width 136 height 102
click at [129, 267] on div "Browse gallery" at bounding box center [150, 264] width 62 height 13
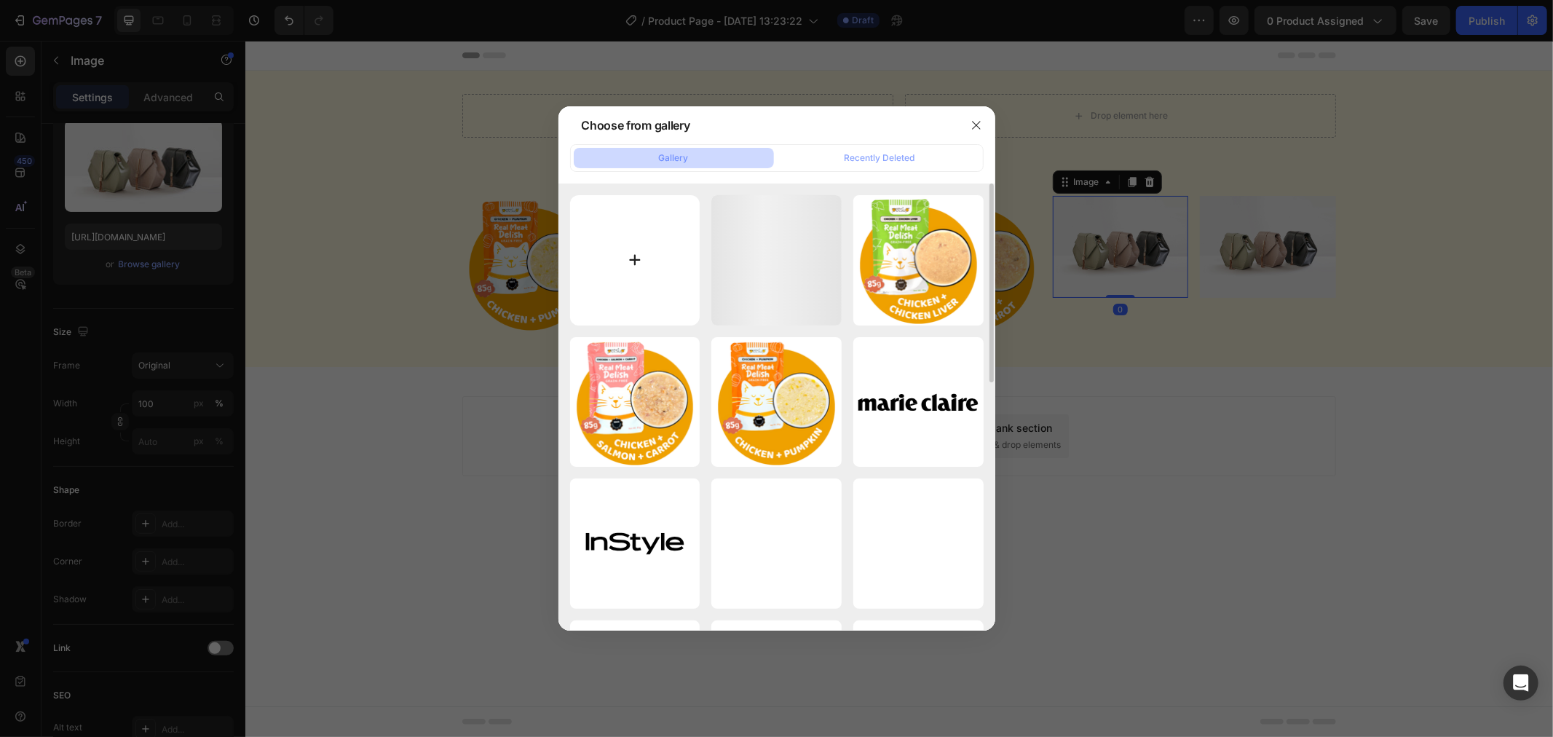
click at [619, 228] on input "file" at bounding box center [635, 260] width 130 height 130
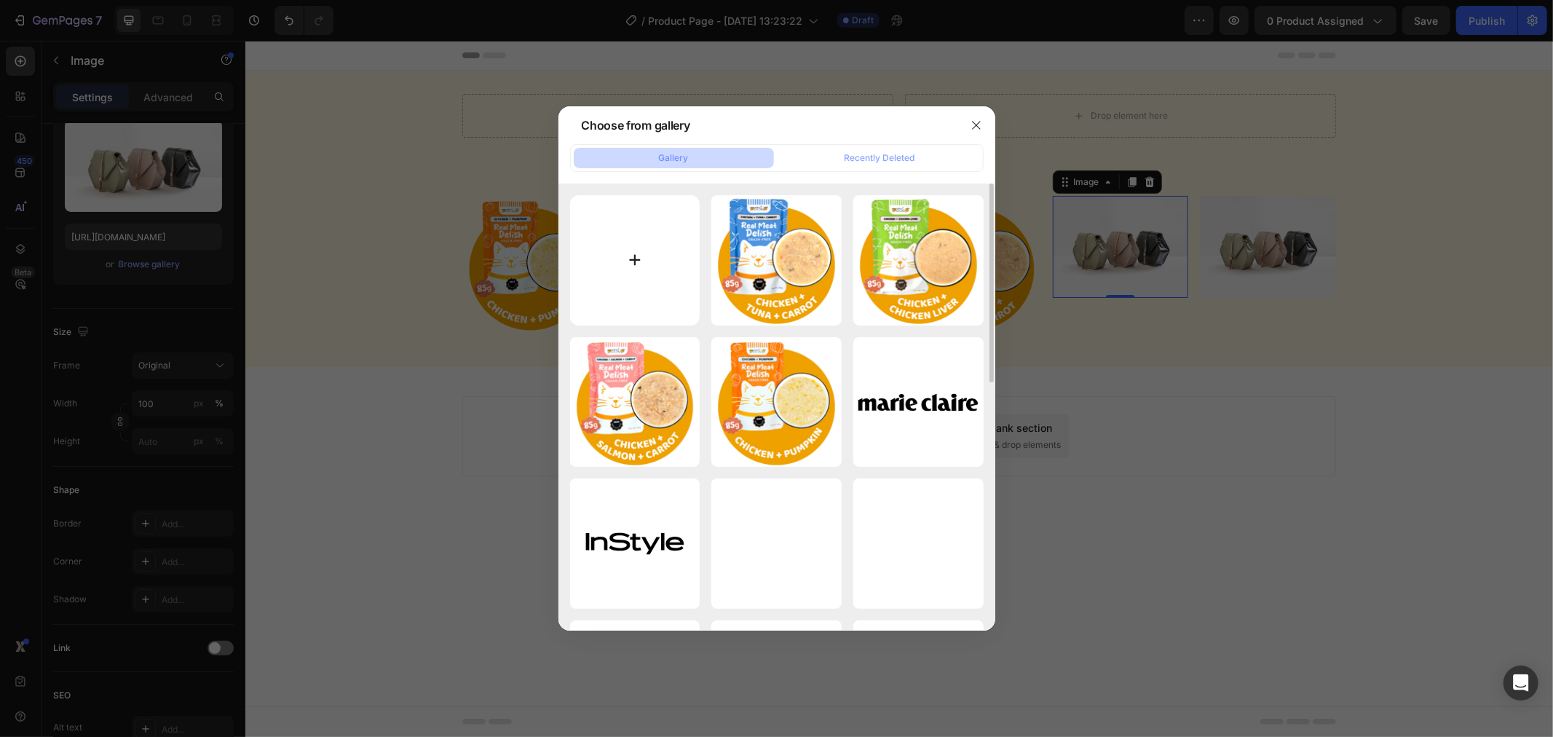
type input "C:\fakepath\5.png"
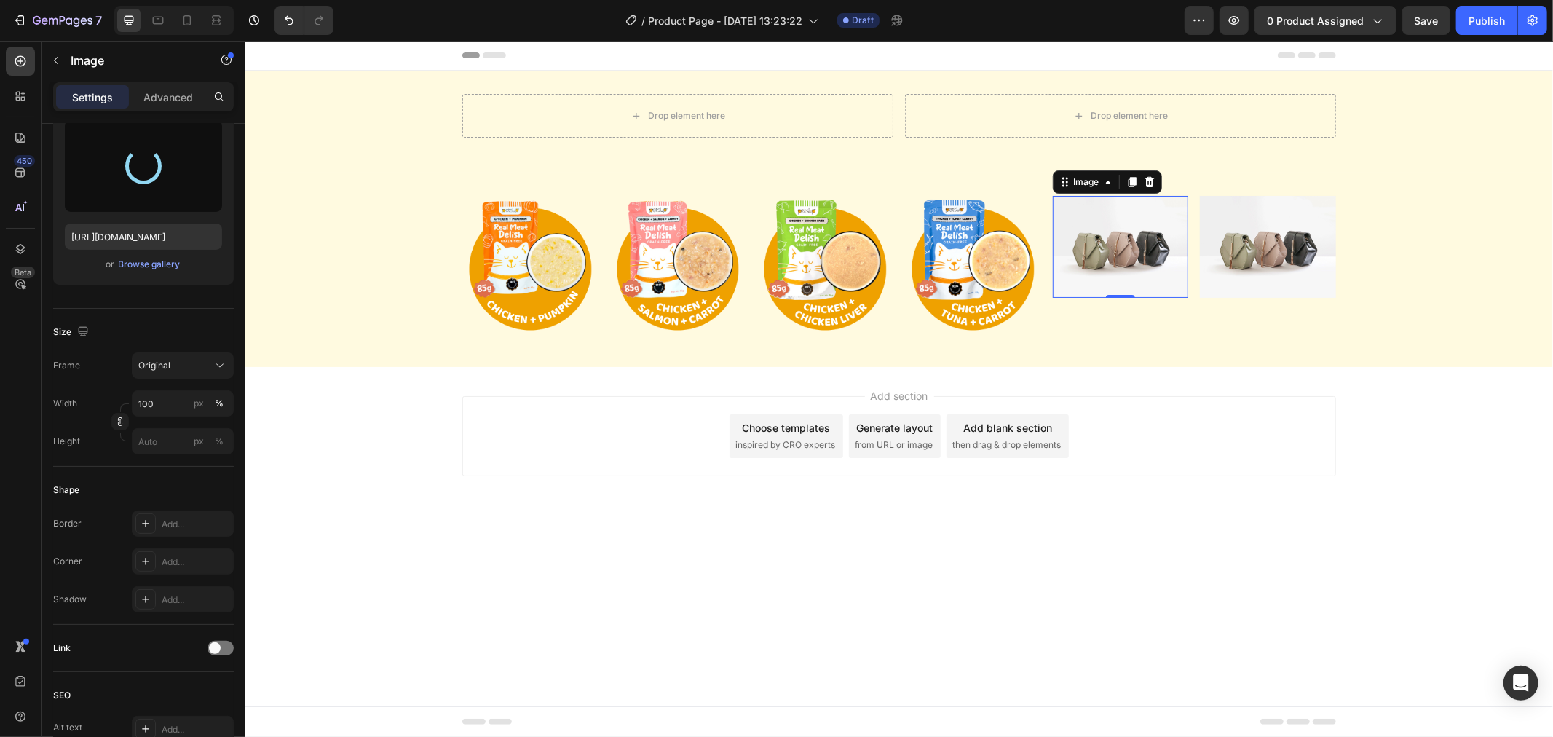
type input "[URL][DOMAIN_NAME]"
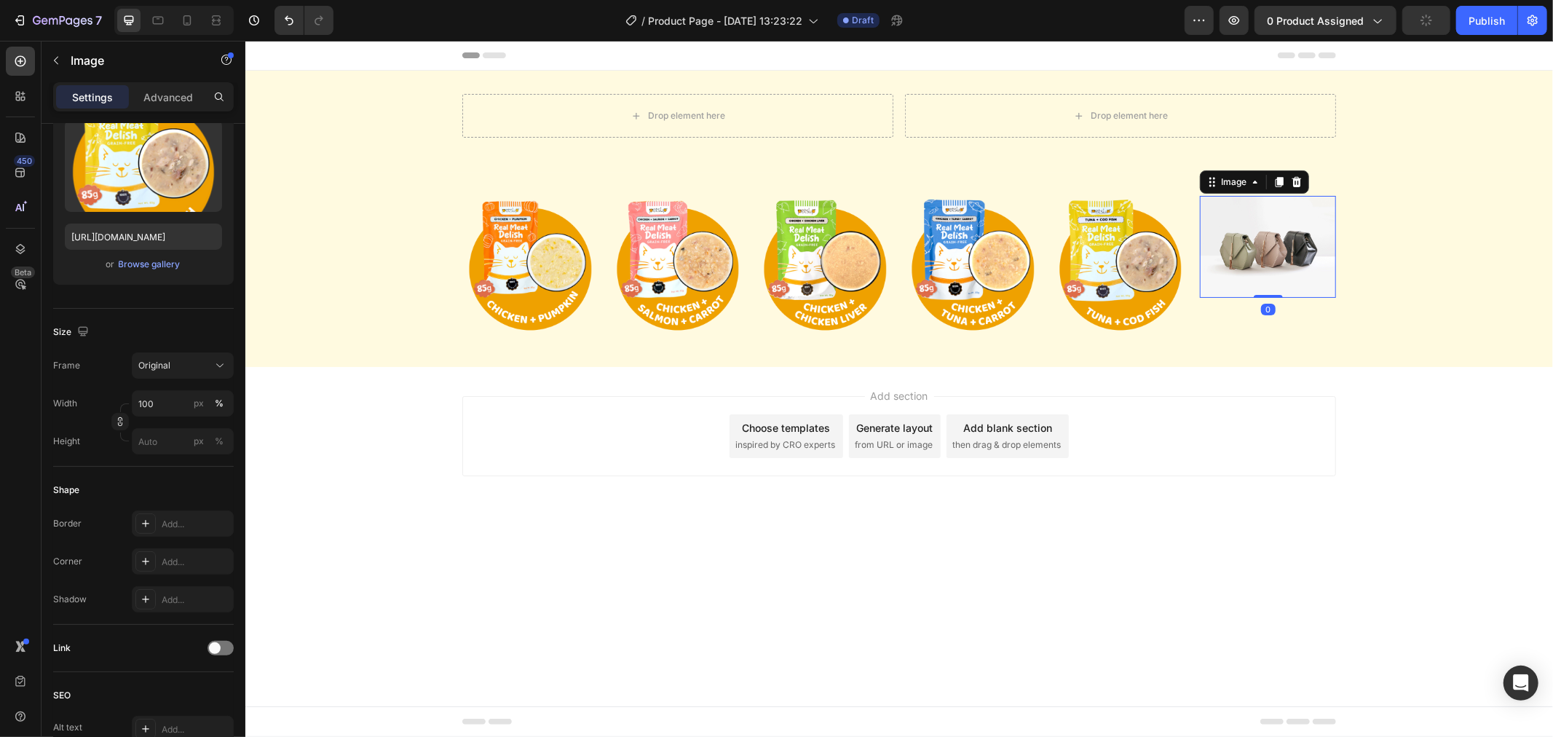
click at [1281, 245] on img at bounding box center [1267, 246] width 136 height 102
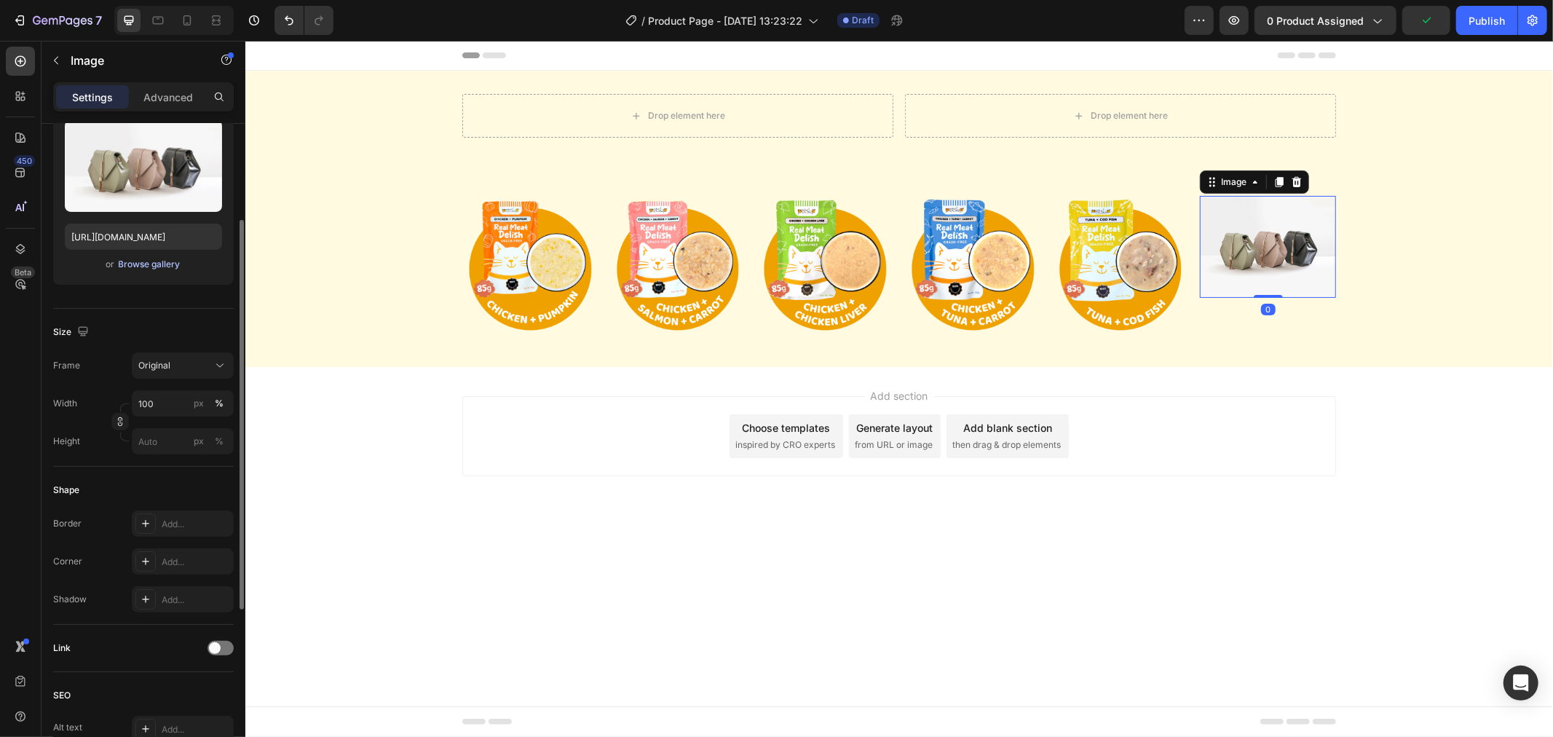
click at [136, 259] on div "Browse gallery" at bounding box center [150, 264] width 62 height 13
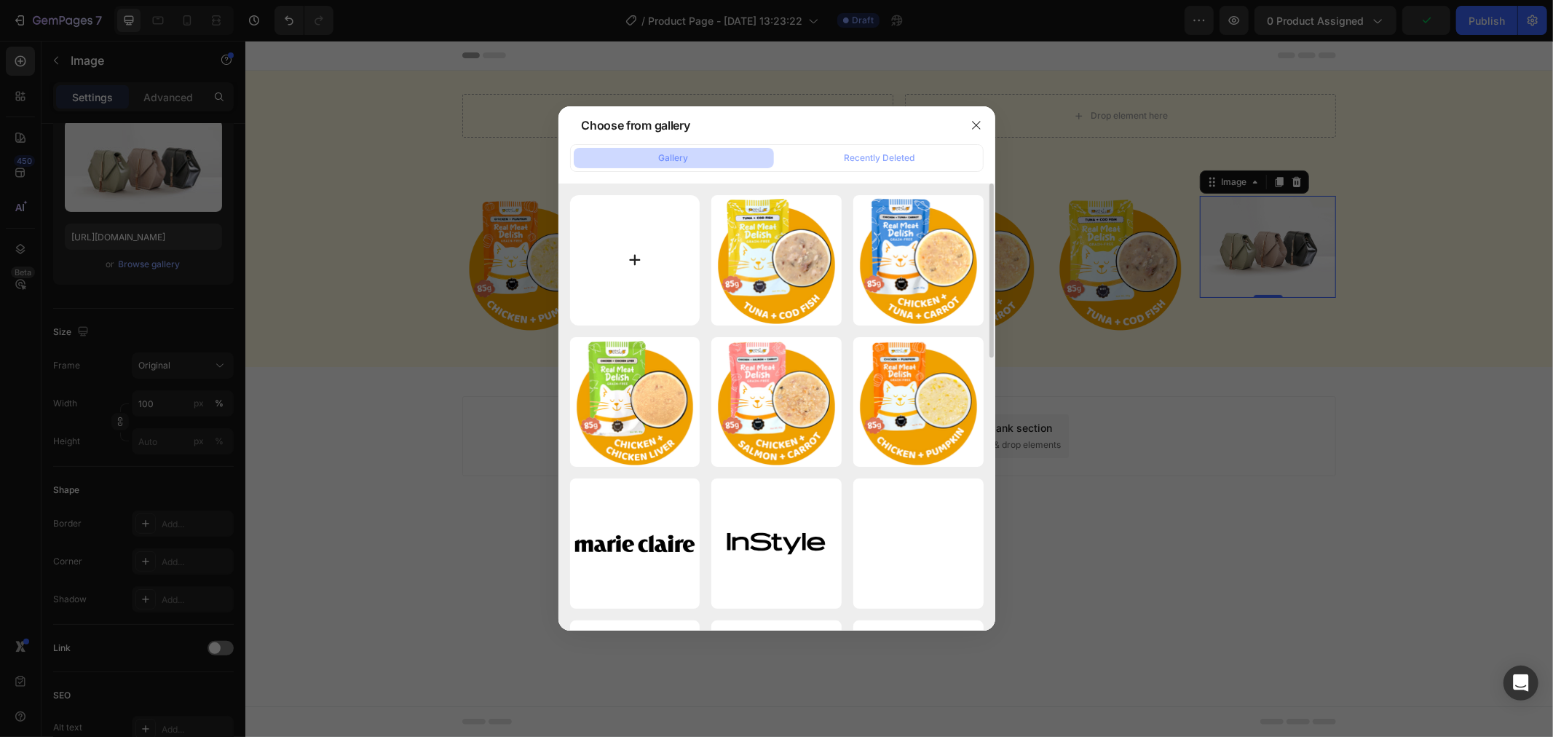
click at [654, 256] on input "file" at bounding box center [635, 260] width 130 height 130
type input "C:\fakepath\6.png"
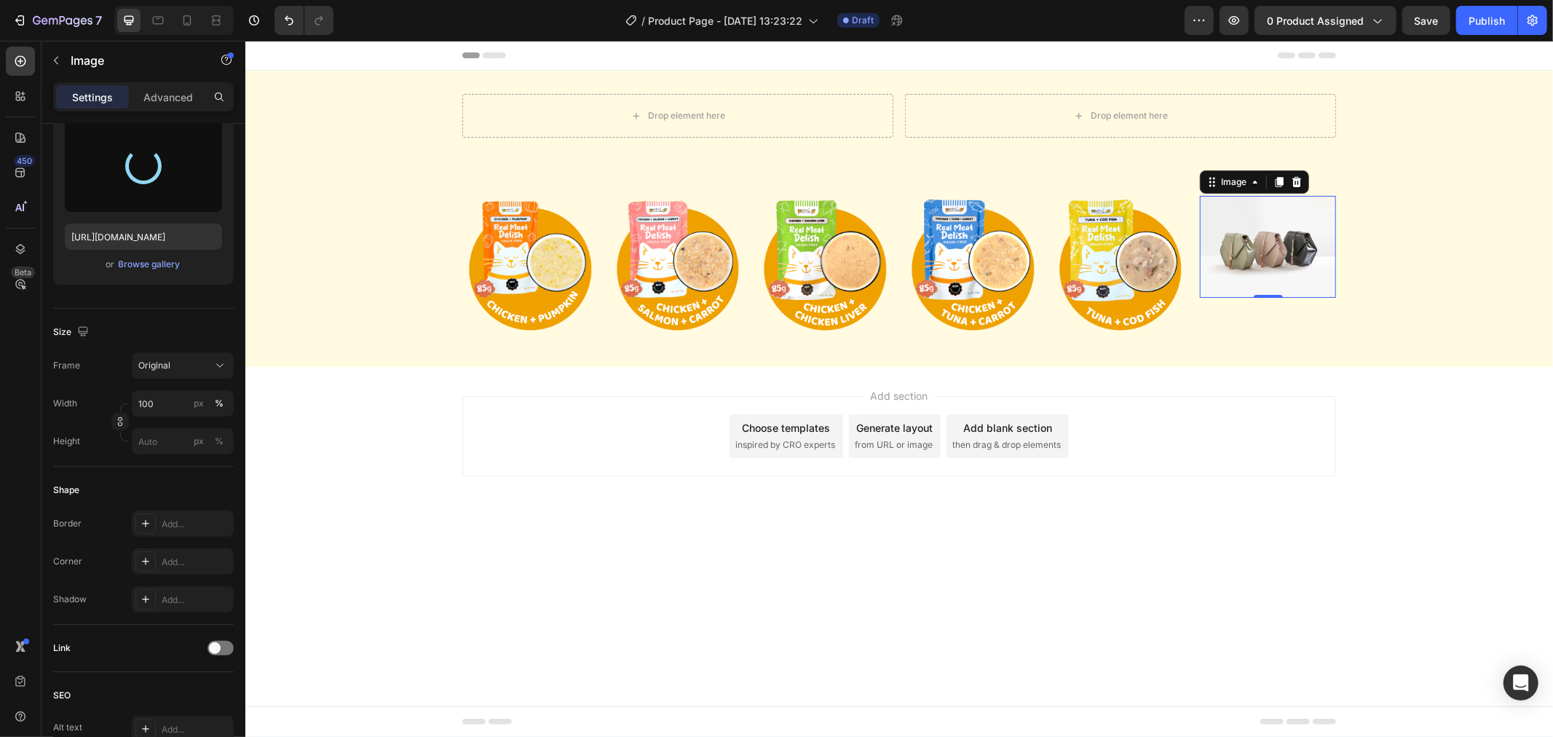
type input "[URL][DOMAIN_NAME]"
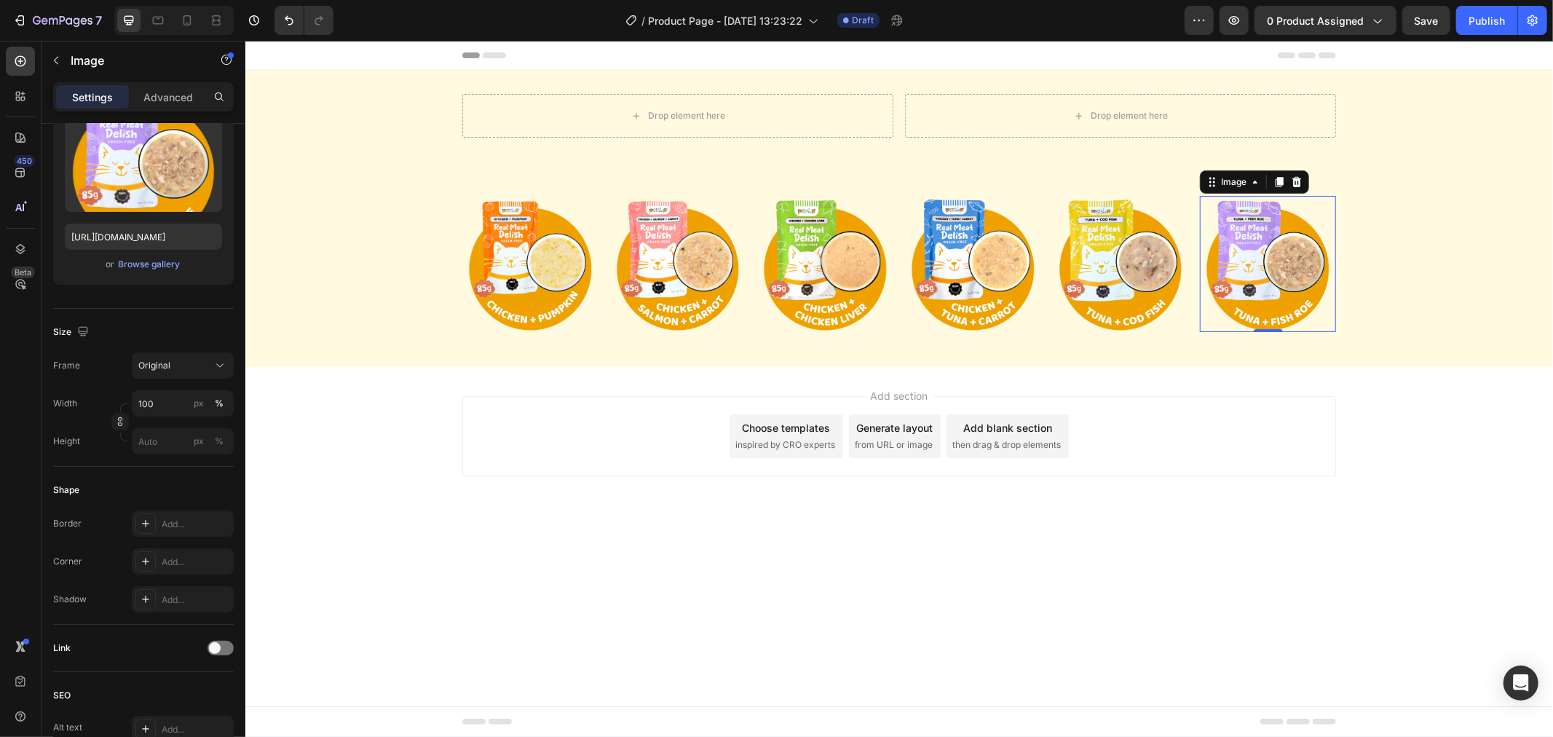
click at [1222, 410] on div "Add section Choose templates inspired by CRO experts Generate layout from URL o…" at bounding box center [899, 435] width 874 height 80
